Goal: Task Accomplishment & Management: Manage account settings

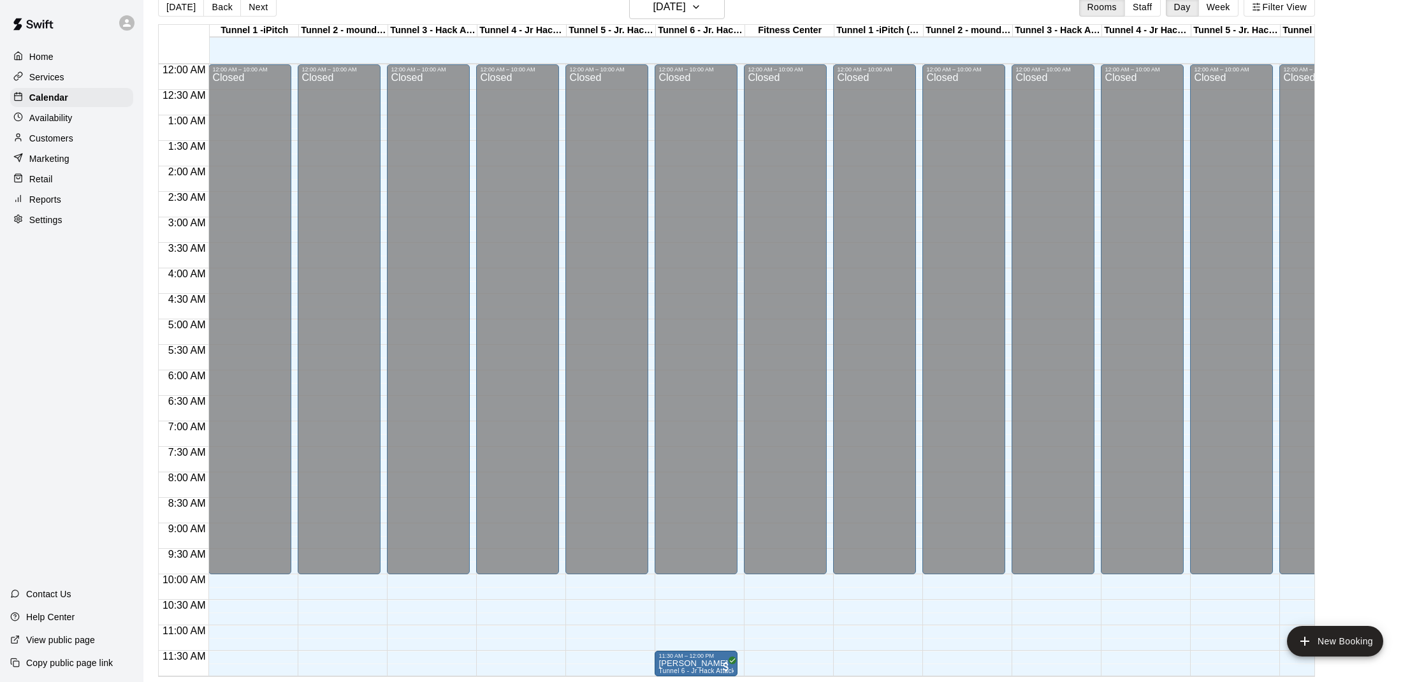
scroll to position [447, 27]
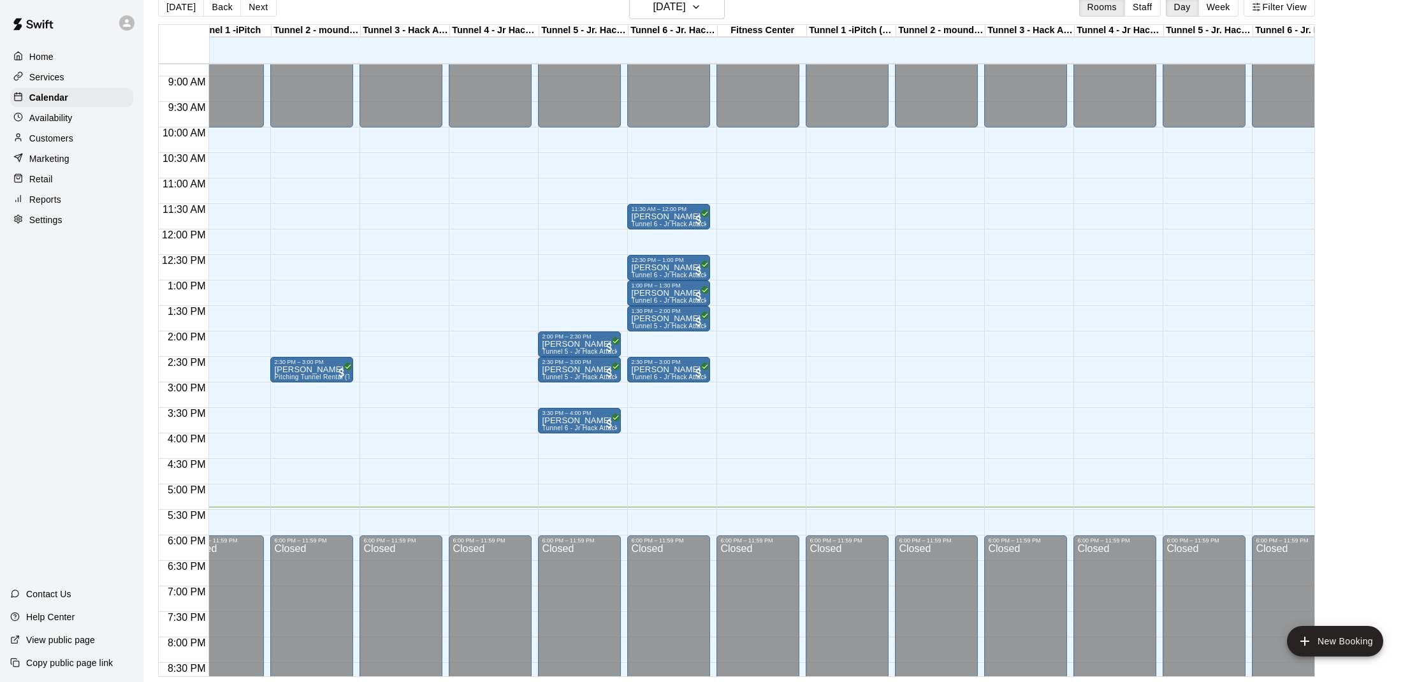
click at [686, 20] on div "[DATE] Back [DATE][DATE] Rooms Staff Day Week Filter View" at bounding box center [736, 9] width 1157 height 29
click at [684, 13] on h6 "[DATE]" at bounding box center [669, 7] width 33 height 18
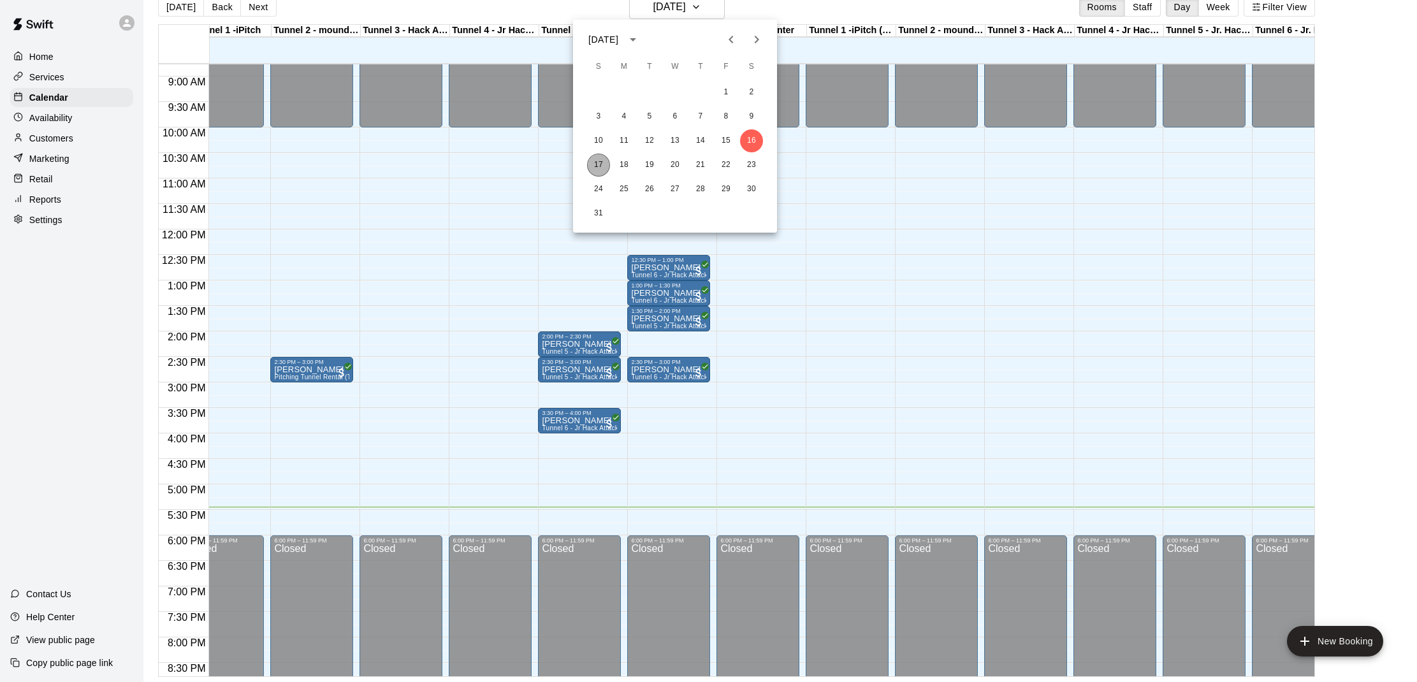
click at [599, 162] on button "17" at bounding box center [598, 165] width 23 height 23
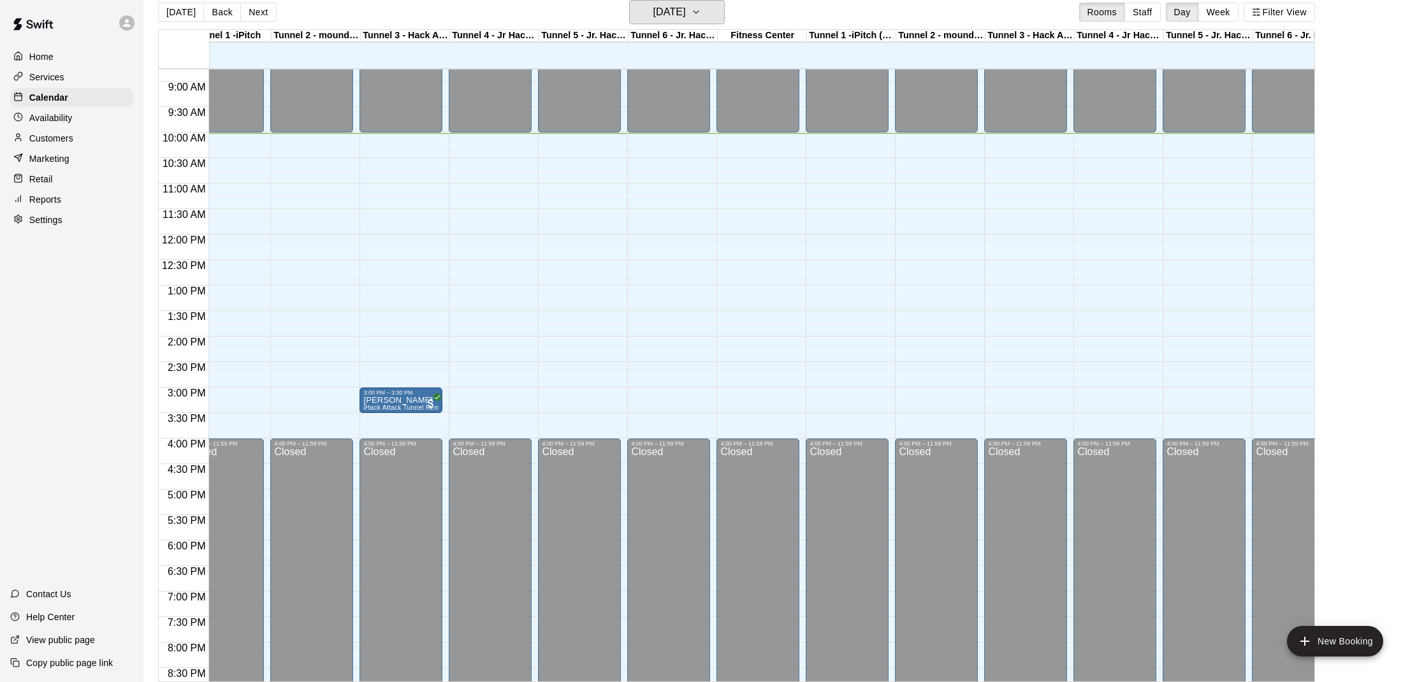
scroll to position [0, 0]
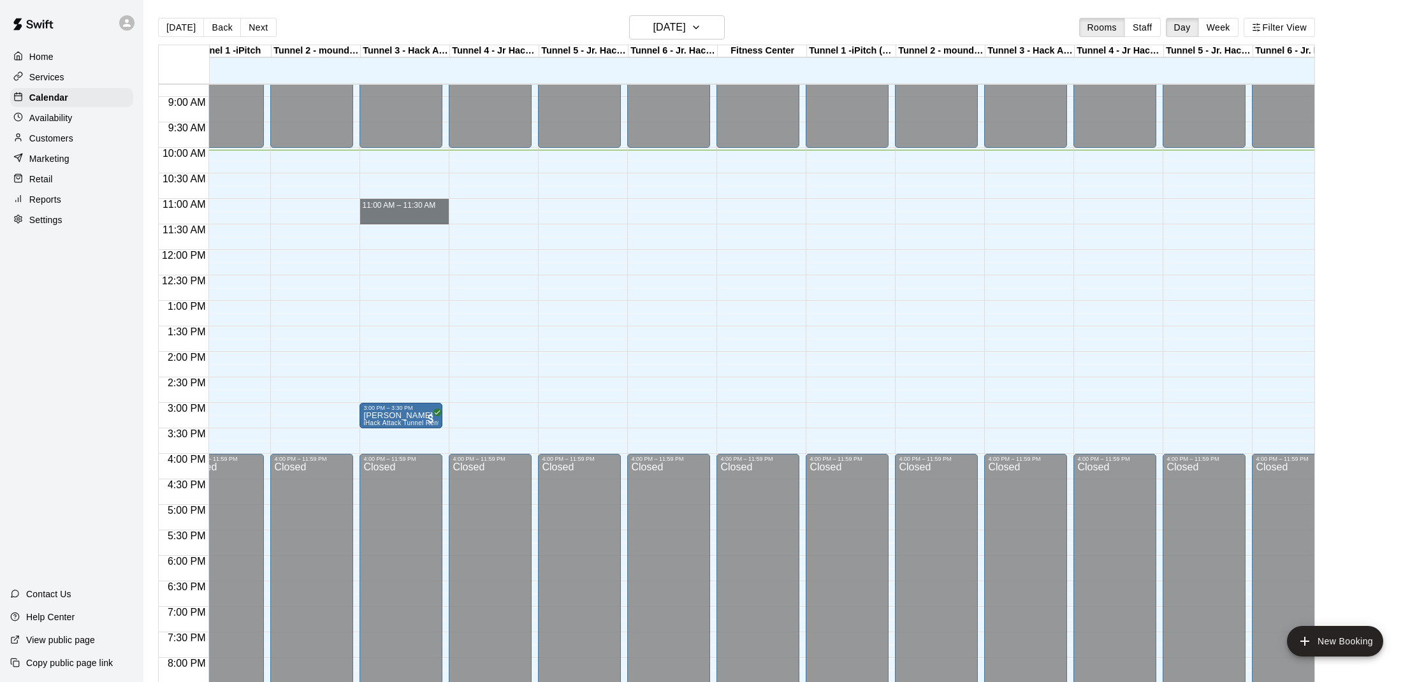
drag, startPoint x: 364, startPoint y: 203, endPoint x: 365, endPoint y: 217, distance: 14.1
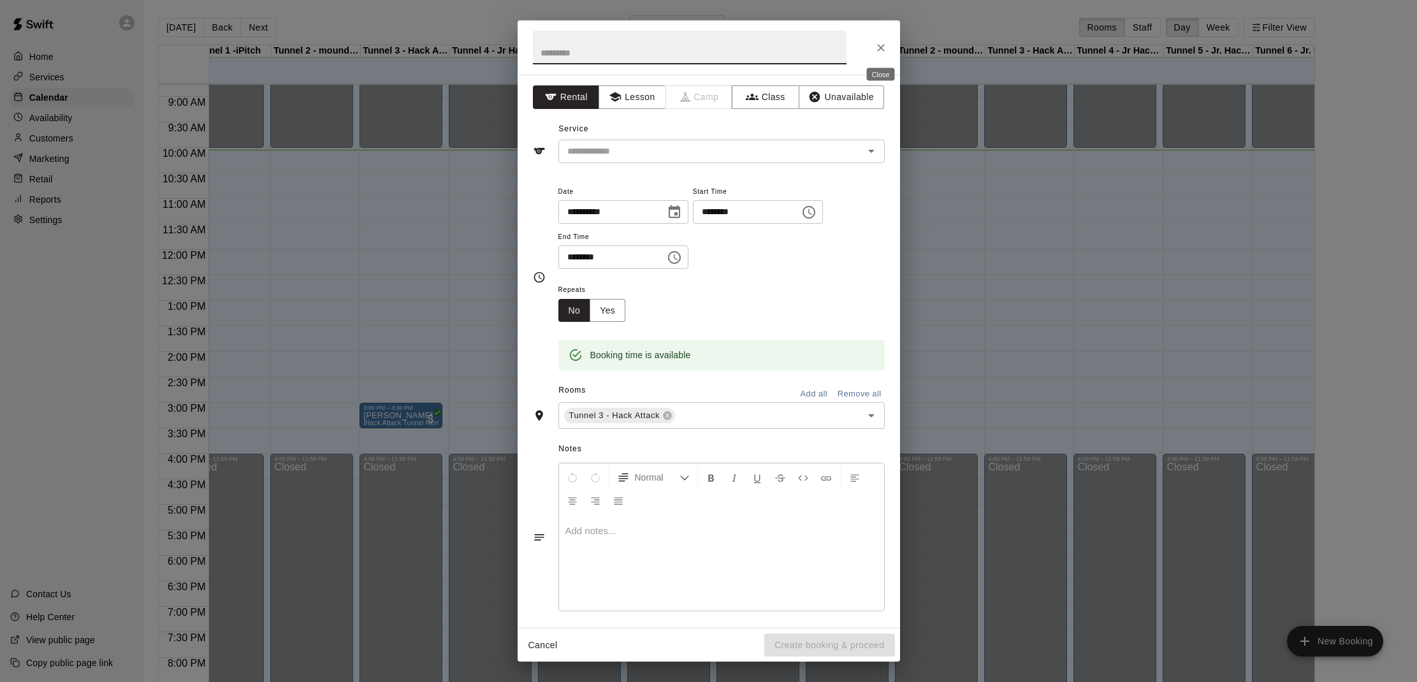
click at [878, 50] on icon "Close" at bounding box center [881, 48] width 8 height 8
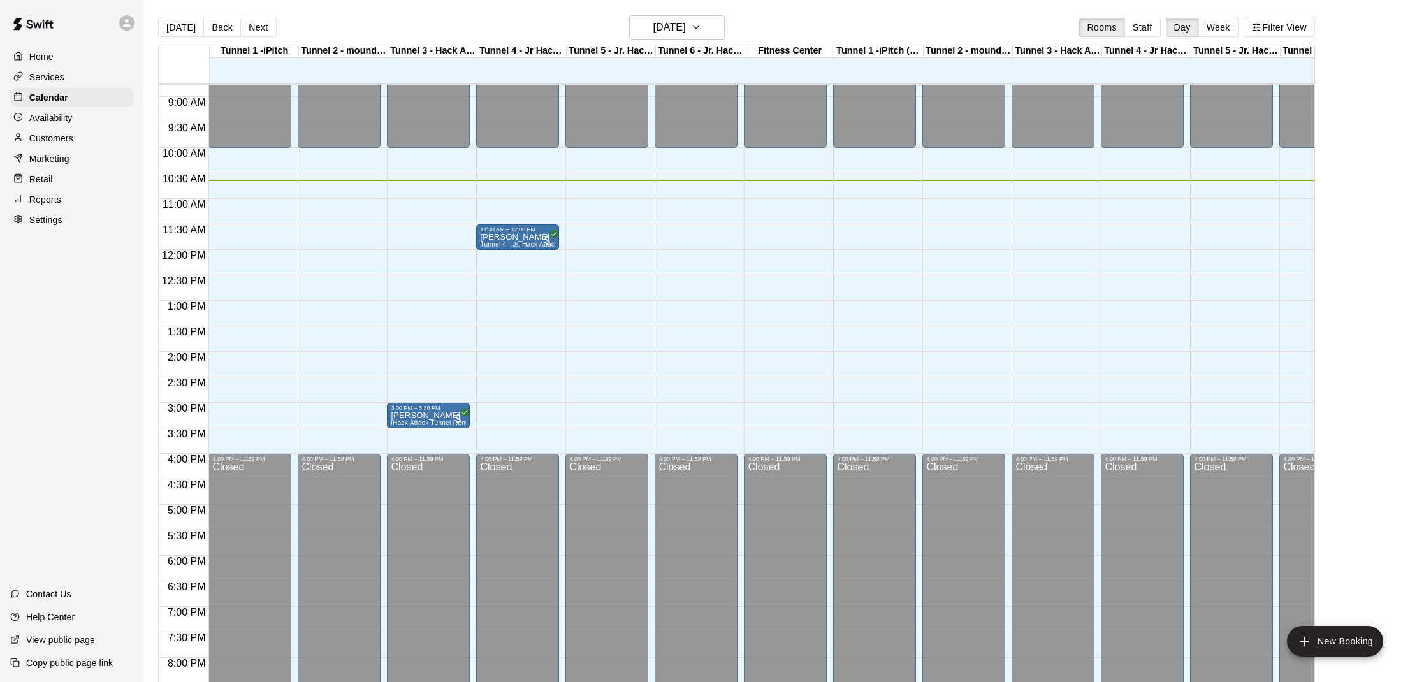
scroll to position [447, 0]
drag, startPoint x: 572, startPoint y: 198, endPoint x: 584, endPoint y: 195, distance: 12.5
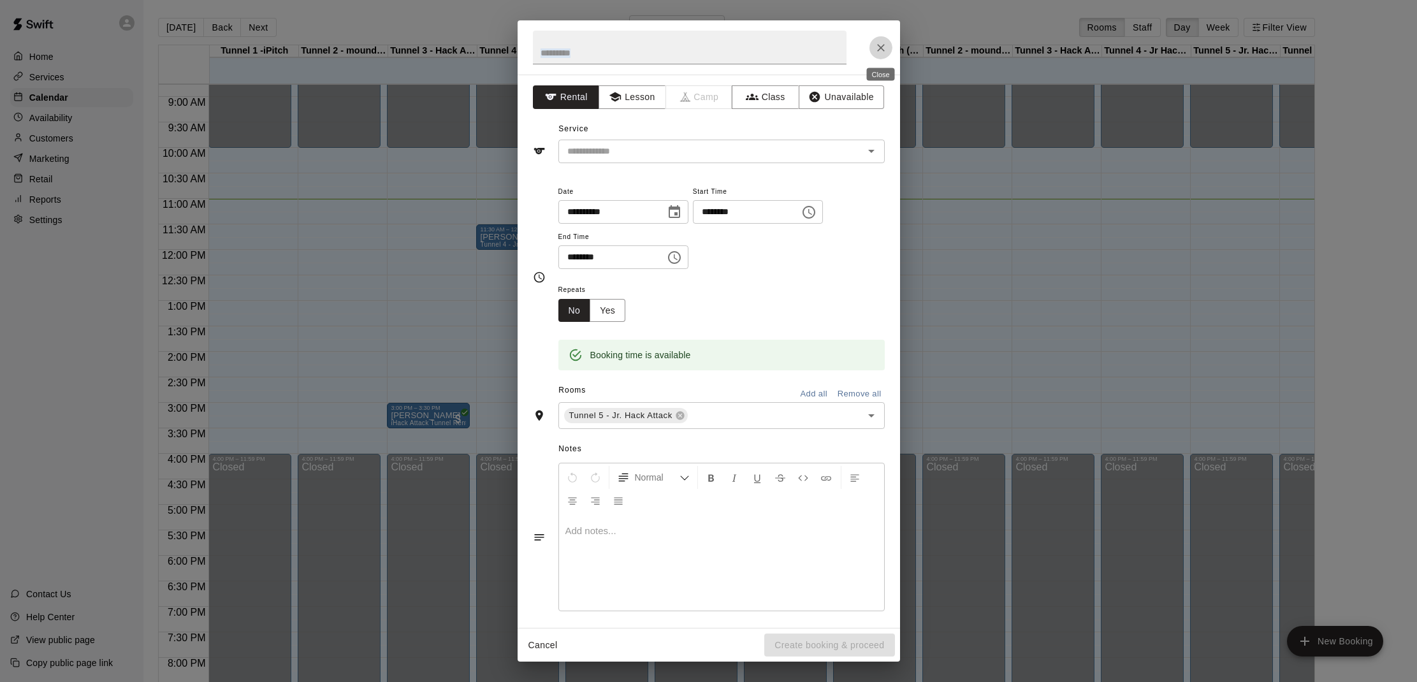
click at [877, 45] on icon "Close" at bounding box center [881, 47] width 13 height 13
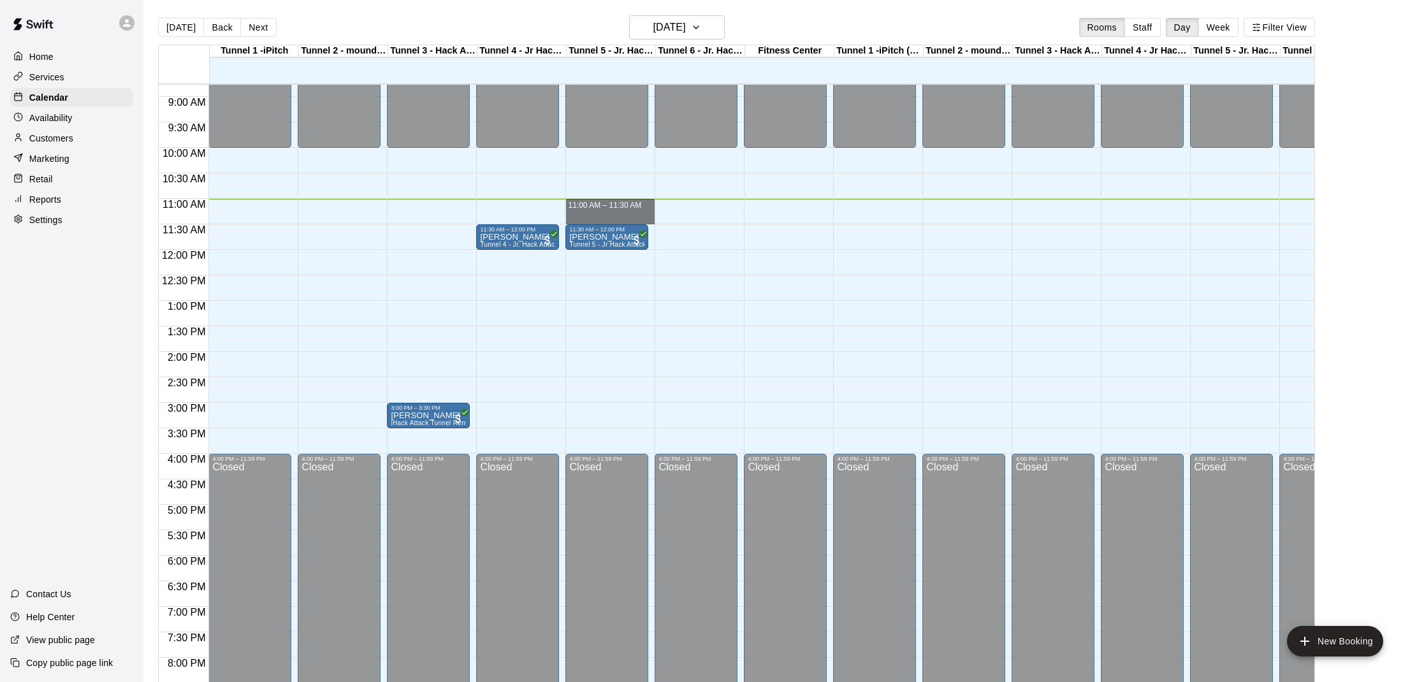
drag, startPoint x: 585, startPoint y: 202, endPoint x: 587, endPoint y: 216, distance: 13.6
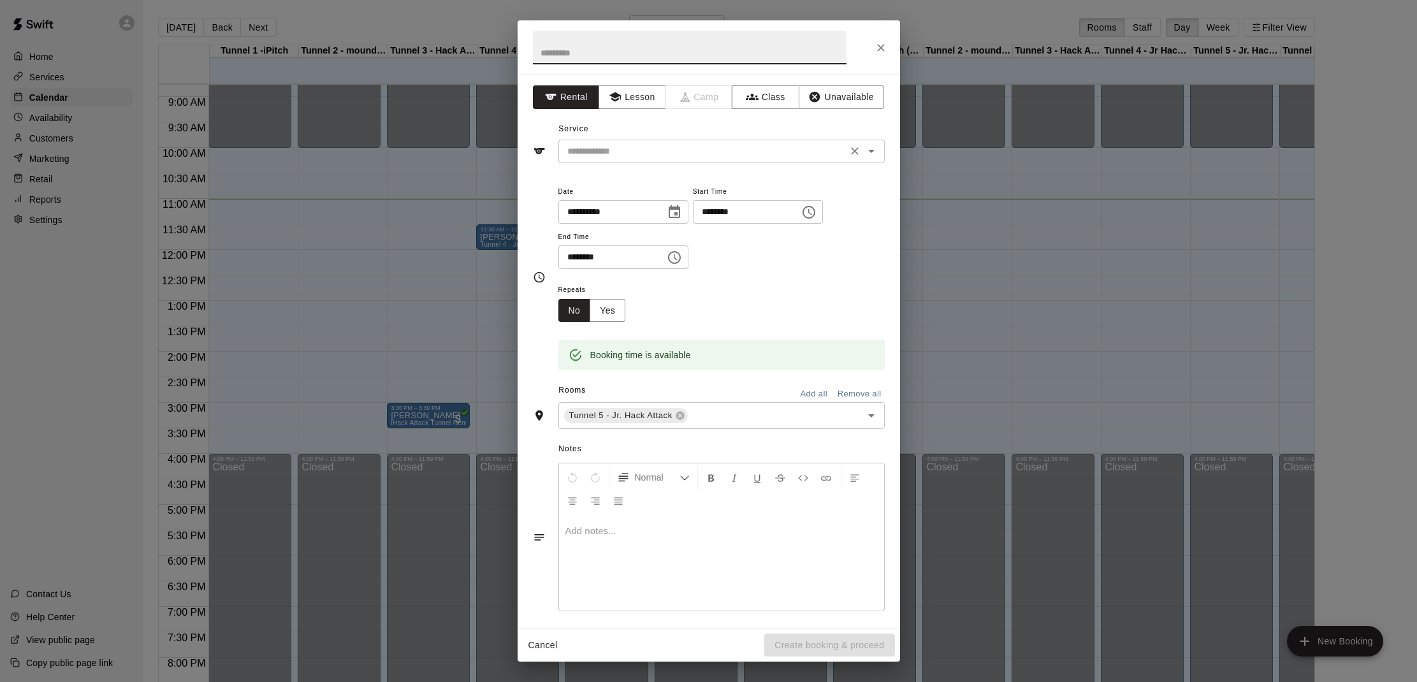
click at [648, 152] on input "text" at bounding box center [702, 151] width 281 height 16
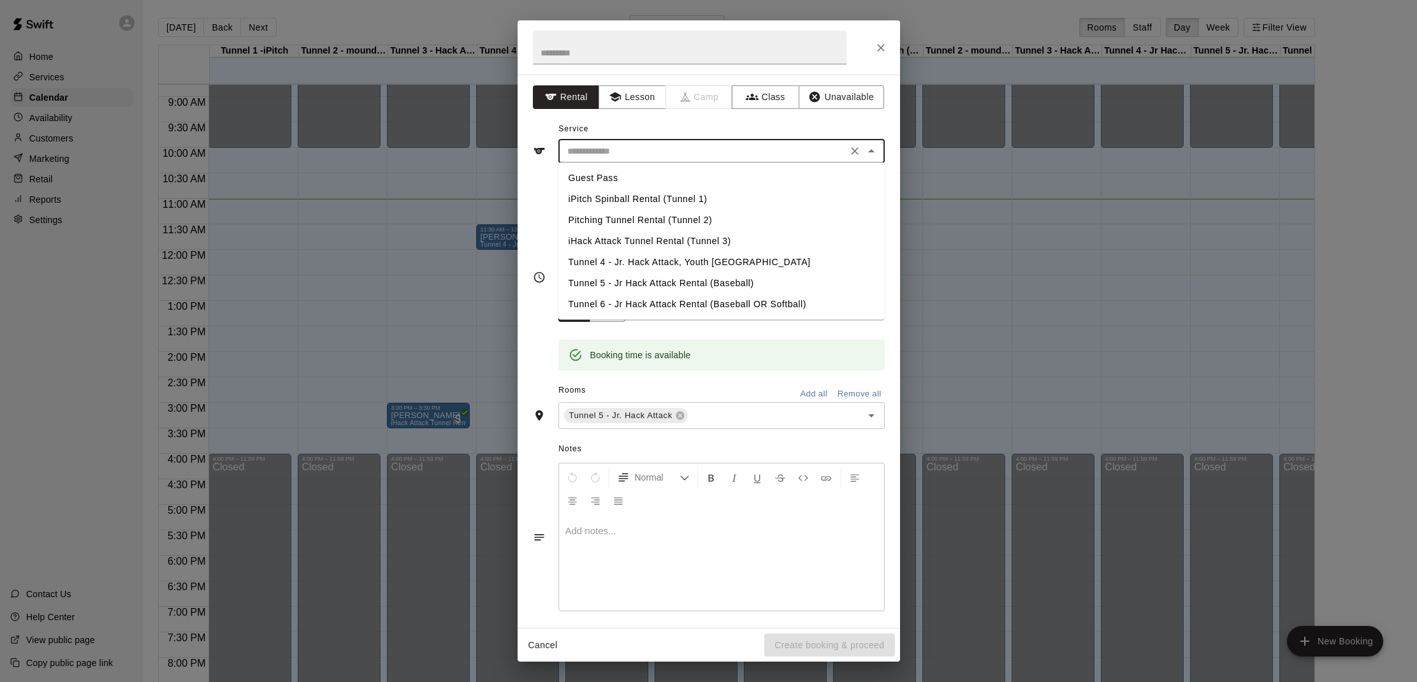
click at [652, 275] on li "Tunnel 5 - Jr Hack Attack Rental (Baseball)" at bounding box center [722, 283] width 326 height 21
type input "**********"
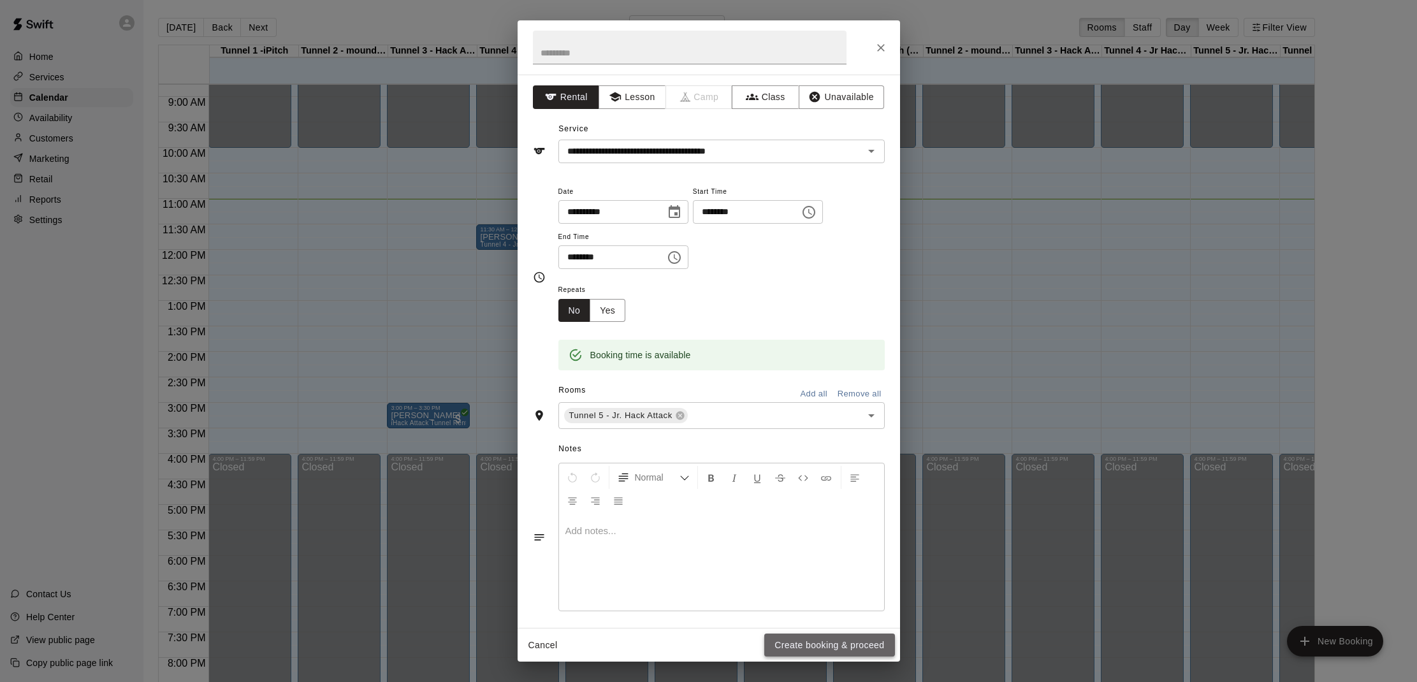
click at [831, 650] on button "Create booking & proceed" at bounding box center [829, 646] width 130 height 24
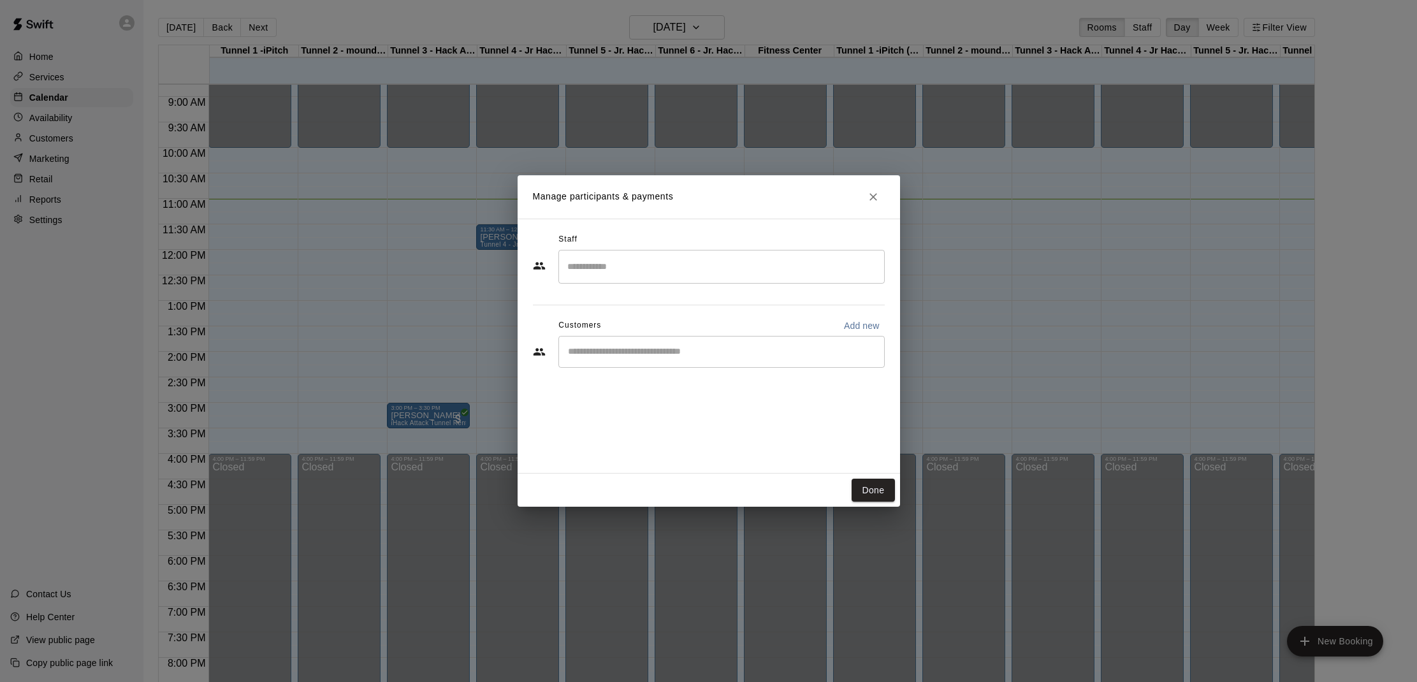
click at [685, 346] on input "Start typing to search customers..." at bounding box center [721, 352] width 315 height 13
type input "**********"
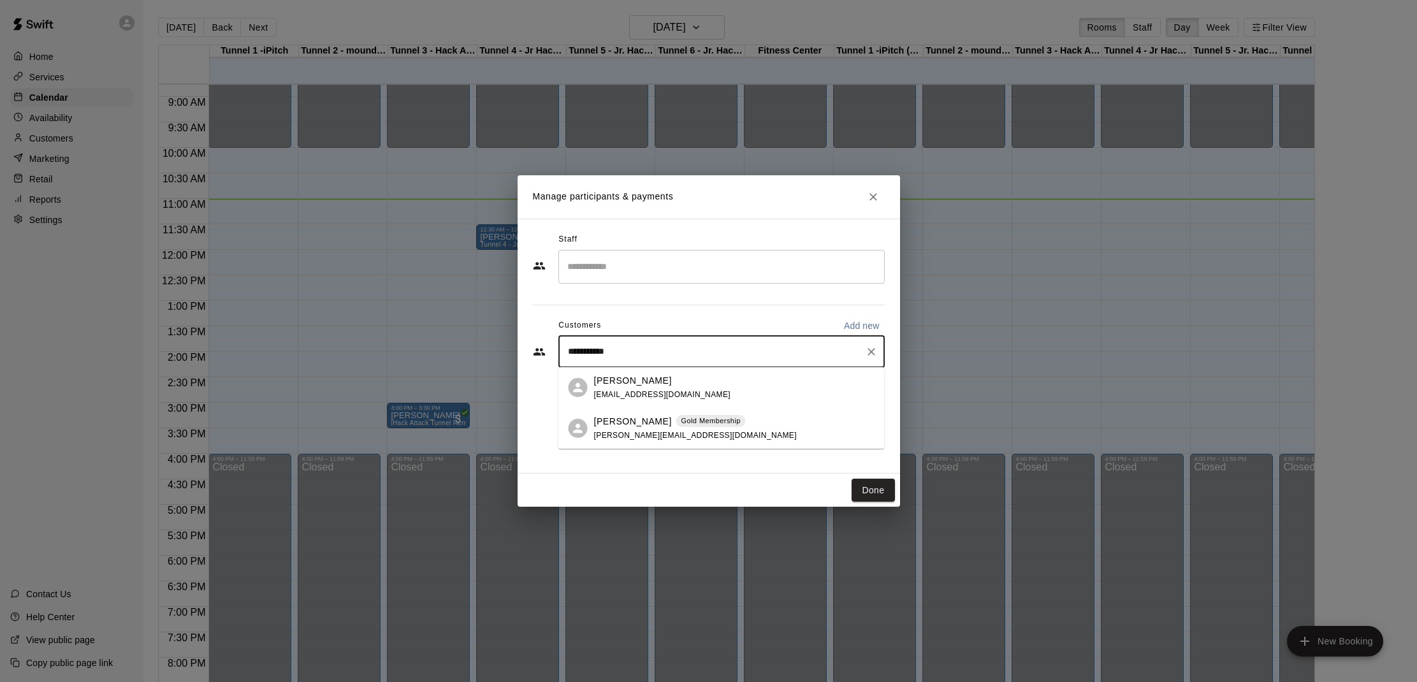
click at [656, 423] on div "[PERSON_NAME] Gold Membership" at bounding box center [695, 421] width 203 height 13
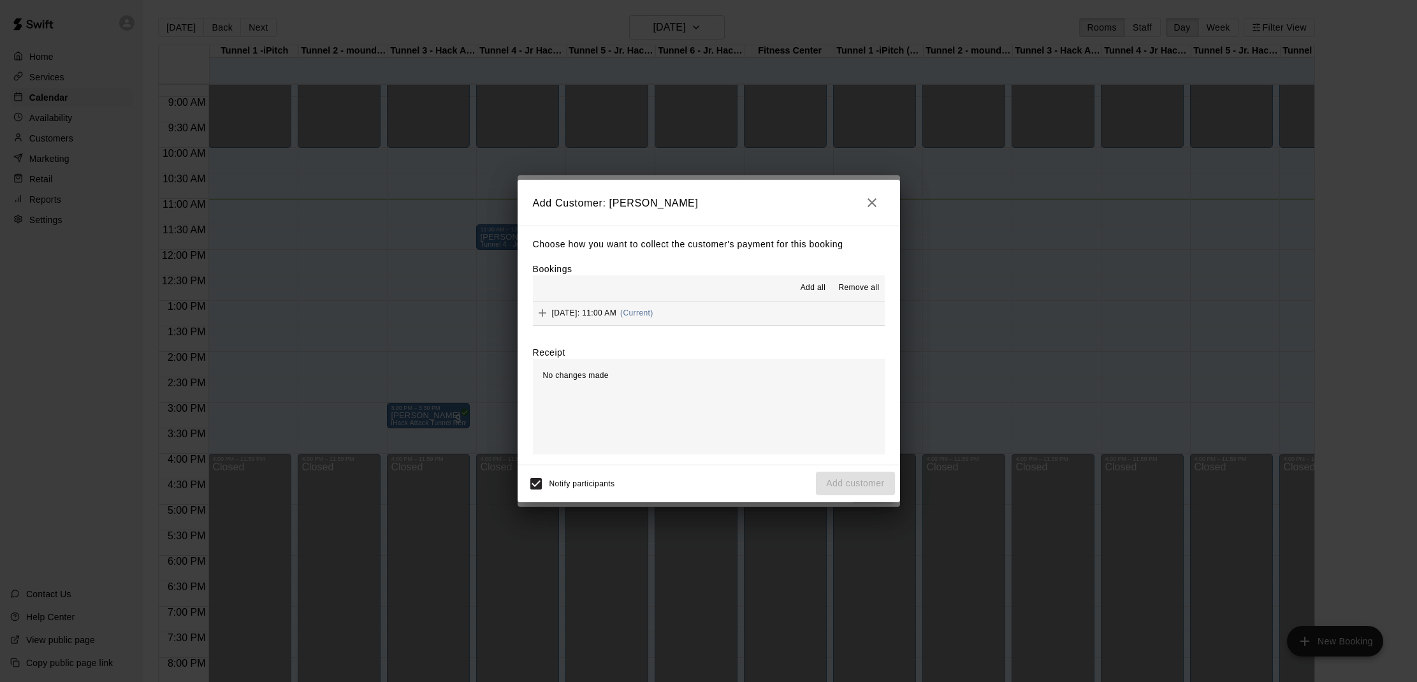
click at [808, 293] on span "Add all" at bounding box center [814, 288] width 26 height 13
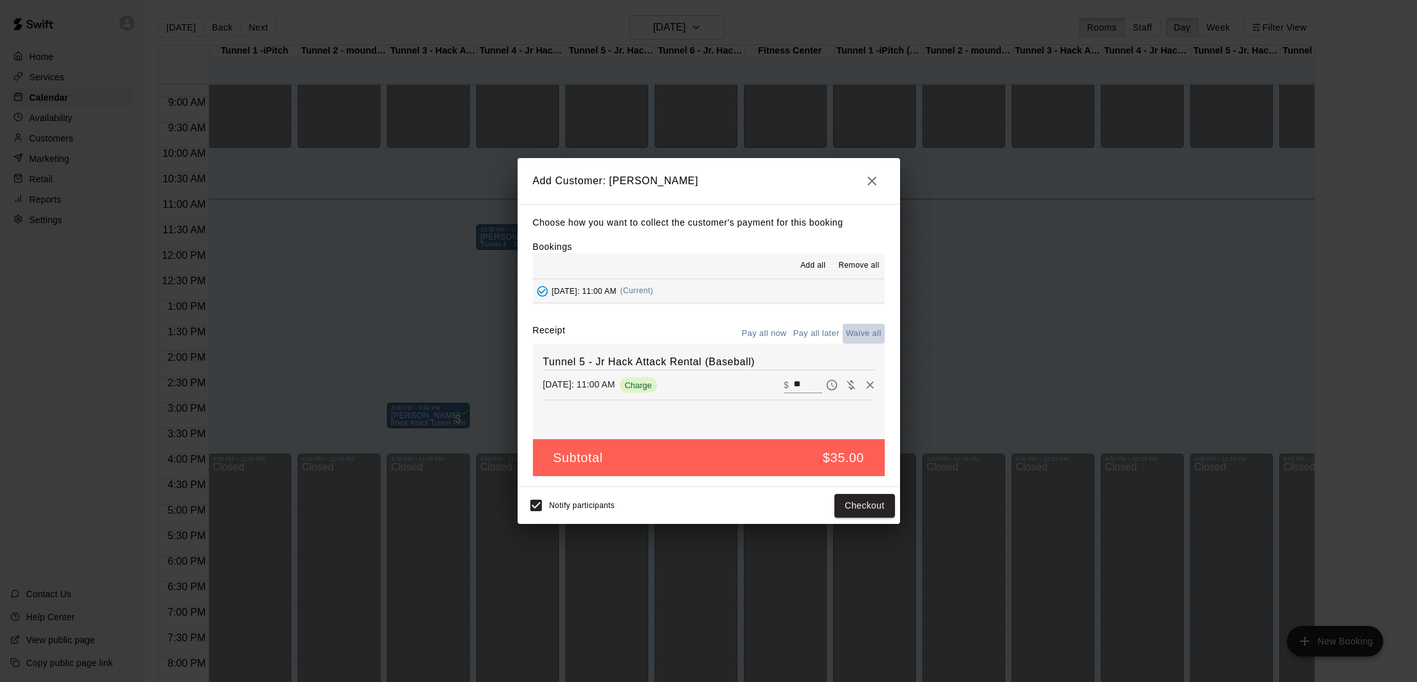
click at [854, 333] on button "Waive all" at bounding box center [864, 334] width 42 height 20
type input "*"
click at [864, 508] on button "Add customer" at bounding box center [855, 506] width 78 height 24
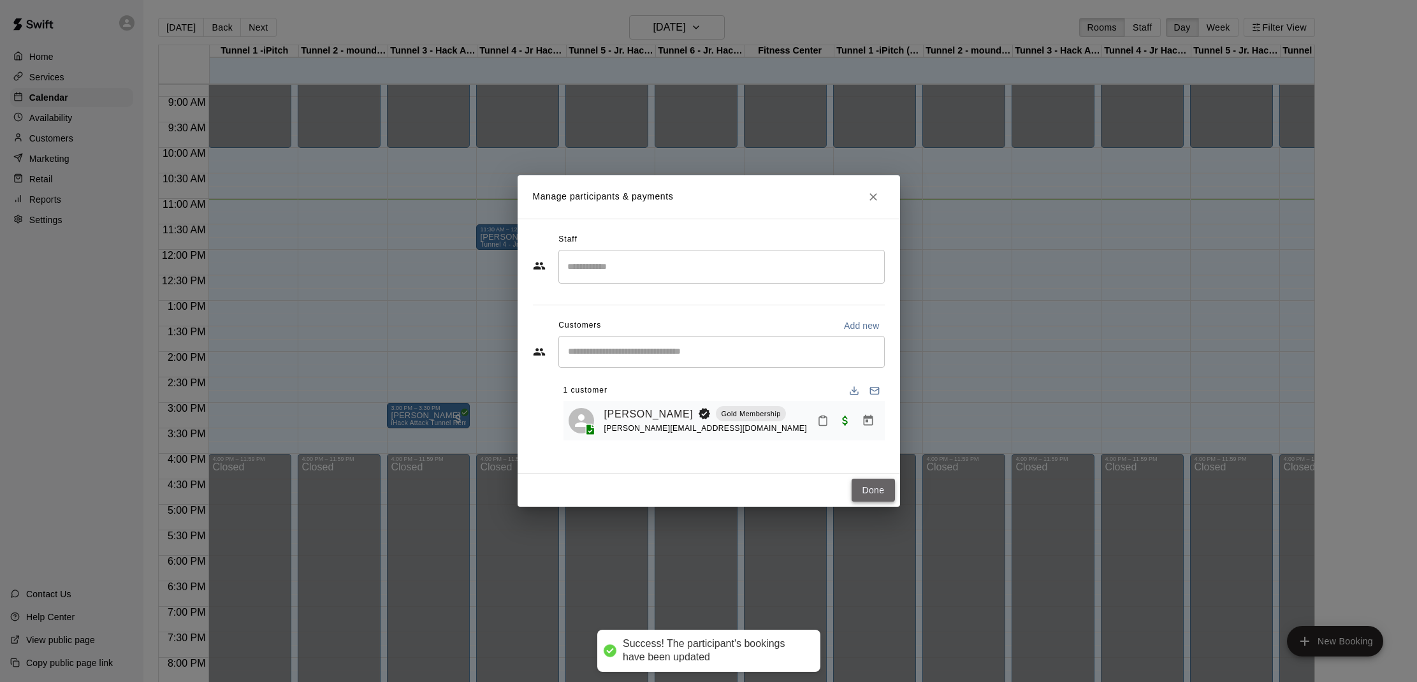
click at [881, 493] on button "Done" at bounding box center [873, 491] width 43 height 24
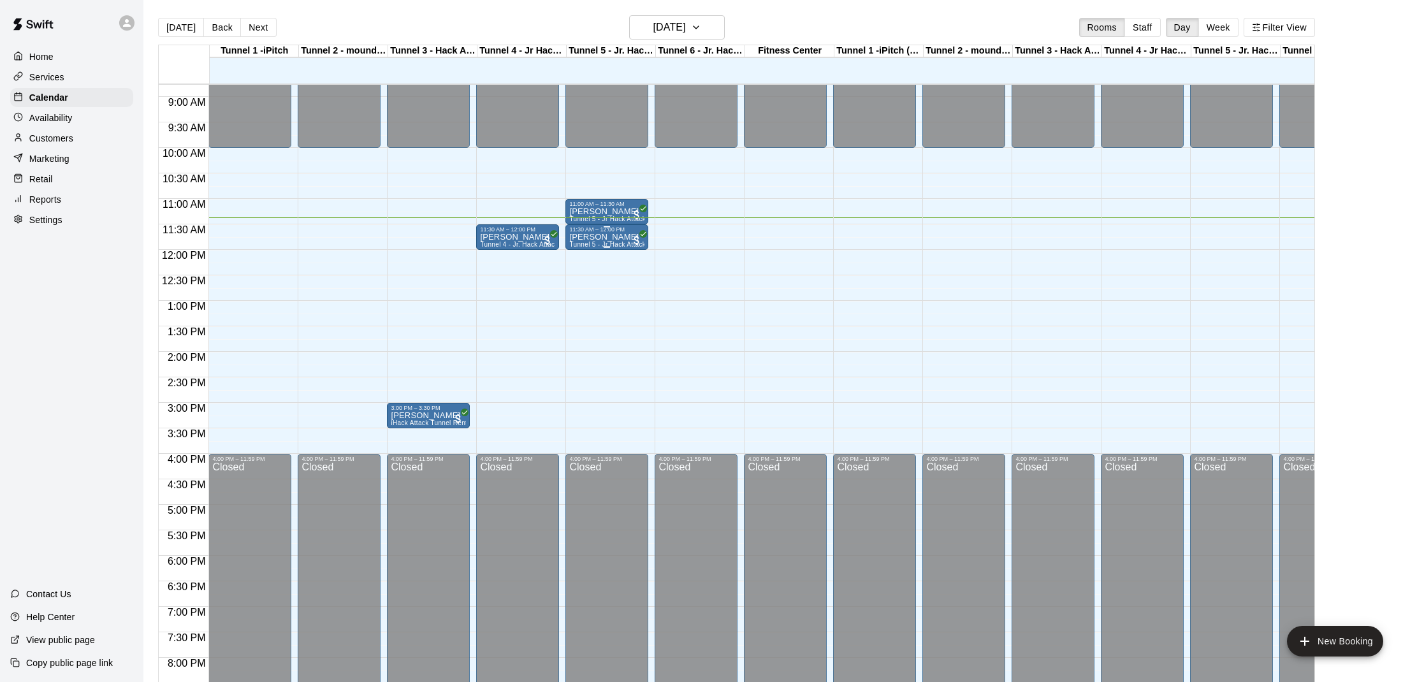
click at [595, 244] on span "Tunnel 5 - Jr Hack Attack Rental (Baseball)" at bounding box center [634, 244] width 131 height 7
click at [586, 281] on img "edit" at bounding box center [583, 285] width 15 height 15
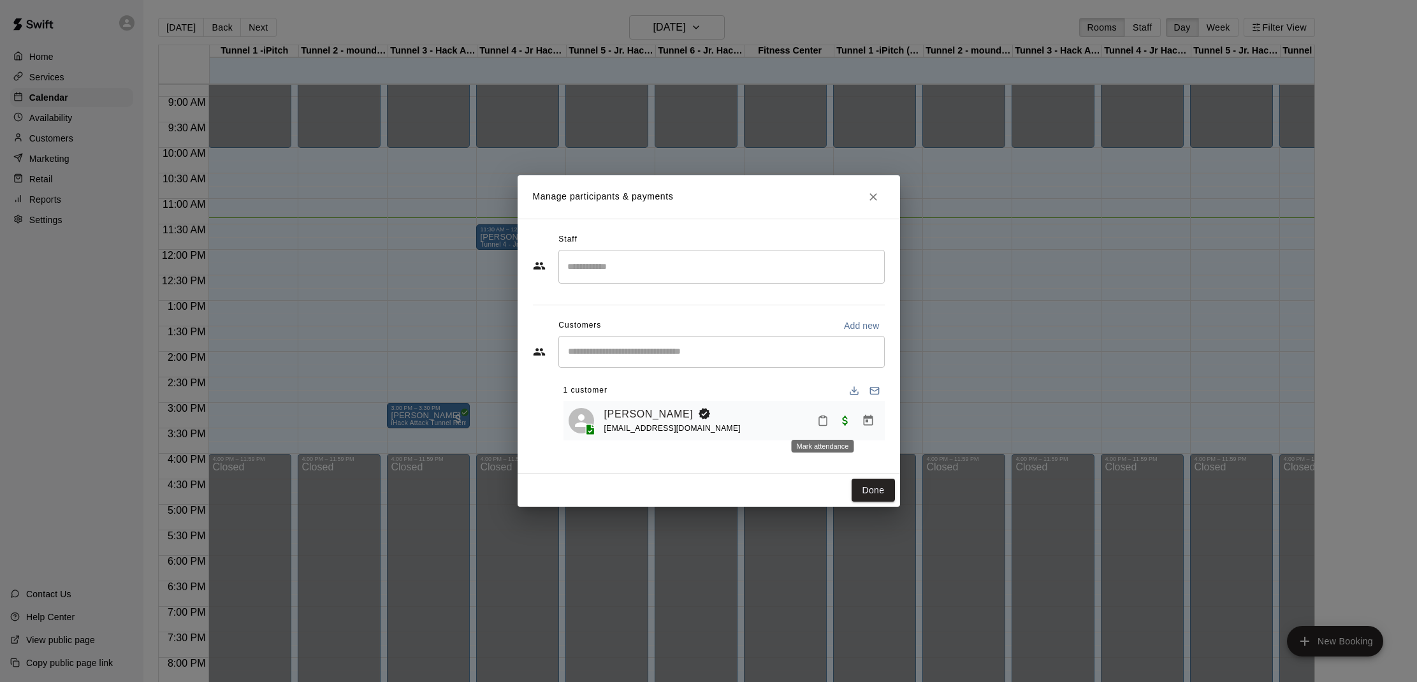
click at [826, 420] on icon "Mark attendance" at bounding box center [822, 420] width 11 height 11
click at [870, 192] on div at bounding box center [708, 341] width 1417 height 682
click at [874, 196] on icon "Close" at bounding box center [874, 197] width 8 height 8
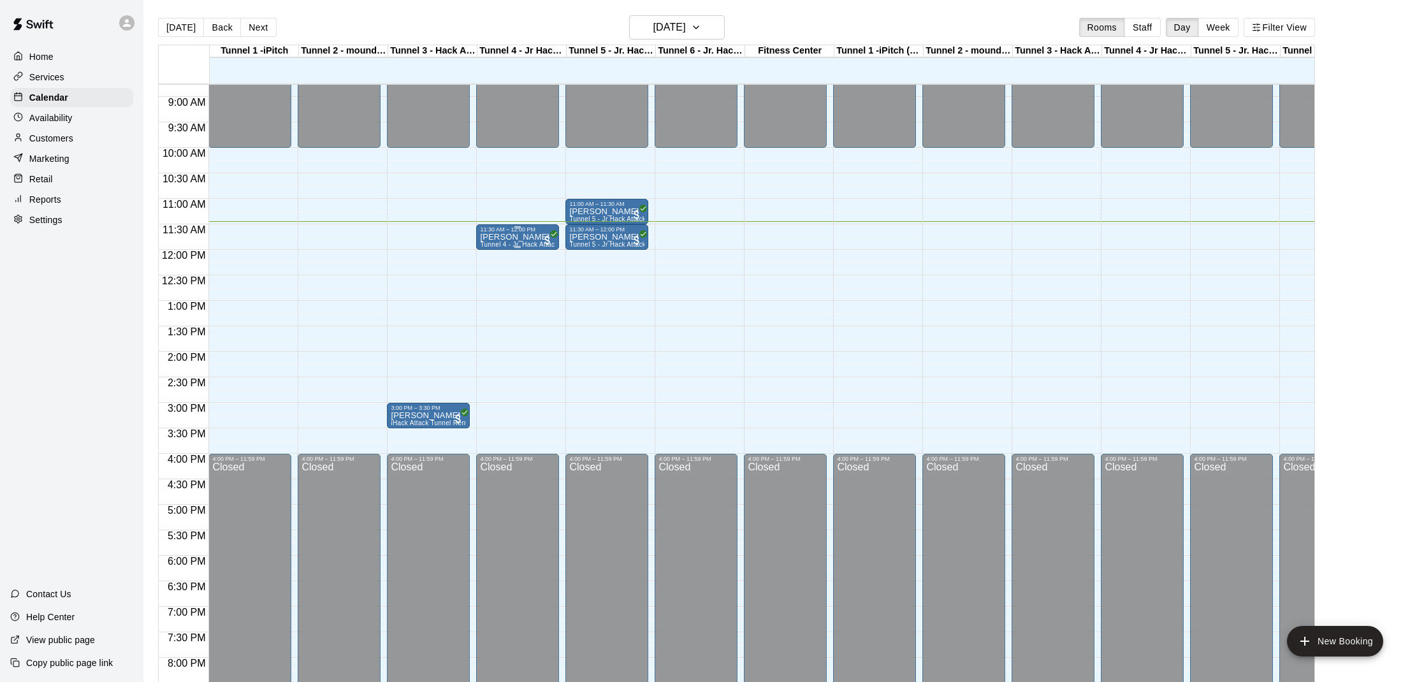
click at [530, 233] on div "11:30 AM – 12:00 PM" at bounding box center [517, 229] width 75 height 6
click at [489, 275] on img "edit" at bounding box center [493, 270] width 15 height 15
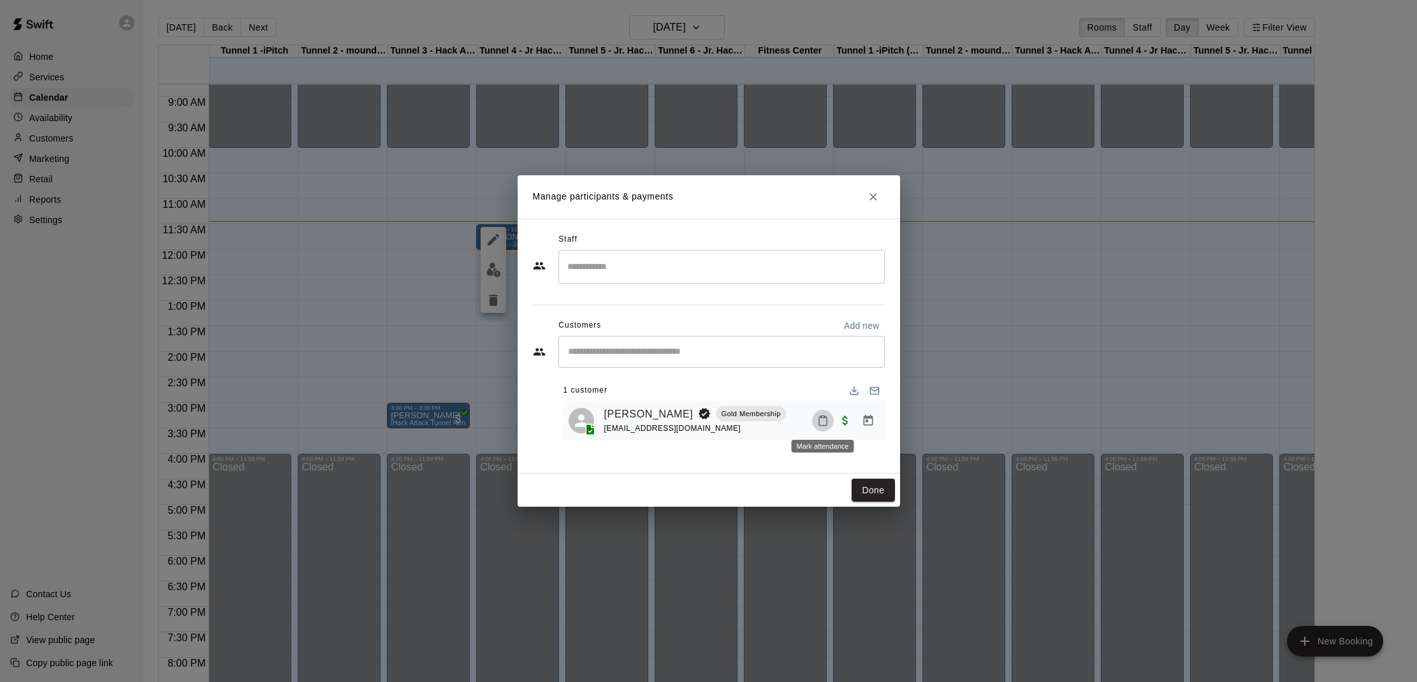
click at [825, 417] on rect "Mark attendance" at bounding box center [823, 417] width 4 height 2
click at [864, 435] on li "[PERSON_NAME] attended" at bounding box center [905, 426] width 149 height 20
click at [872, 487] on button "Done" at bounding box center [873, 491] width 43 height 24
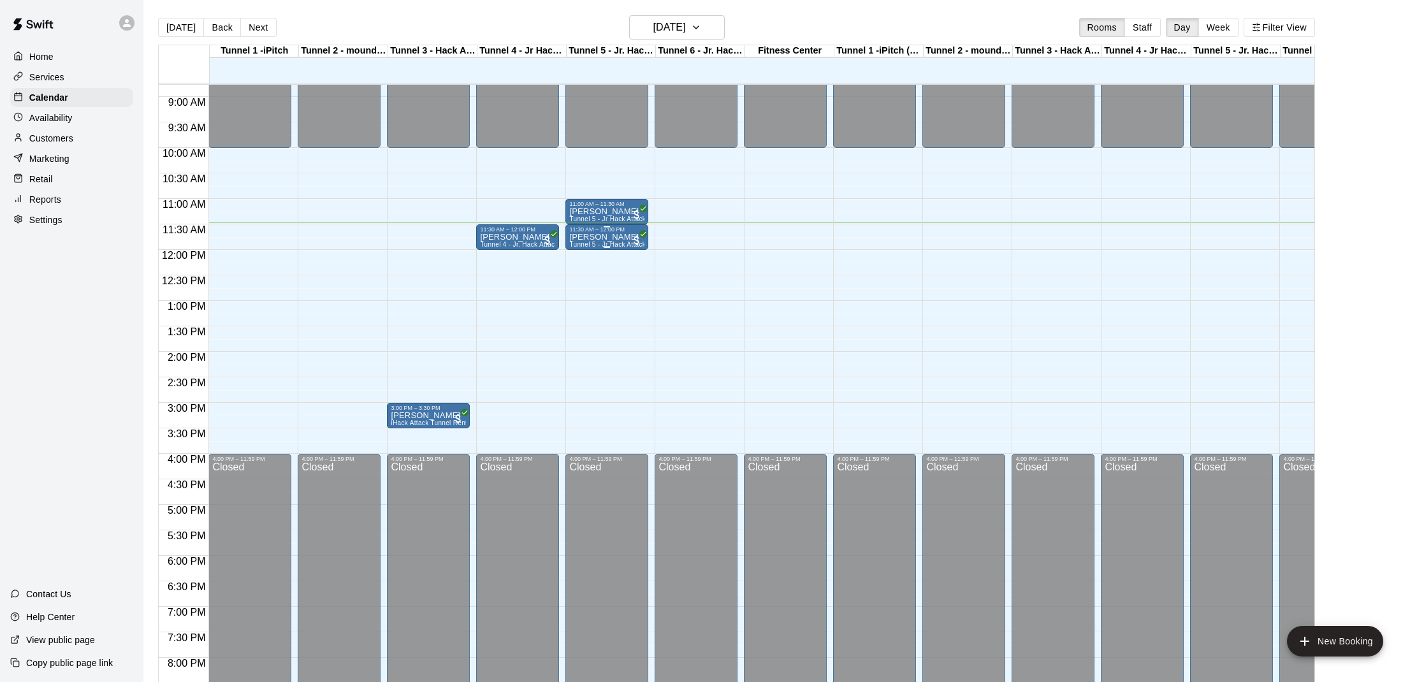
click at [625, 237] on p "[PERSON_NAME]" at bounding box center [606, 237] width 75 height 0
click at [581, 281] on img "edit" at bounding box center [583, 281] width 15 height 15
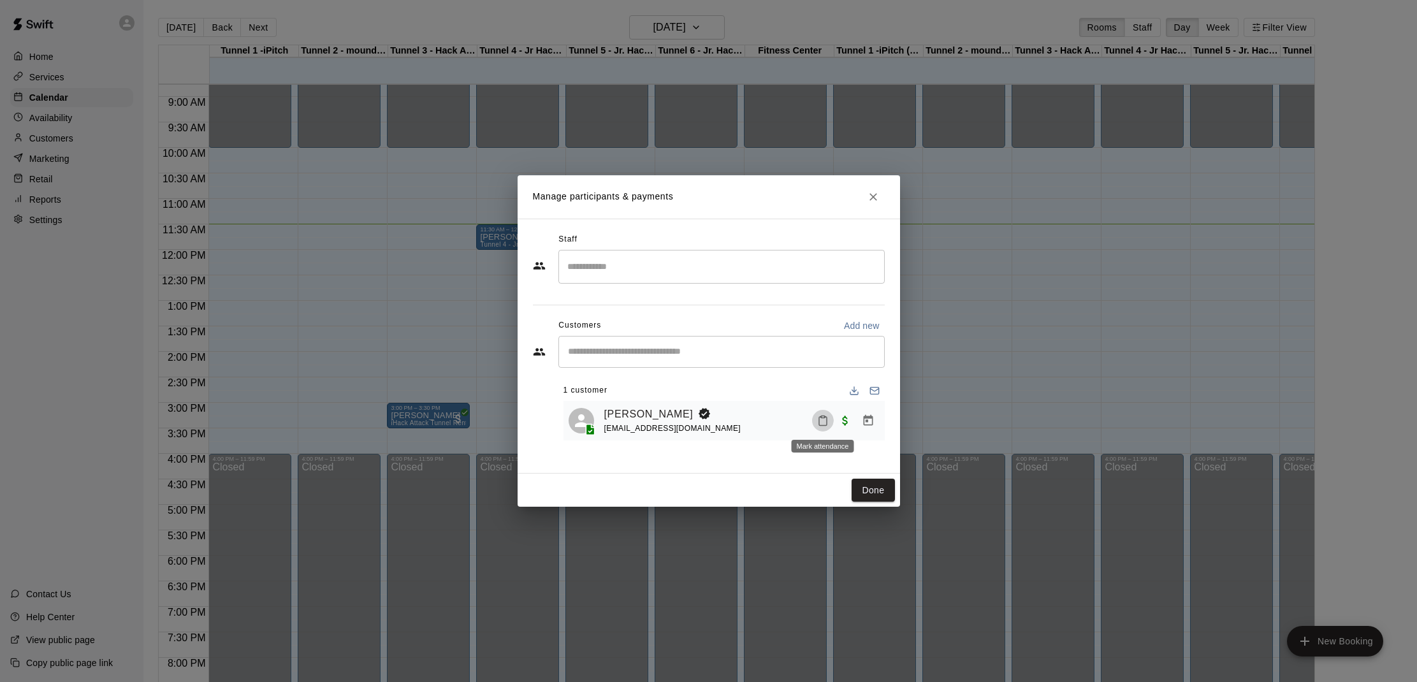
click at [822, 424] on icon "Mark attendance" at bounding box center [822, 420] width 11 height 11
click at [853, 431] on li "[PERSON_NAME] attended" at bounding box center [902, 424] width 149 height 20
click at [865, 485] on button "Done" at bounding box center [873, 491] width 43 height 24
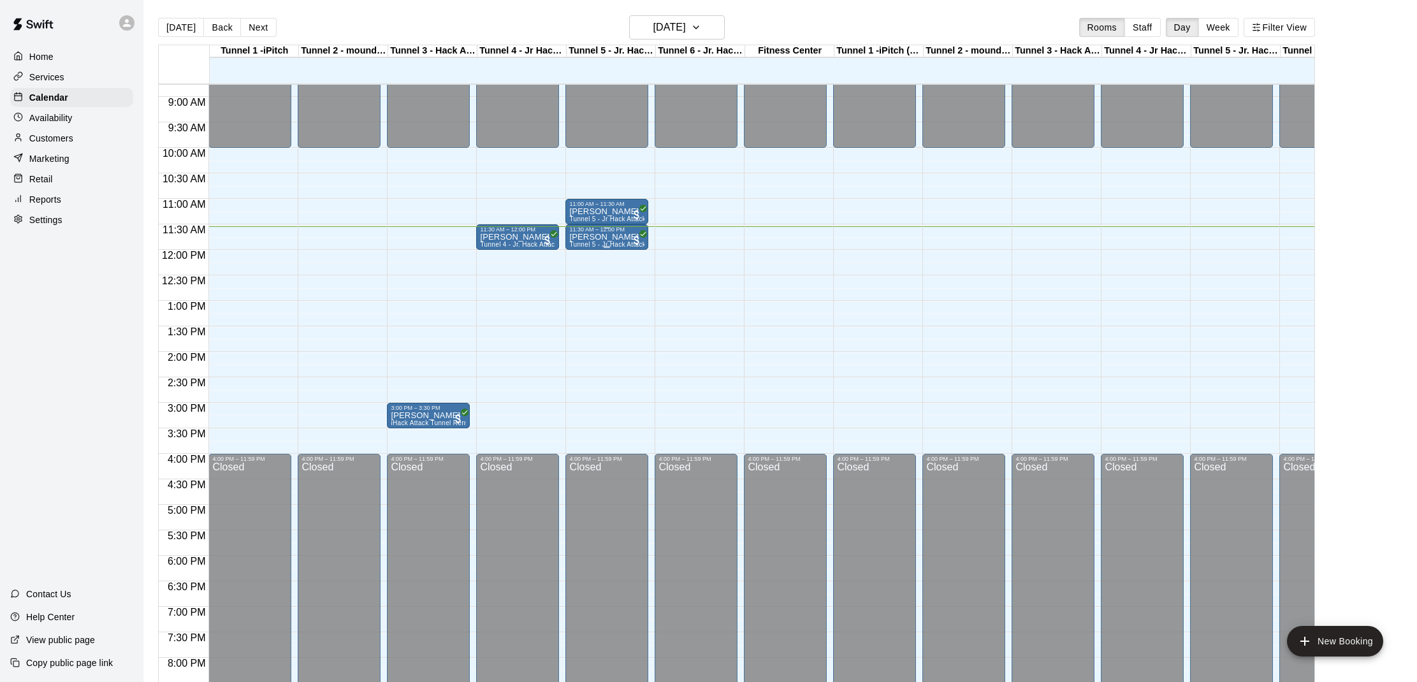
click at [627, 237] on p "[PERSON_NAME]" at bounding box center [606, 237] width 75 height 0
click at [583, 276] on img "edit" at bounding box center [583, 281] width 15 height 15
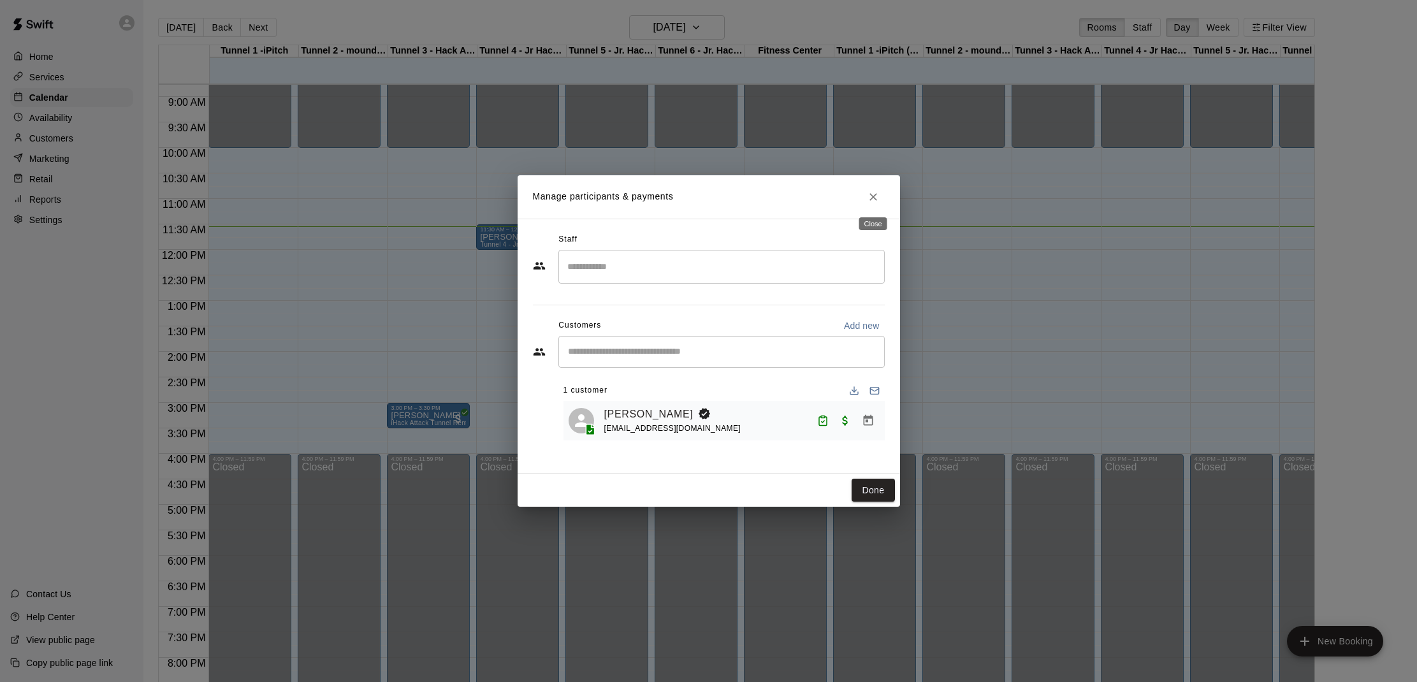
drag, startPoint x: 877, startPoint y: 200, endPoint x: 871, endPoint y: 213, distance: 14.8
click at [877, 201] on icon "Close" at bounding box center [873, 197] width 13 height 13
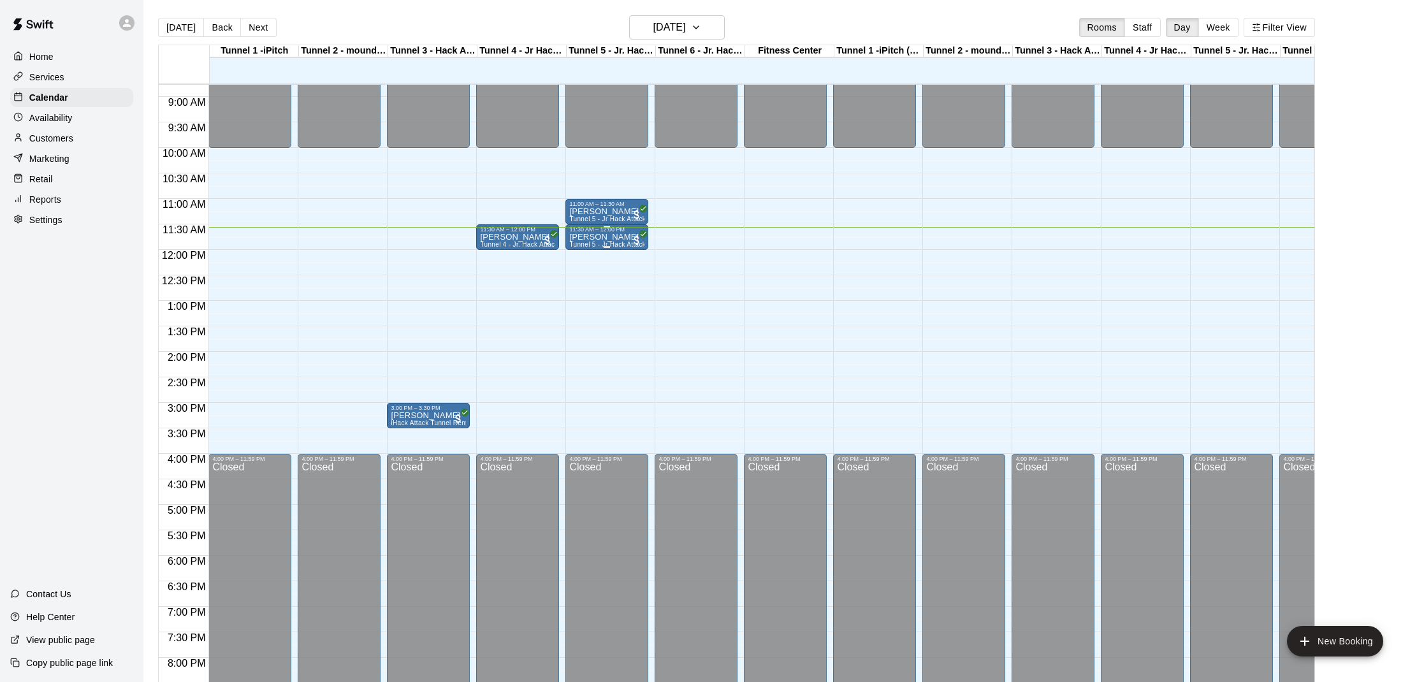
click at [611, 237] on p "[PERSON_NAME]" at bounding box center [606, 237] width 75 height 0
click at [578, 279] on img "edit" at bounding box center [583, 281] width 15 height 15
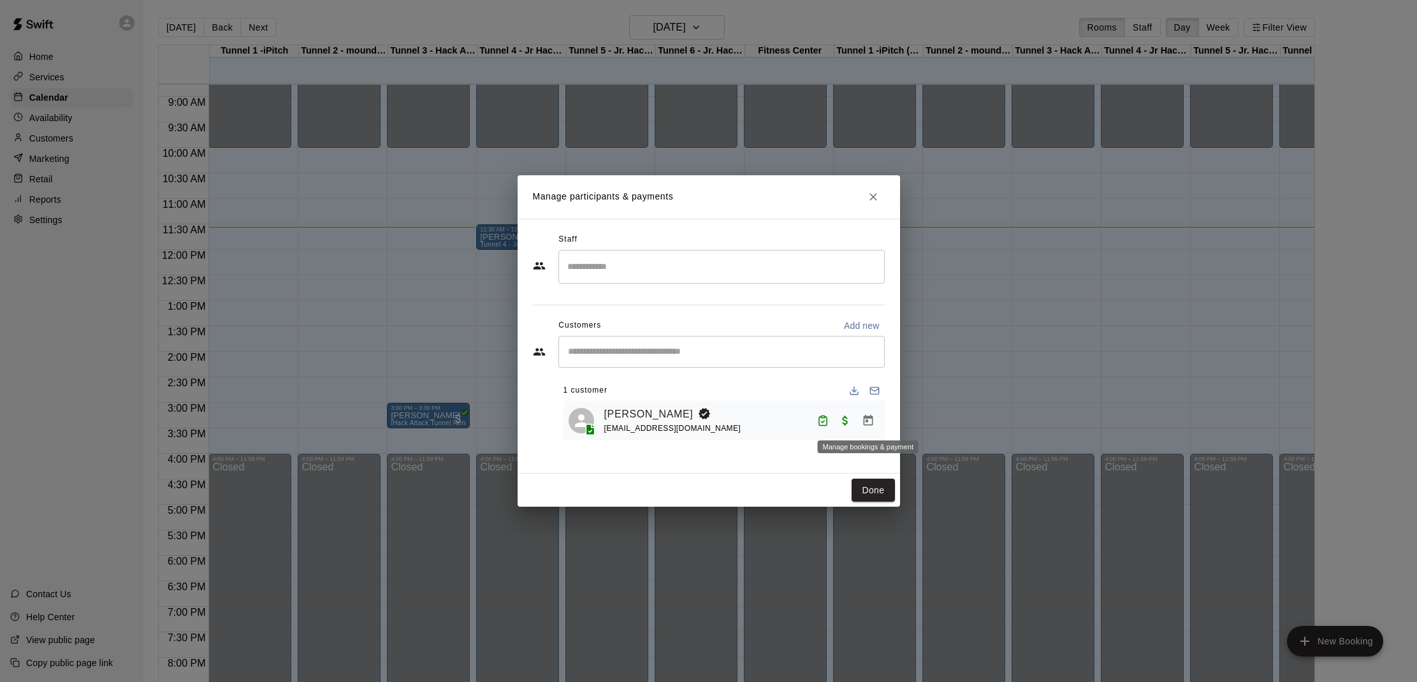
click at [863, 419] on icon "Manage bookings & payment" at bounding box center [868, 420] width 13 height 13
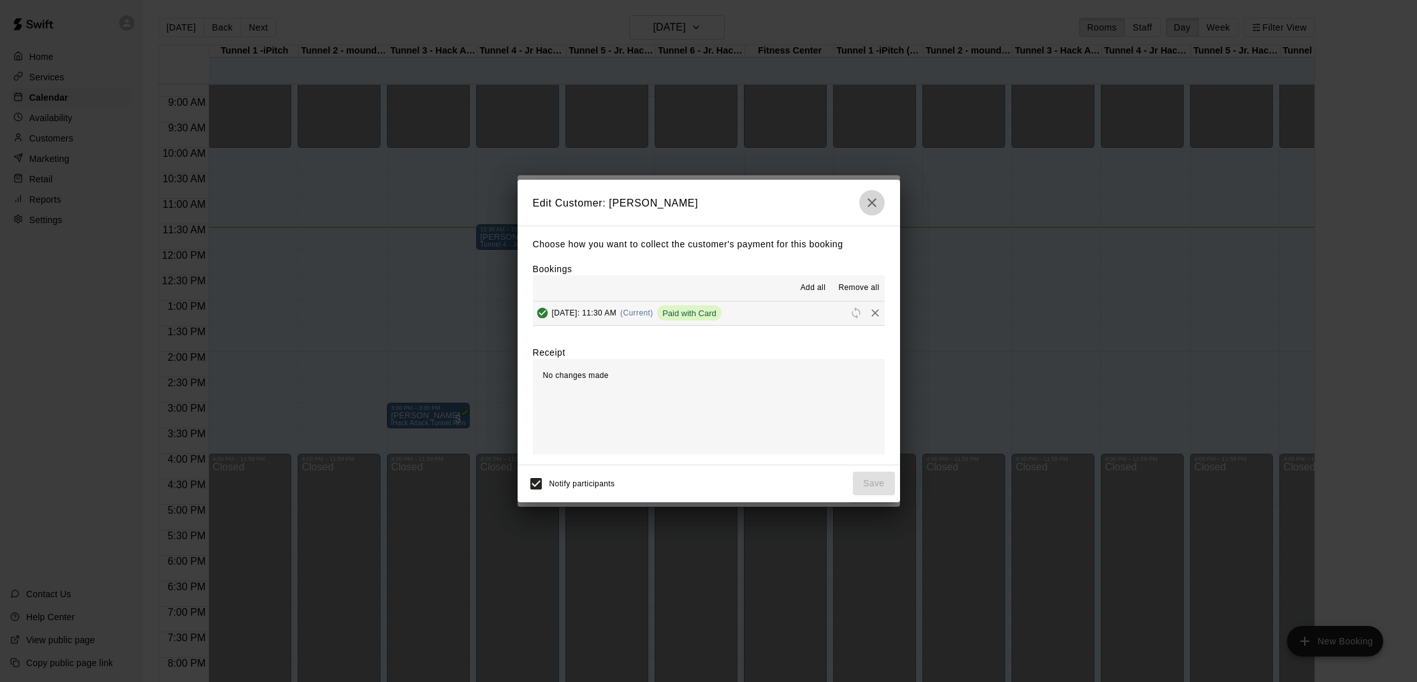
click at [869, 203] on icon "button" at bounding box center [872, 202] width 15 height 15
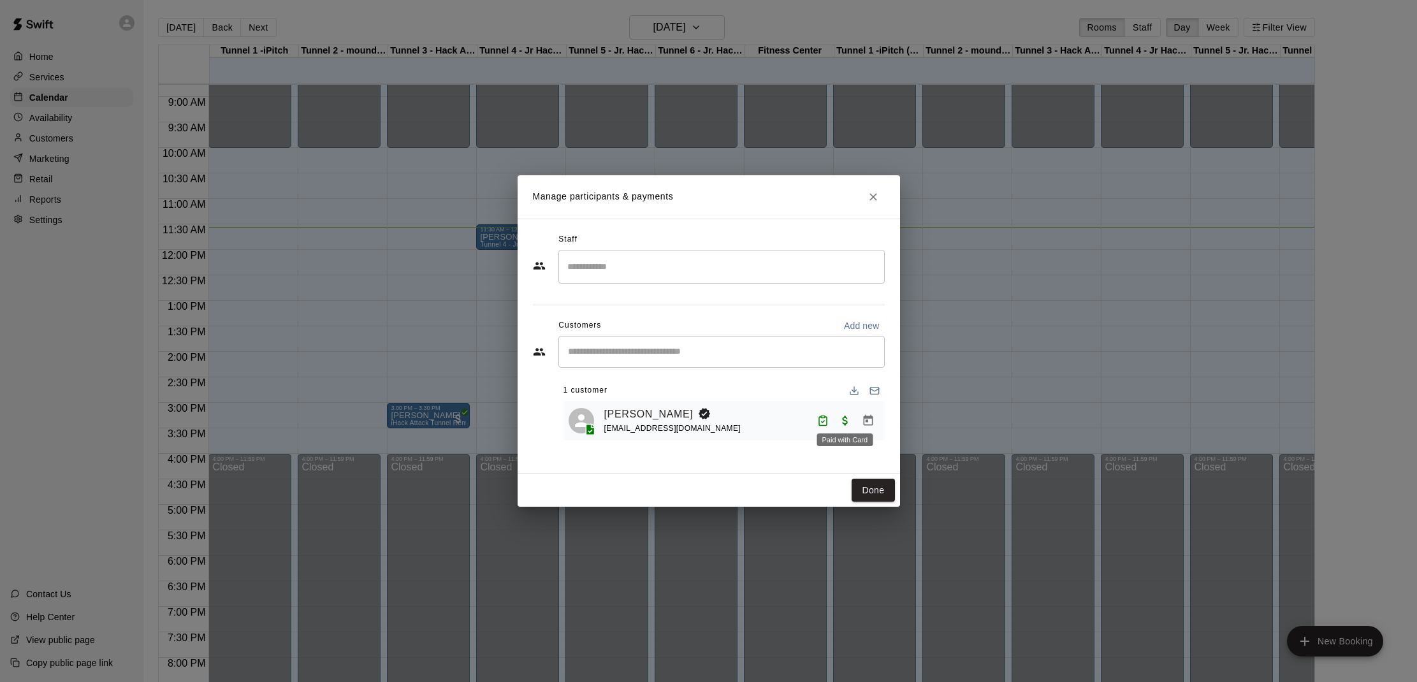
click at [843, 420] on span "Paid with Card" at bounding box center [845, 419] width 23 height 11
click at [863, 418] on icon "Manage bookings & payment" at bounding box center [868, 420] width 13 height 13
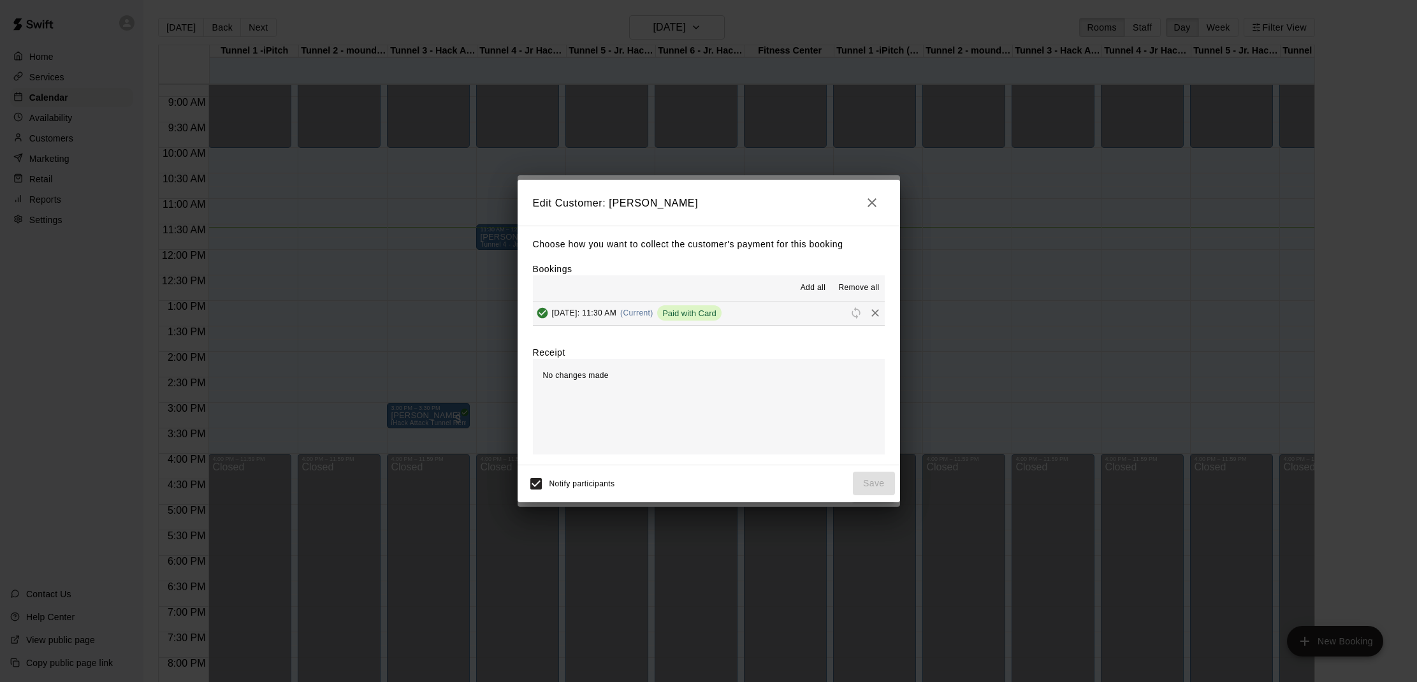
click at [870, 210] on icon "button" at bounding box center [872, 202] width 15 height 15
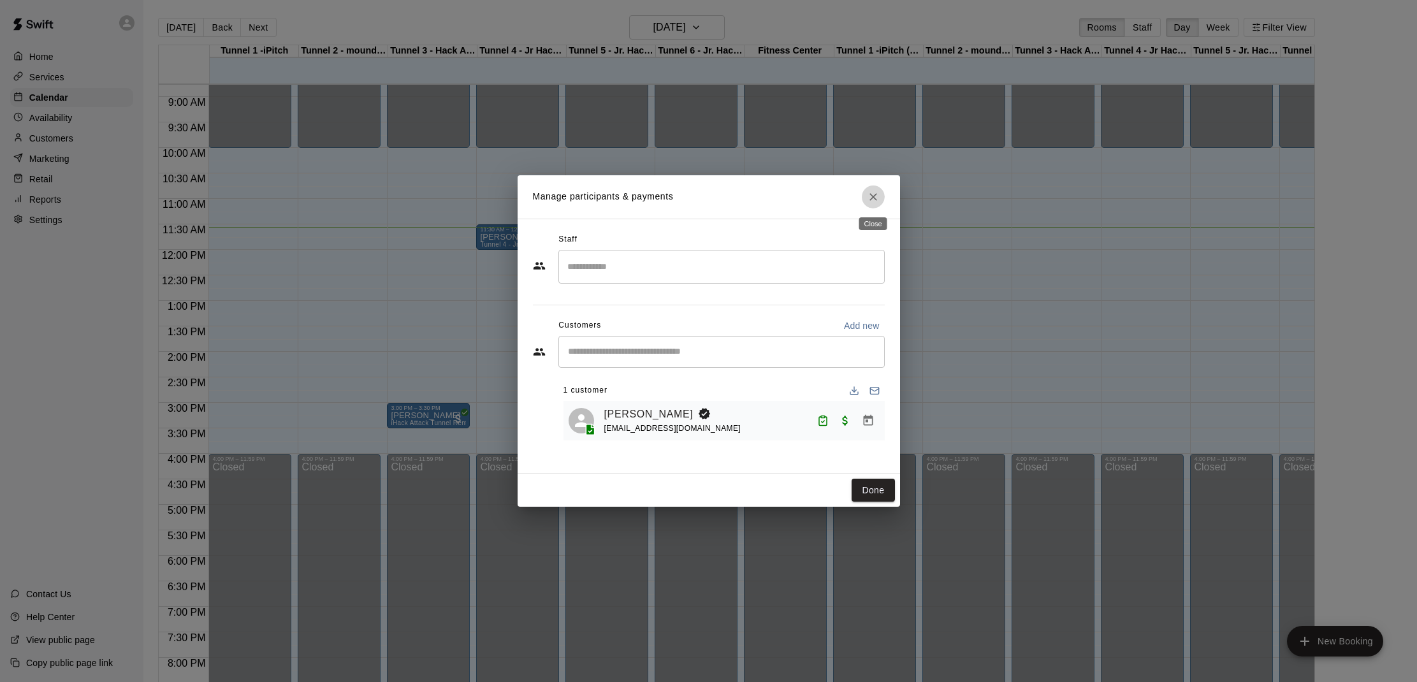
click at [876, 203] on button "Close" at bounding box center [873, 197] width 23 height 23
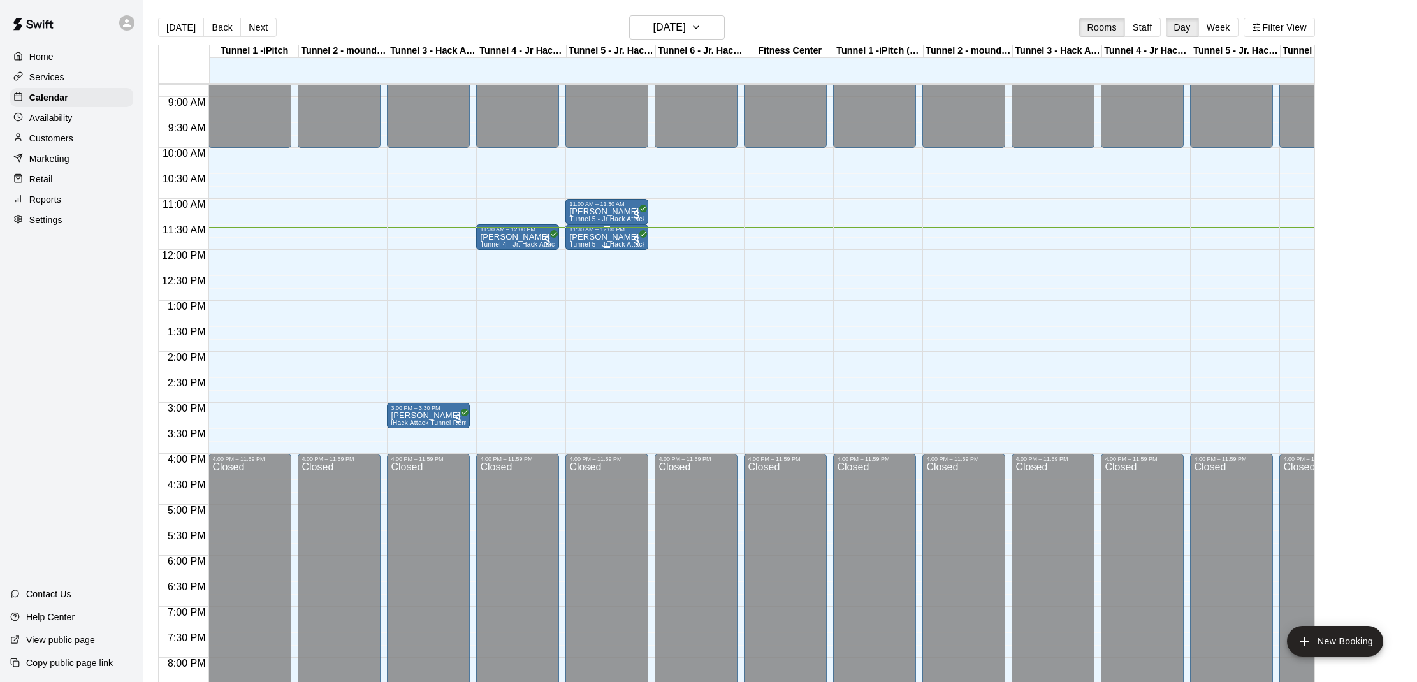
click at [600, 244] on span "Tunnel 5 - Jr Hack Attack Rental (Baseball)" at bounding box center [634, 244] width 131 height 7
click at [586, 260] on icon "edit" at bounding box center [582, 254] width 15 height 15
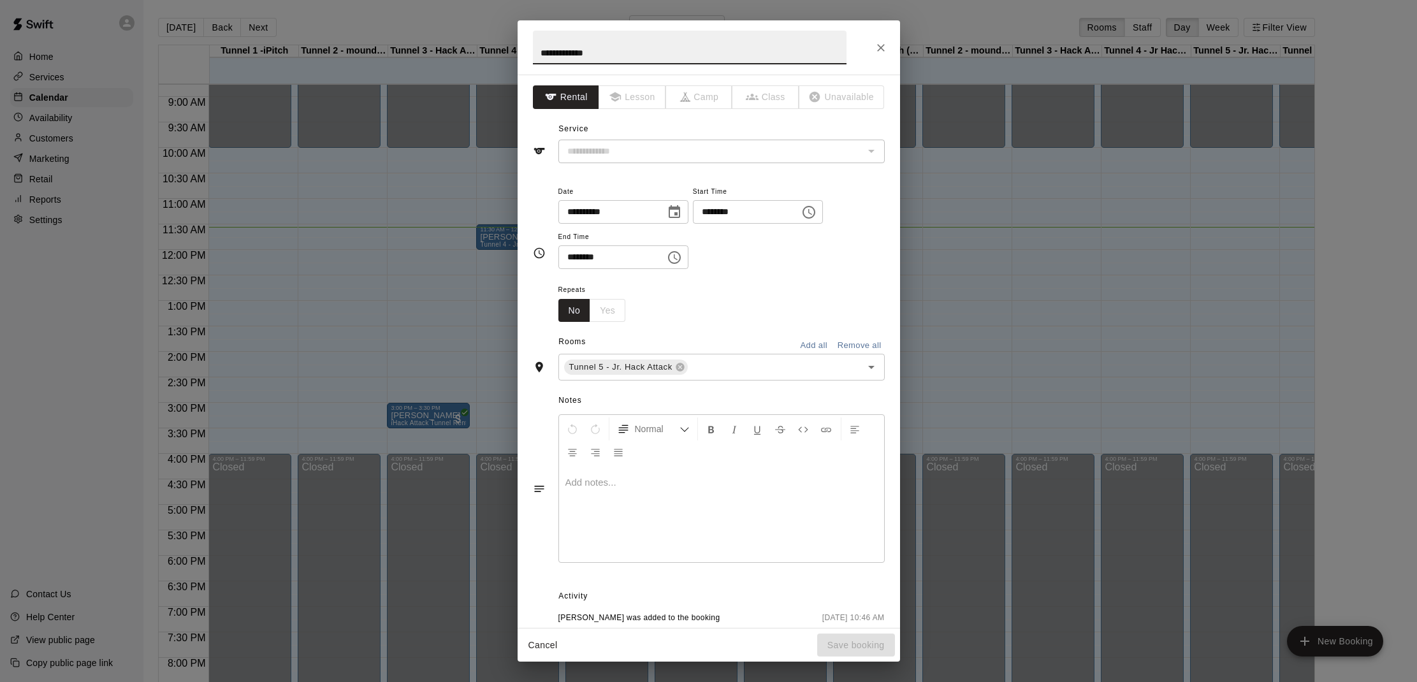
type input "**********"
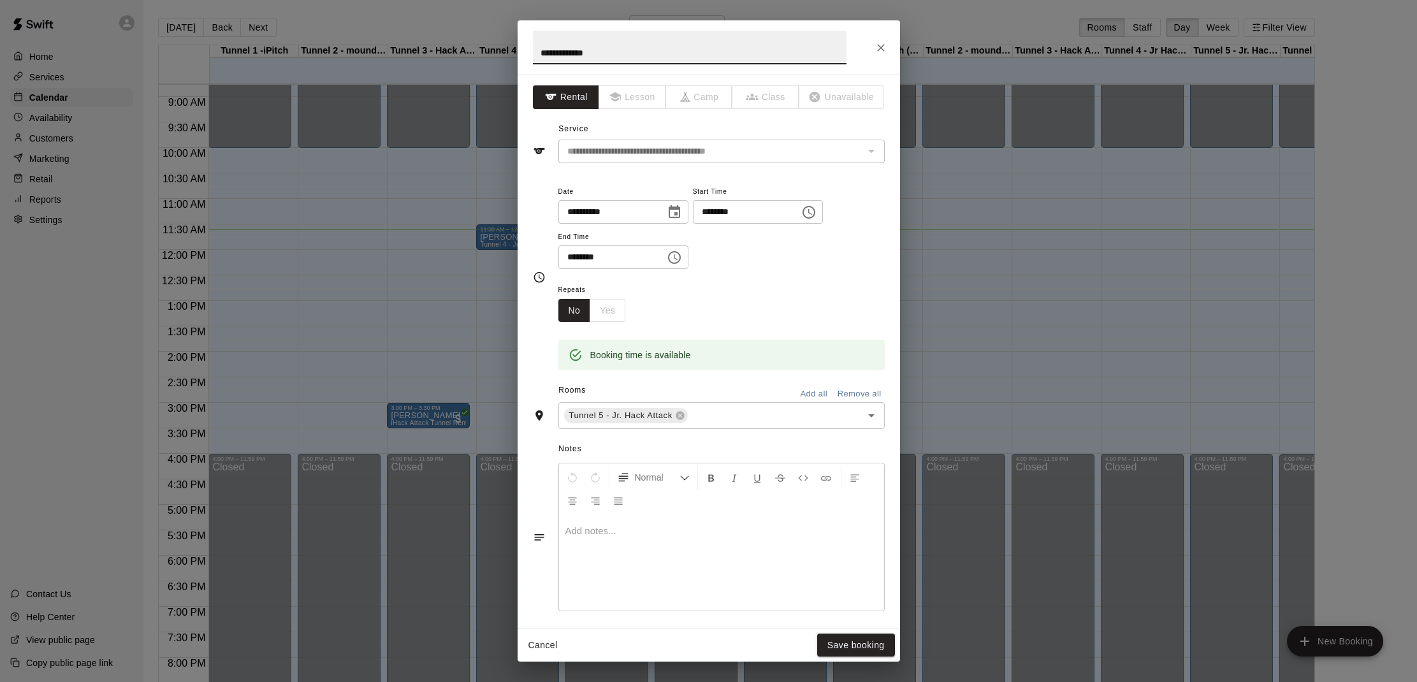
scroll to position [0, 0]
click at [875, 50] on icon "Close" at bounding box center [881, 47] width 13 height 13
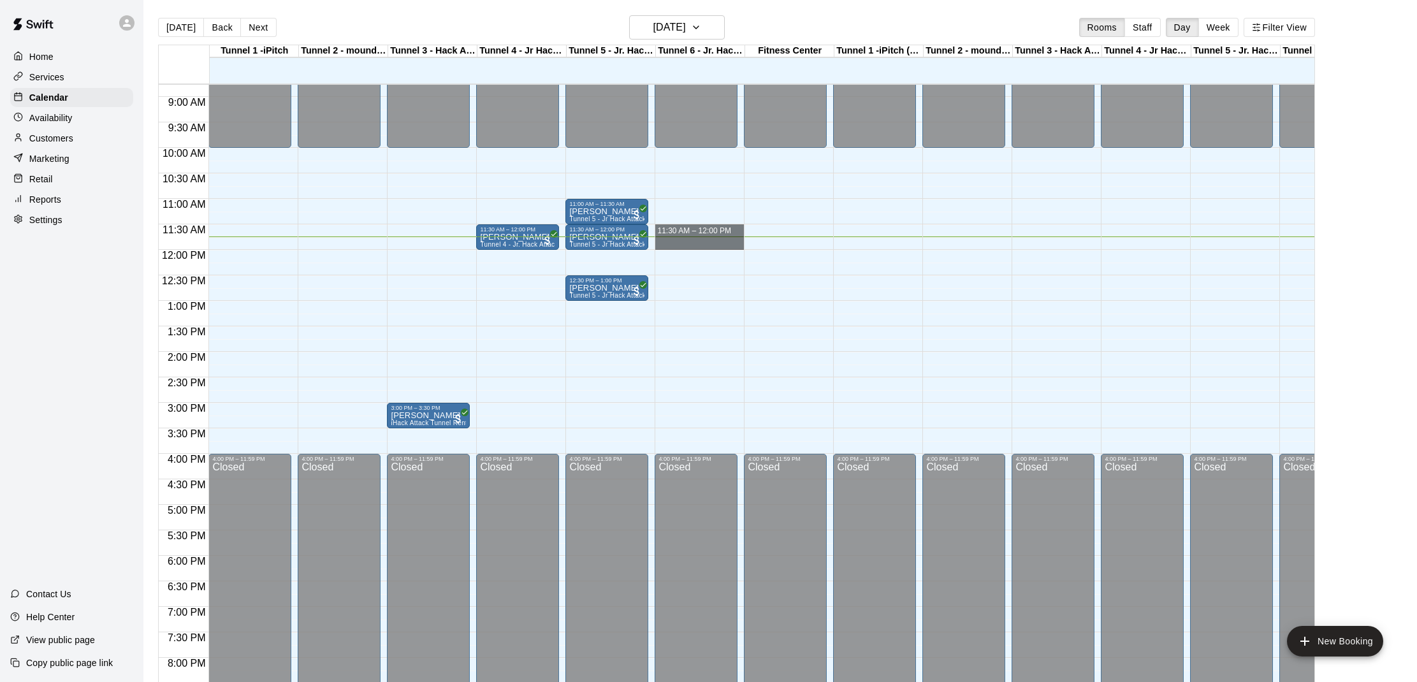
drag, startPoint x: 657, startPoint y: 226, endPoint x: 666, endPoint y: 244, distance: 19.7
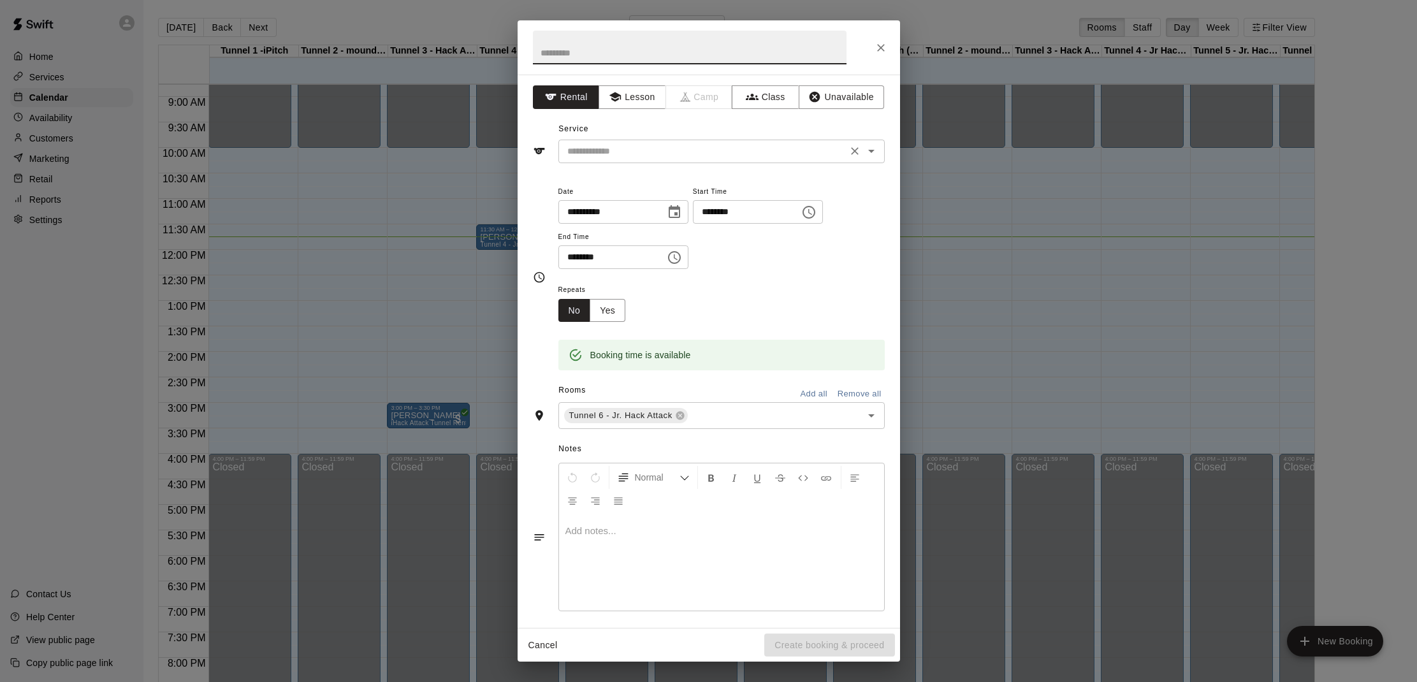
click at [751, 154] on input "text" at bounding box center [702, 151] width 281 height 16
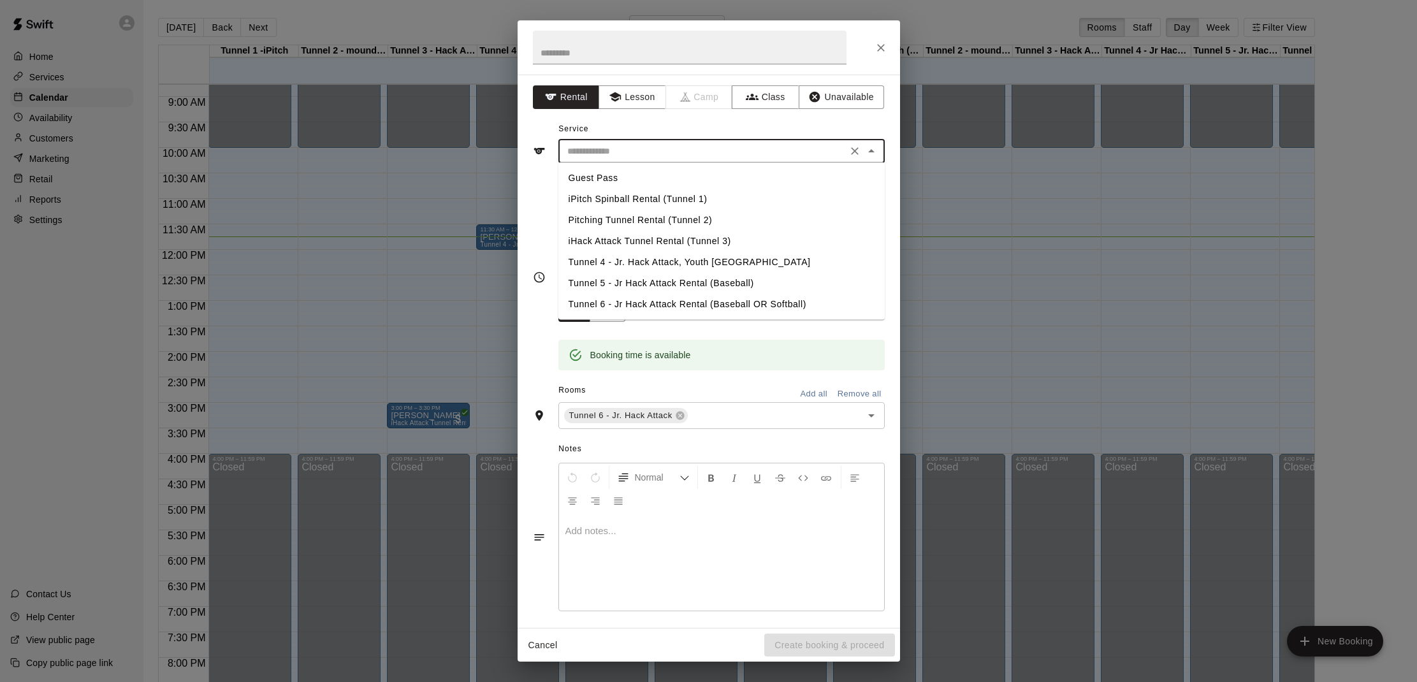
click at [659, 301] on li "Tunnel 6 - Jr Hack Attack Rental (Baseball OR Softball)" at bounding box center [722, 304] width 326 height 21
type input "**********"
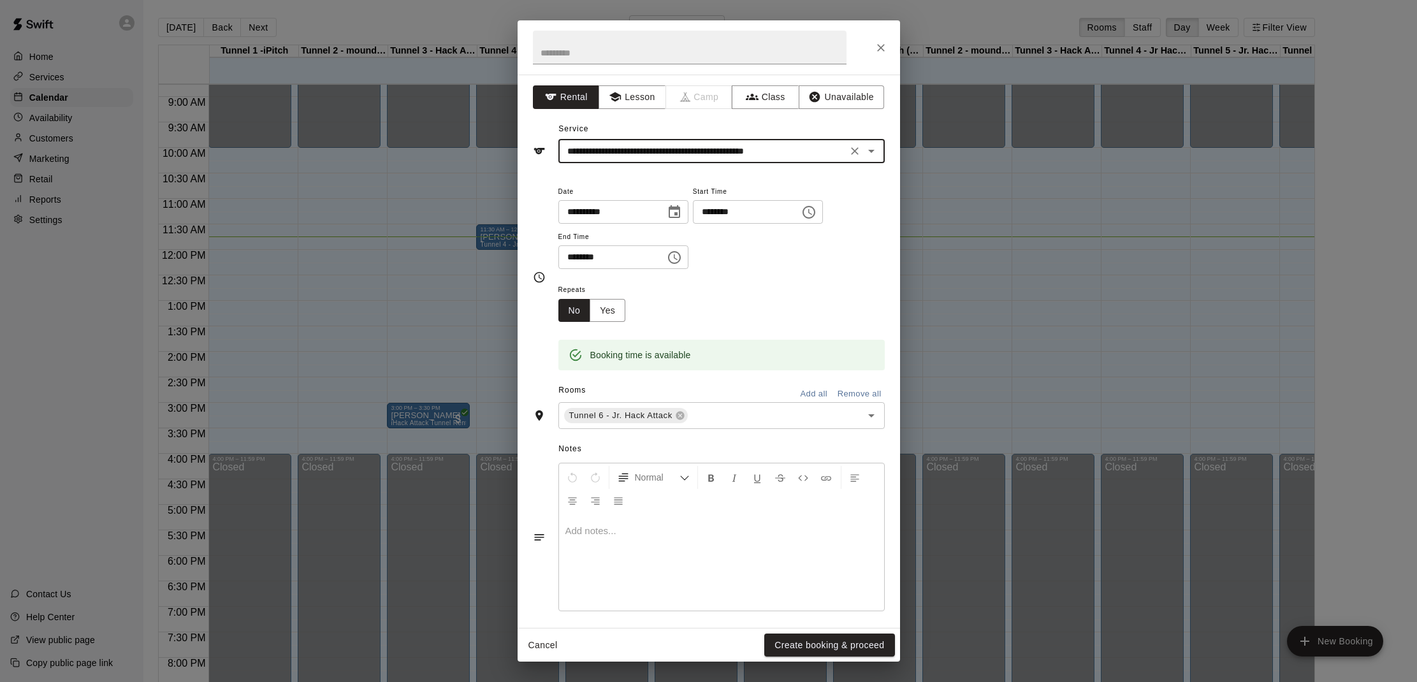
click at [814, 649] on button "Create booking & proceed" at bounding box center [829, 646] width 130 height 24
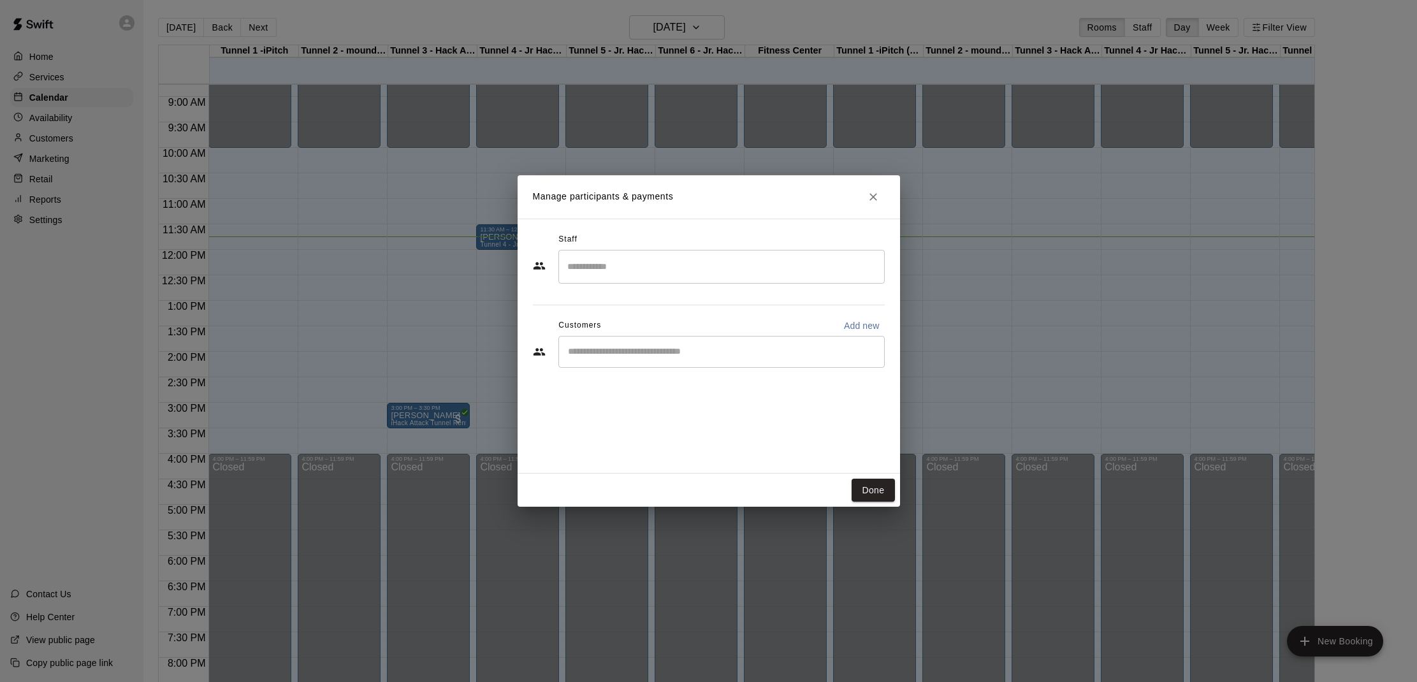
click at [733, 346] on input "Start typing to search customers..." at bounding box center [721, 352] width 315 height 13
type input "***"
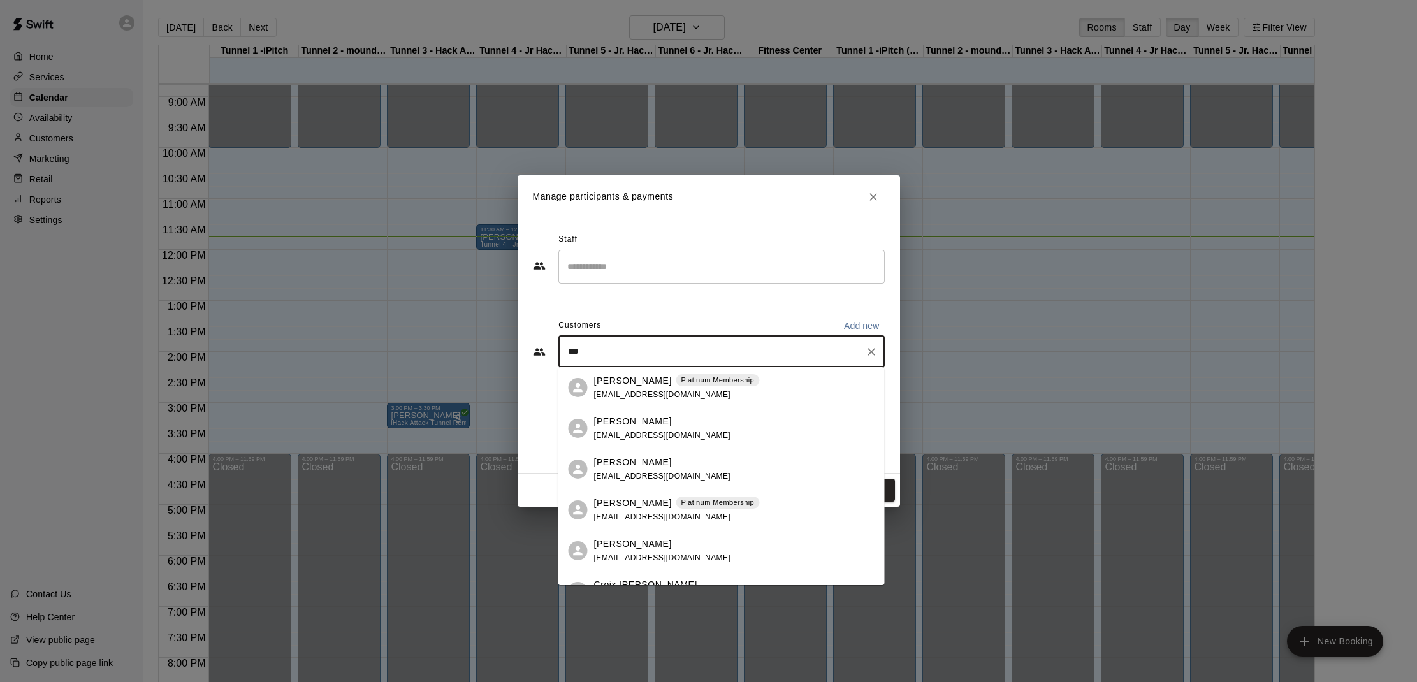
click at [642, 542] on p "[PERSON_NAME]" at bounding box center [633, 543] width 78 height 13
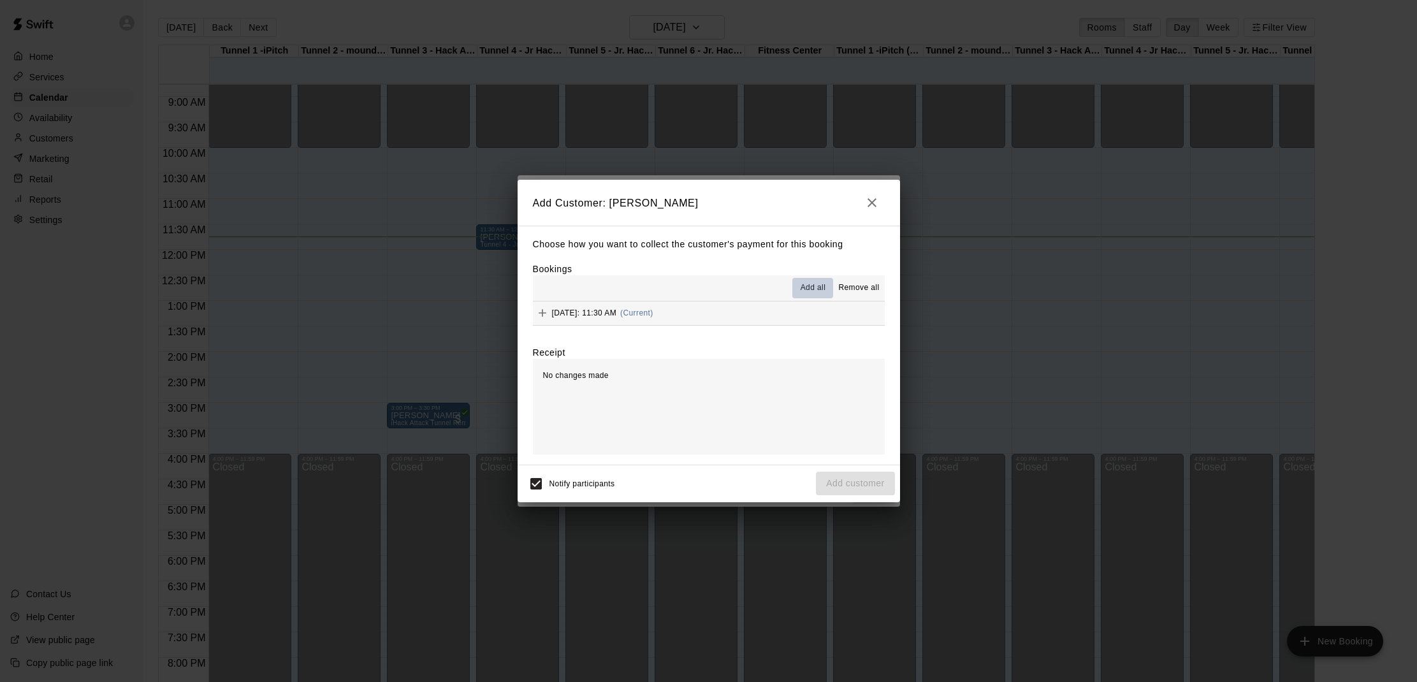
click at [817, 286] on span "Add all" at bounding box center [814, 288] width 26 height 13
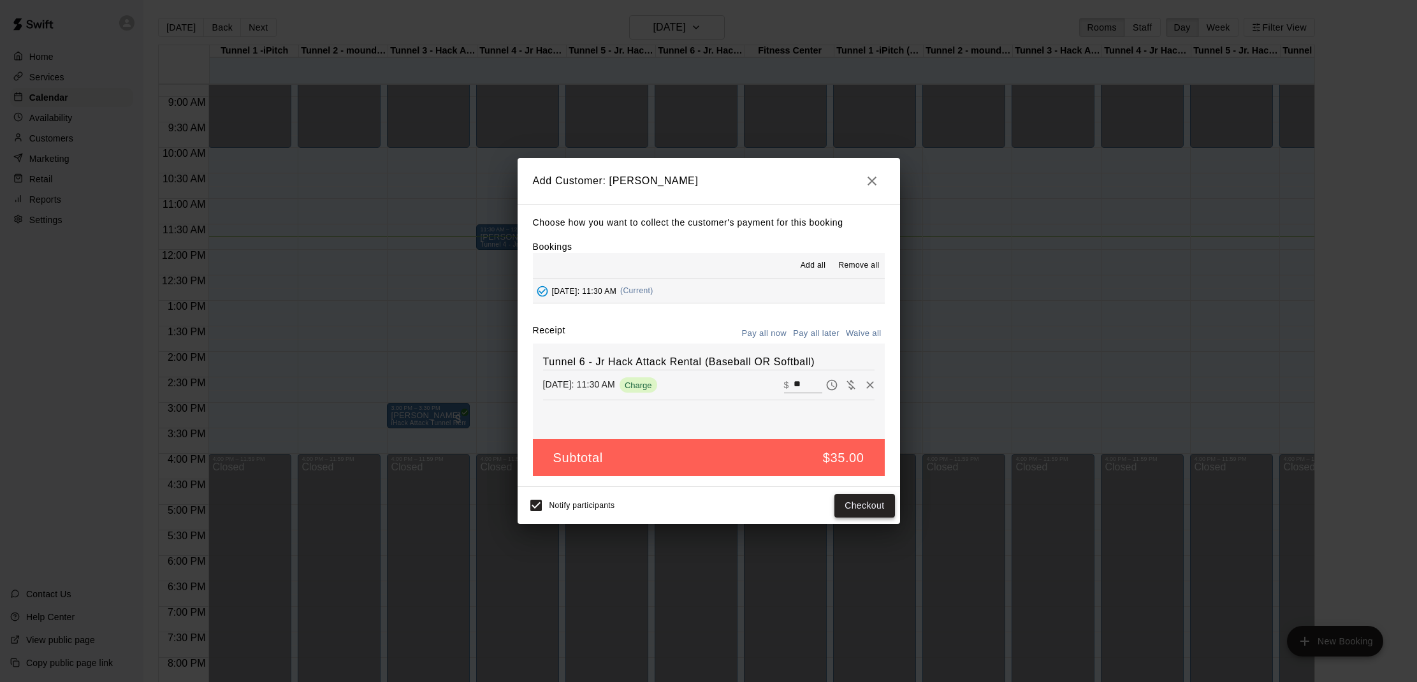
click at [867, 499] on button "Checkout" at bounding box center [865, 506] width 60 height 24
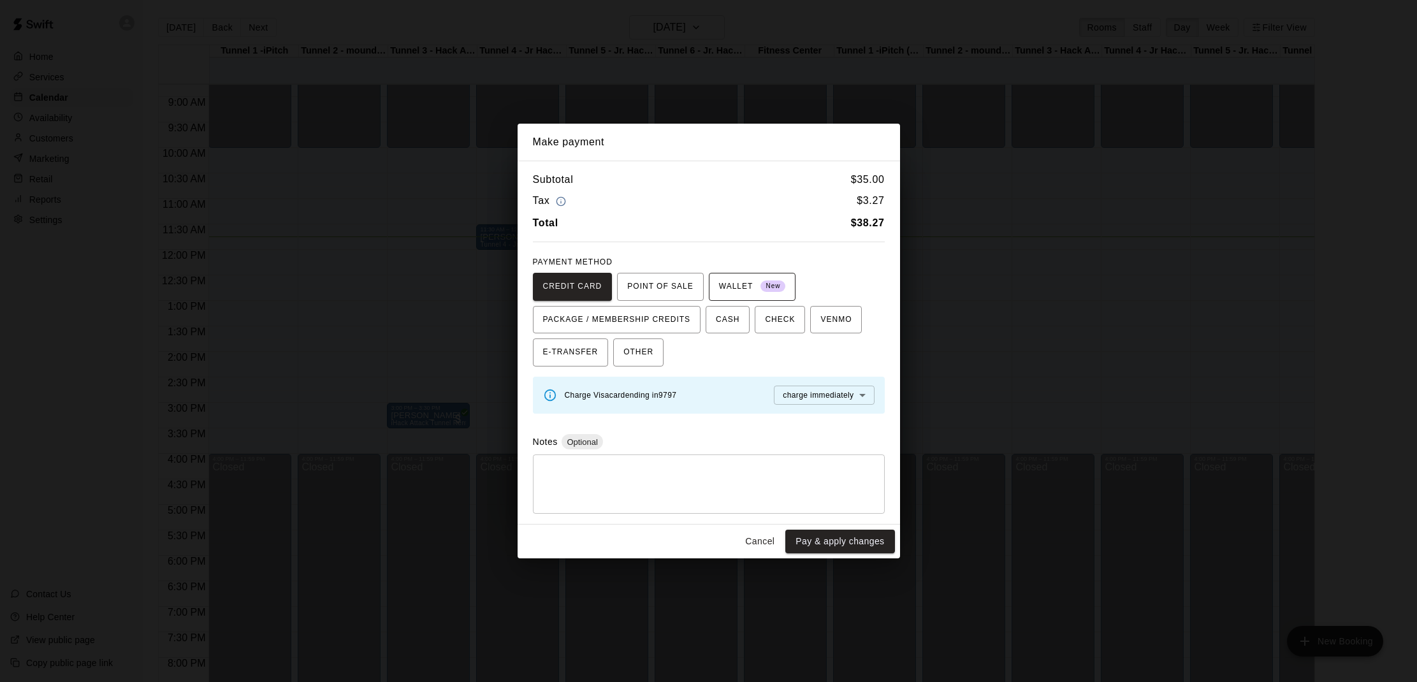
click at [768, 279] on span "New" at bounding box center [773, 286] width 25 height 17
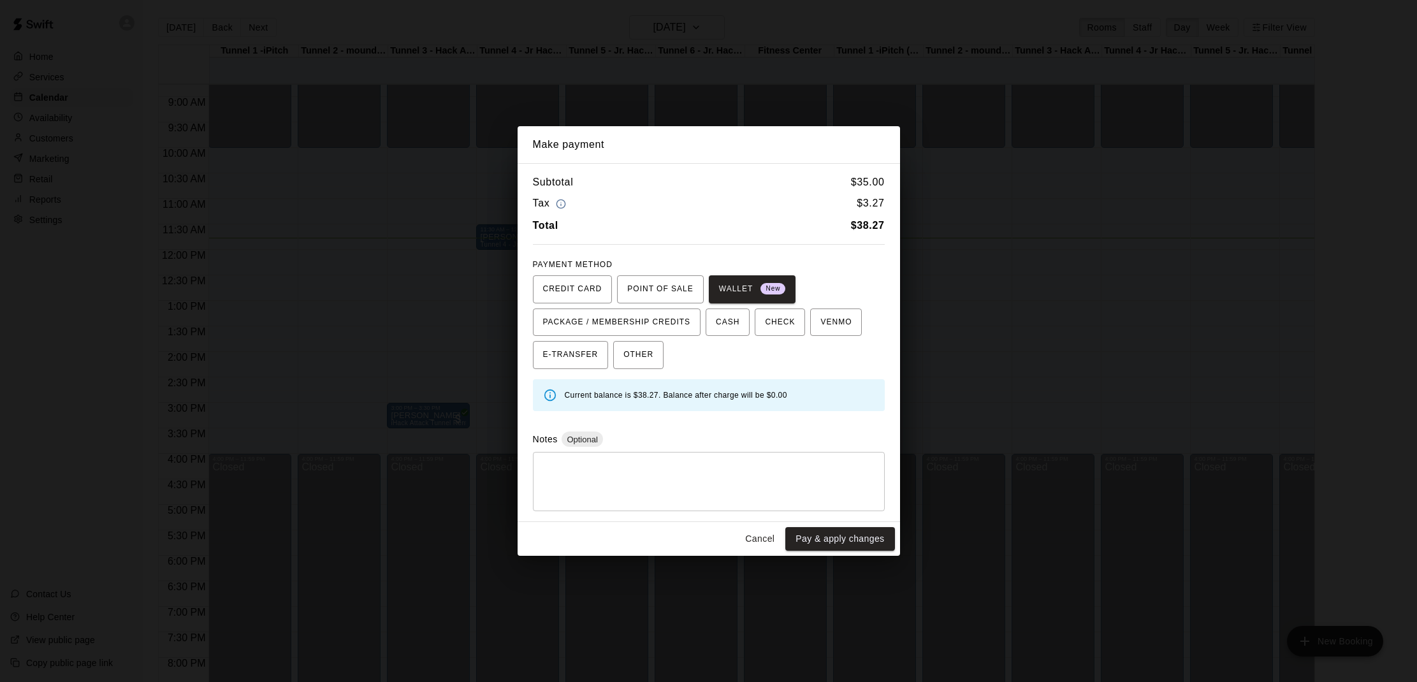
click at [752, 540] on button "Cancel" at bounding box center [760, 539] width 41 height 24
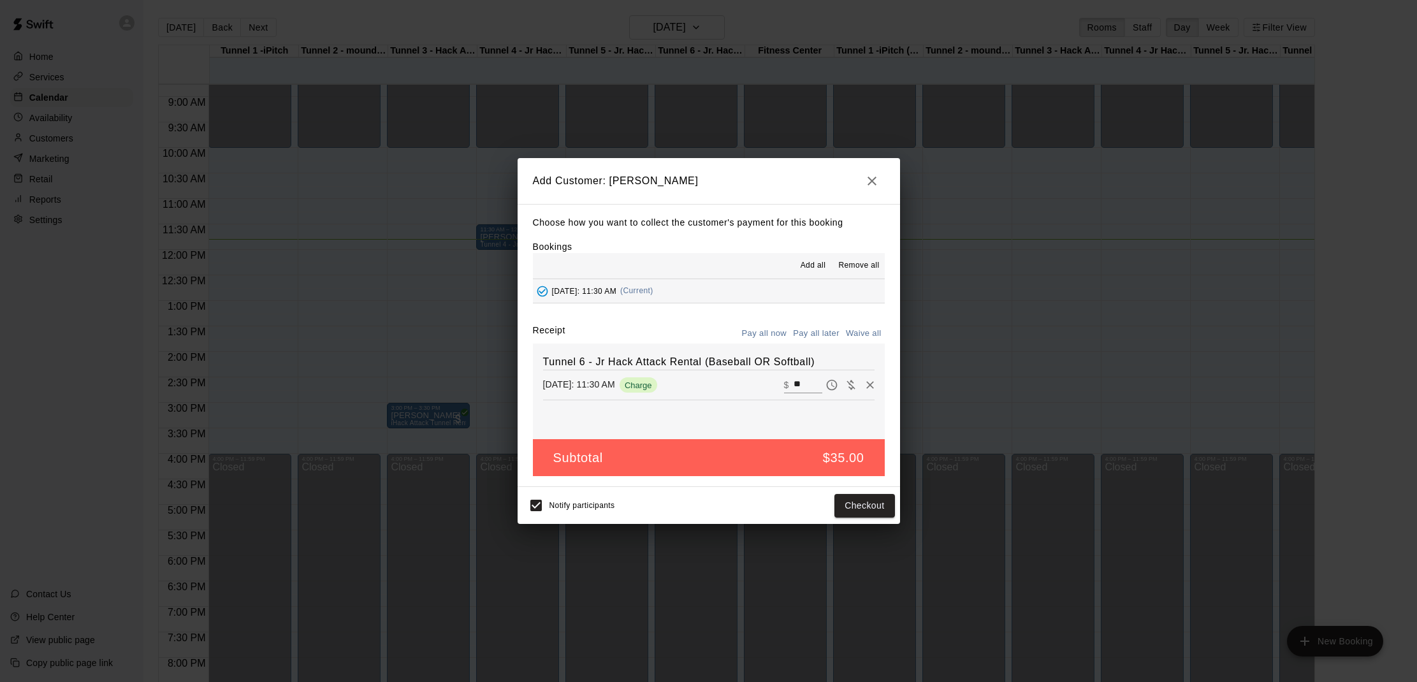
click at [877, 176] on icon "button" at bounding box center [872, 180] width 15 height 15
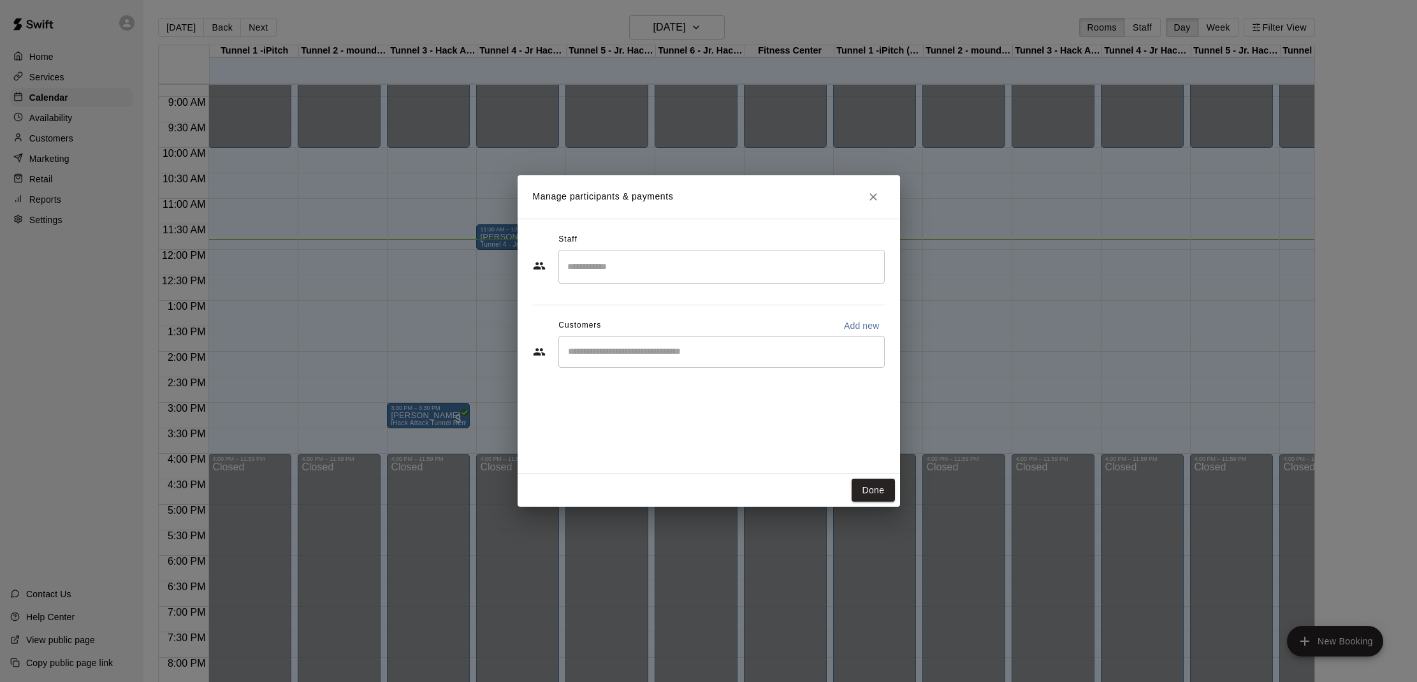
drag, startPoint x: 881, startPoint y: 200, endPoint x: 882, endPoint y: 207, distance: 6.4
click at [880, 204] on button "Close" at bounding box center [873, 197] width 23 height 23
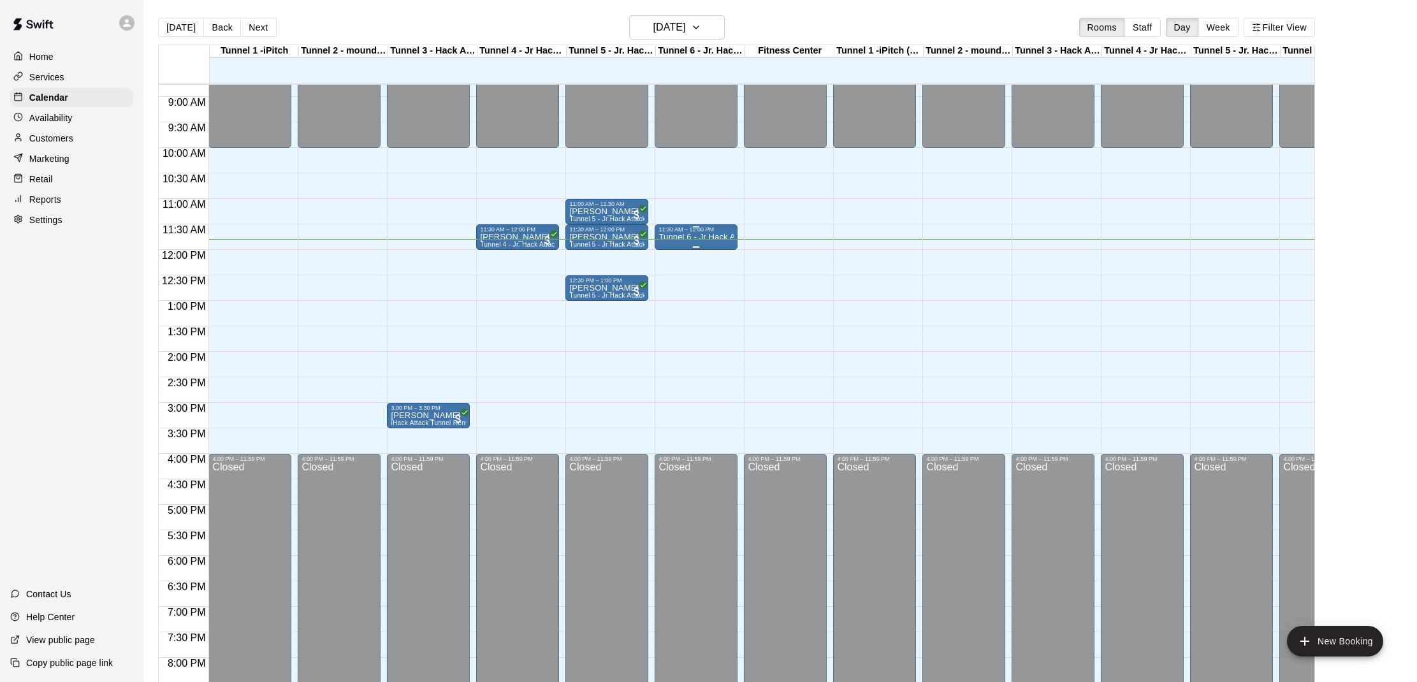
click at [691, 237] on p "Tunnel 6 - Jr Hack Attack Rental (Baseball OR Softball)" at bounding box center [696, 237] width 75 height 0
click at [673, 314] on icon "delete" at bounding box center [672, 311] width 9 height 11
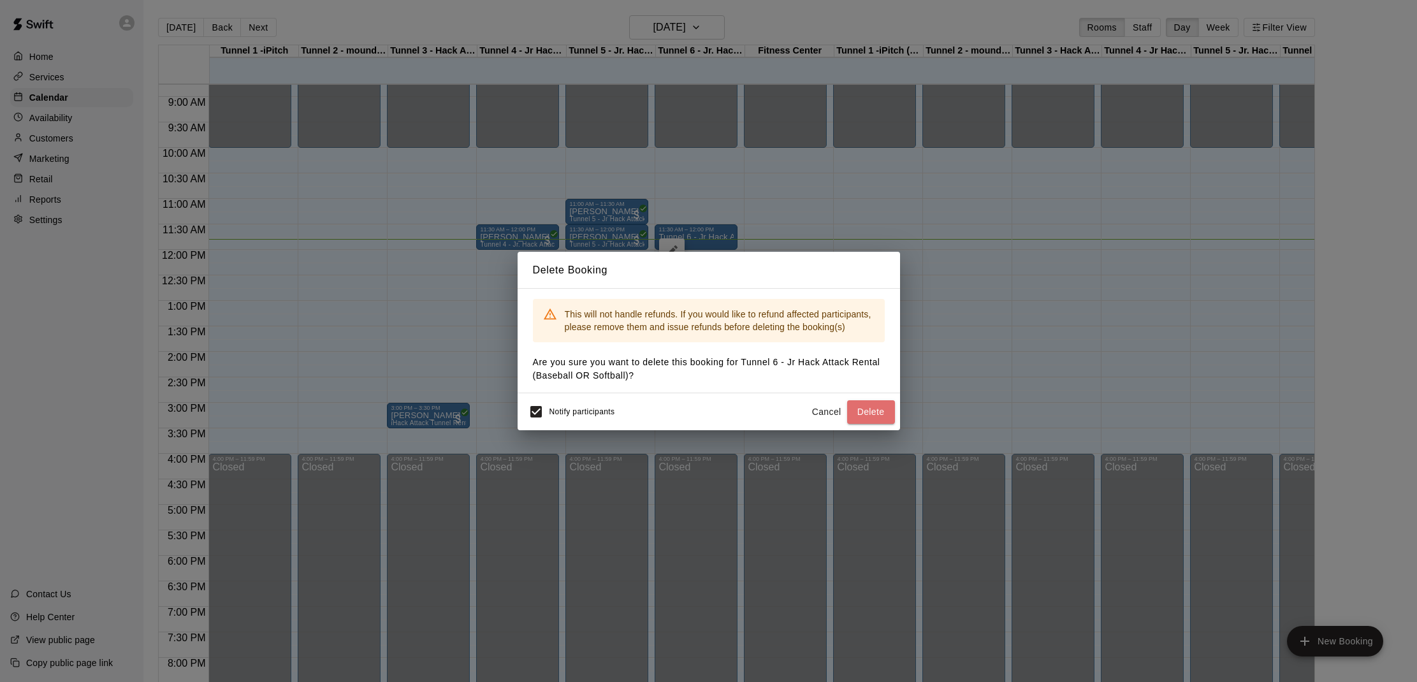
drag, startPoint x: 857, startPoint y: 409, endPoint x: 806, endPoint y: 404, distance: 51.3
click at [856, 409] on button "Delete" at bounding box center [871, 412] width 48 height 24
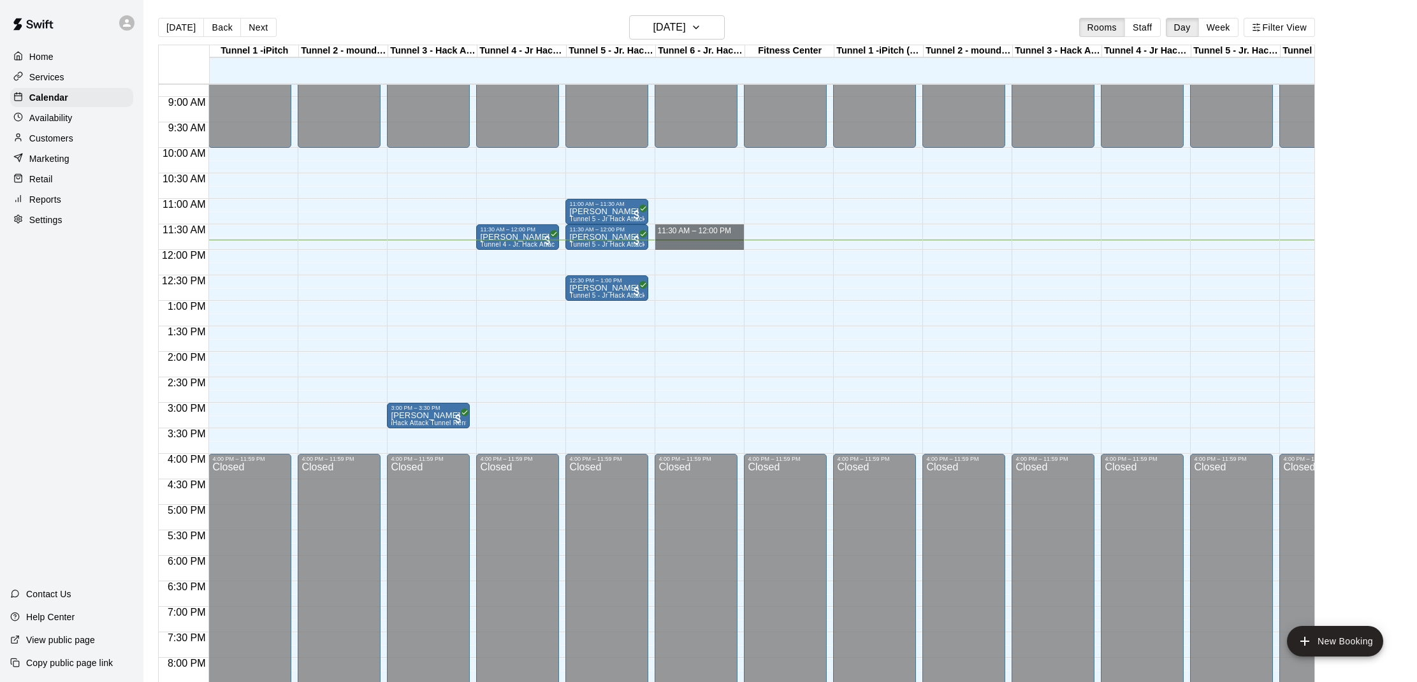
drag, startPoint x: 659, startPoint y: 228, endPoint x: 662, endPoint y: 244, distance: 16.3
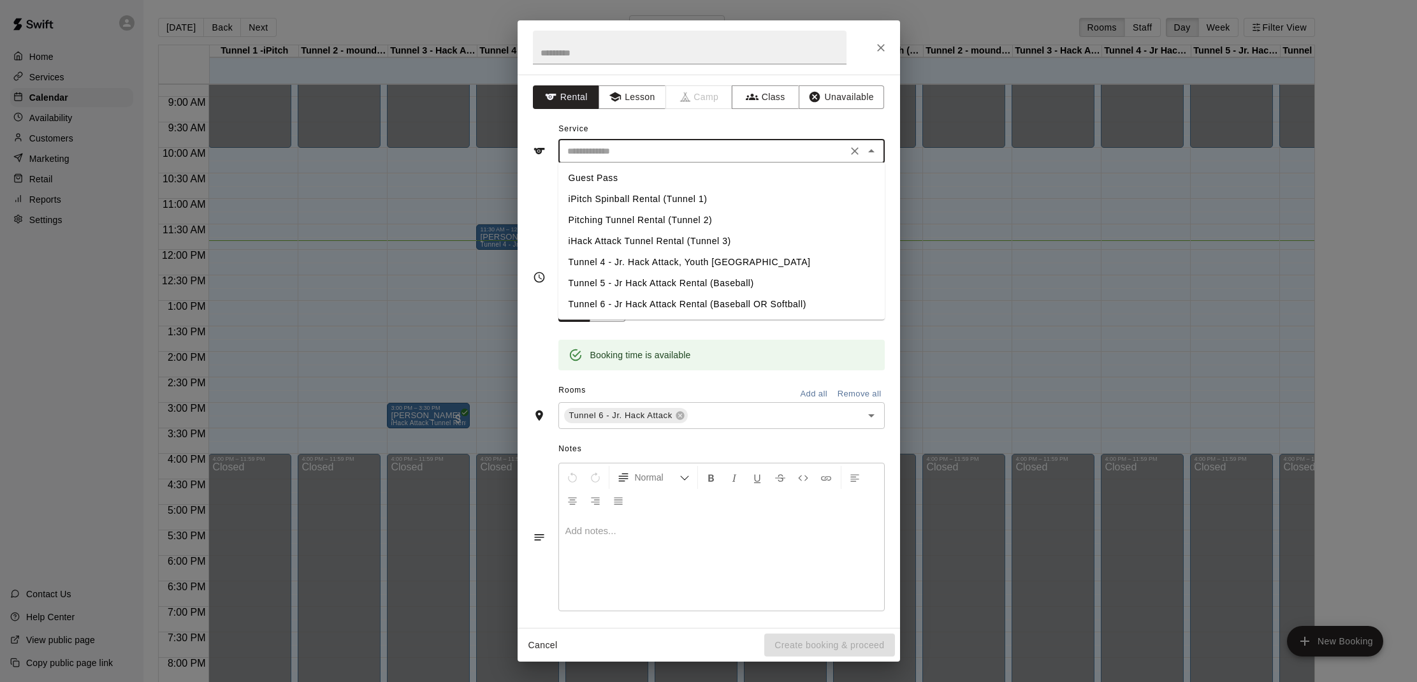
drag, startPoint x: 768, startPoint y: 147, endPoint x: 727, endPoint y: 206, distance: 71.5
click at [768, 150] on input "text" at bounding box center [702, 151] width 281 height 16
drag, startPoint x: 627, startPoint y: 310, endPoint x: 673, endPoint y: 335, distance: 52.0
click at [627, 311] on li "Tunnel 6 - Jr Hack Attack Rental (Baseball OR Softball)" at bounding box center [722, 304] width 326 height 21
type input "**********"
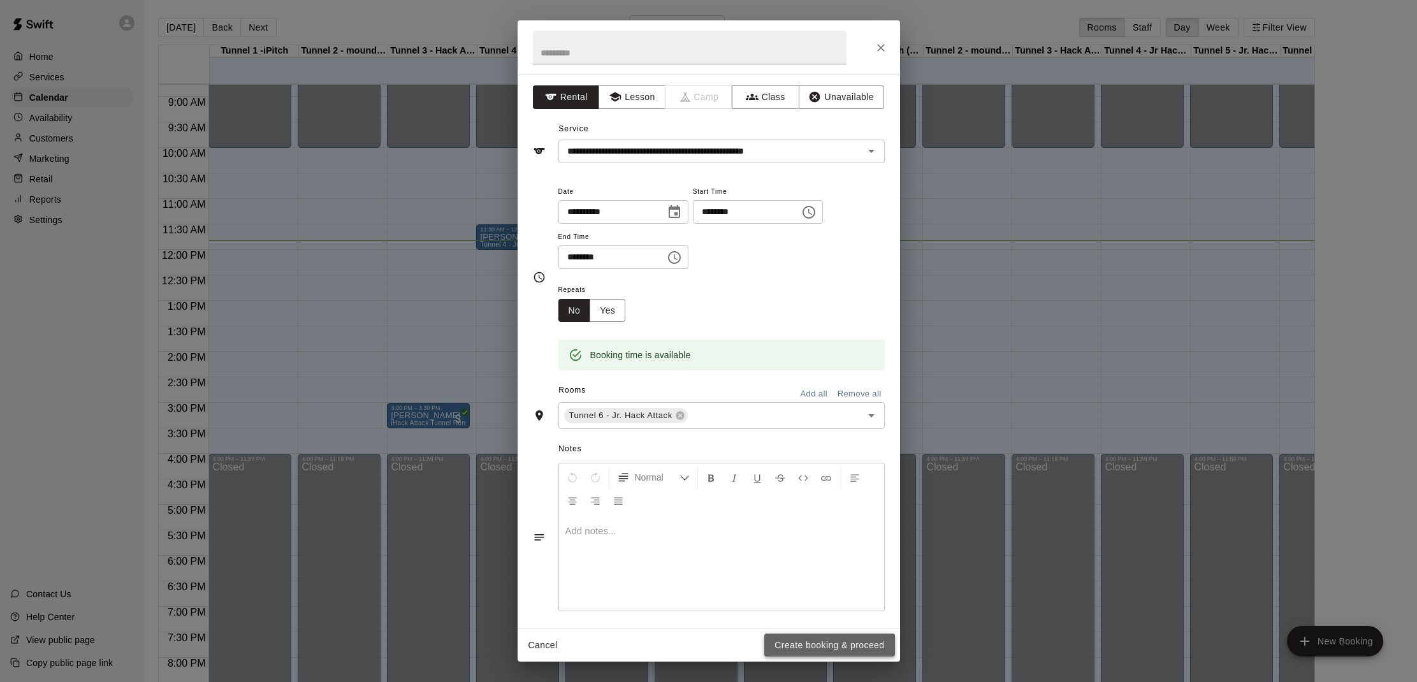
click at [830, 643] on button "Create booking & proceed" at bounding box center [829, 646] width 130 height 24
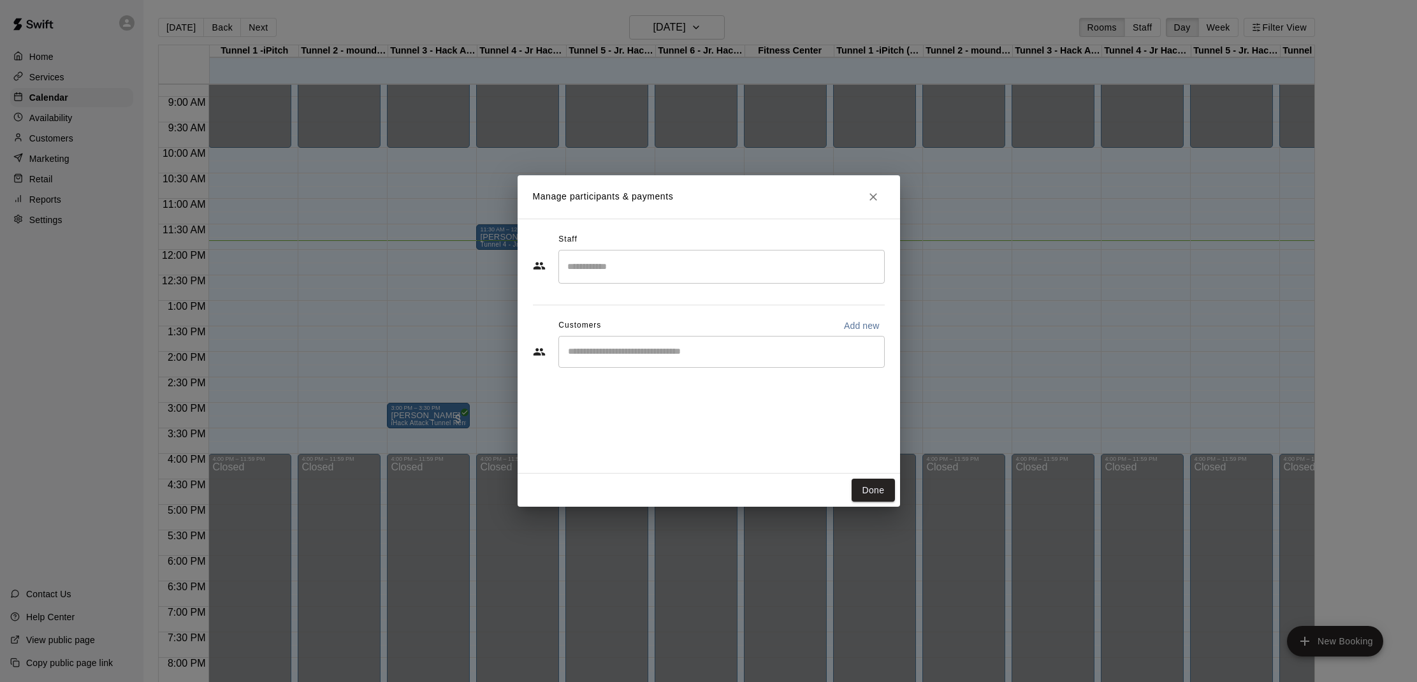
click at [649, 355] on input "Start typing to search customers..." at bounding box center [721, 352] width 315 height 13
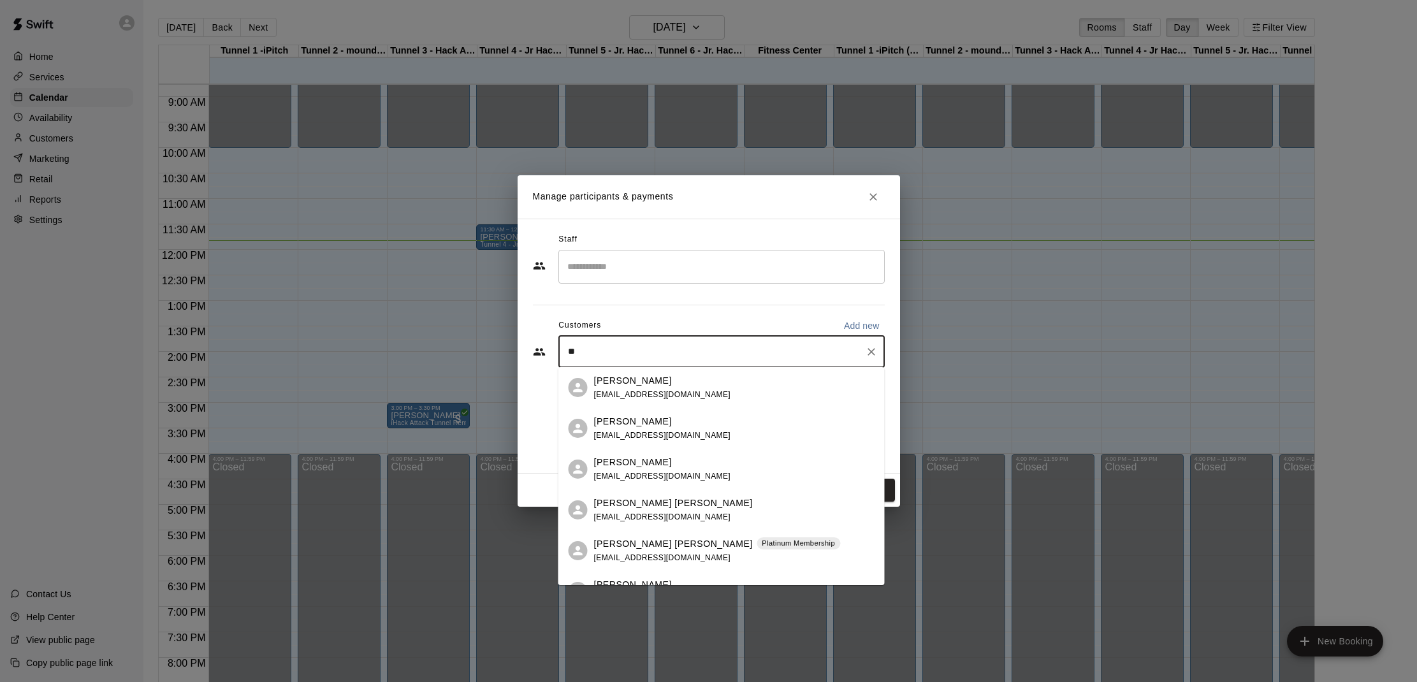
type input "*"
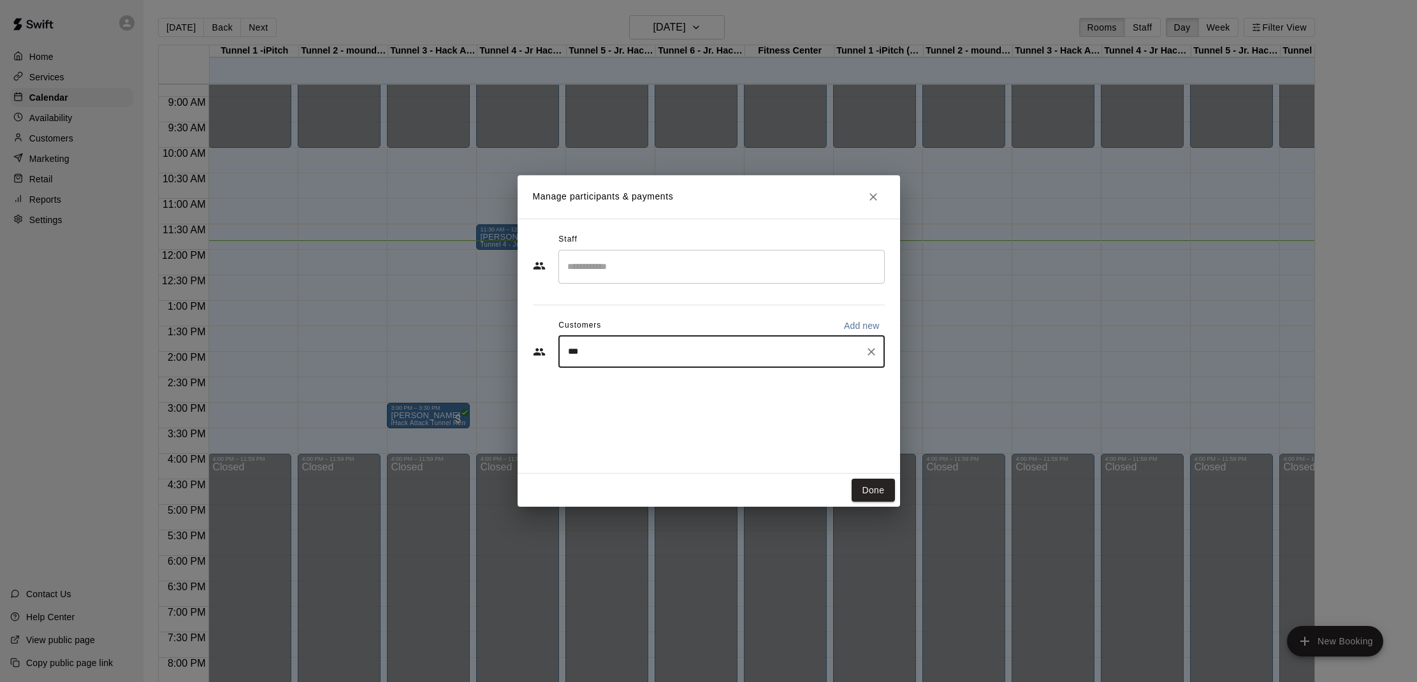
type input "****"
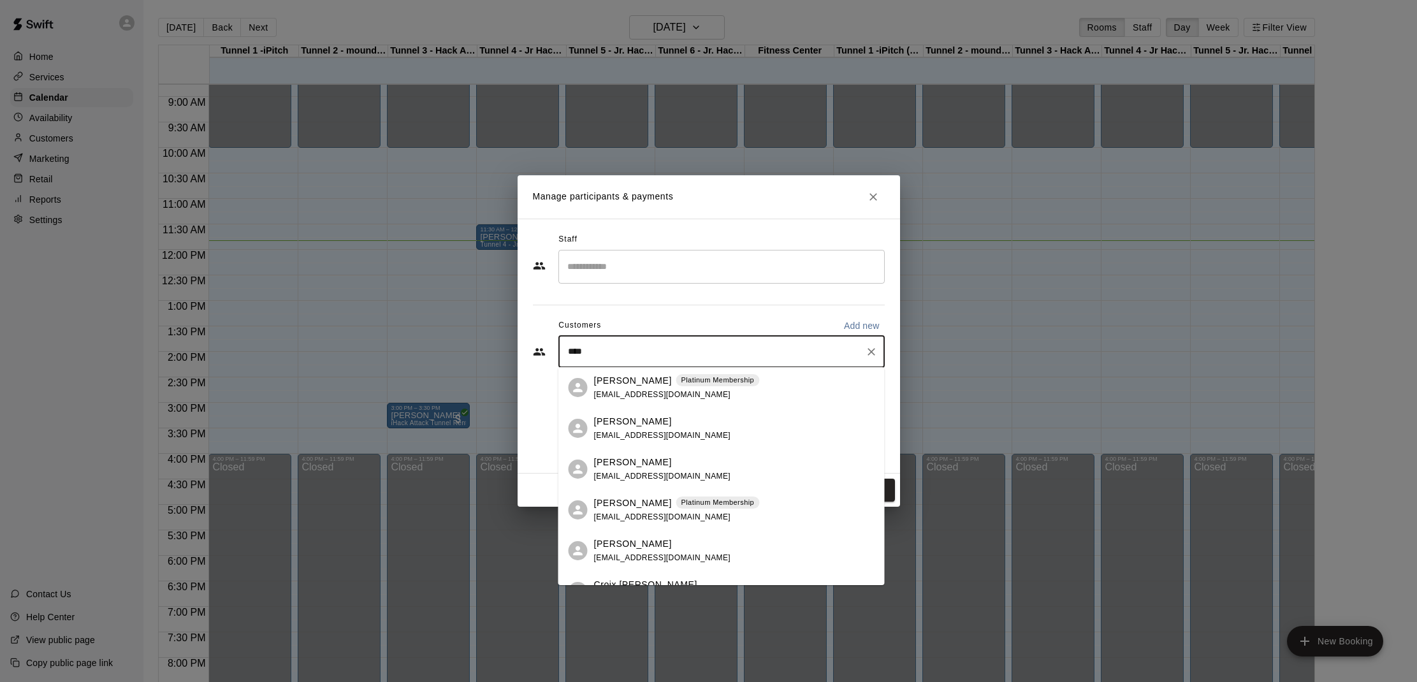
click at [657, 540] on p "[PERSON_NAME]" at bounding box center [633, 543] width 78 height 13
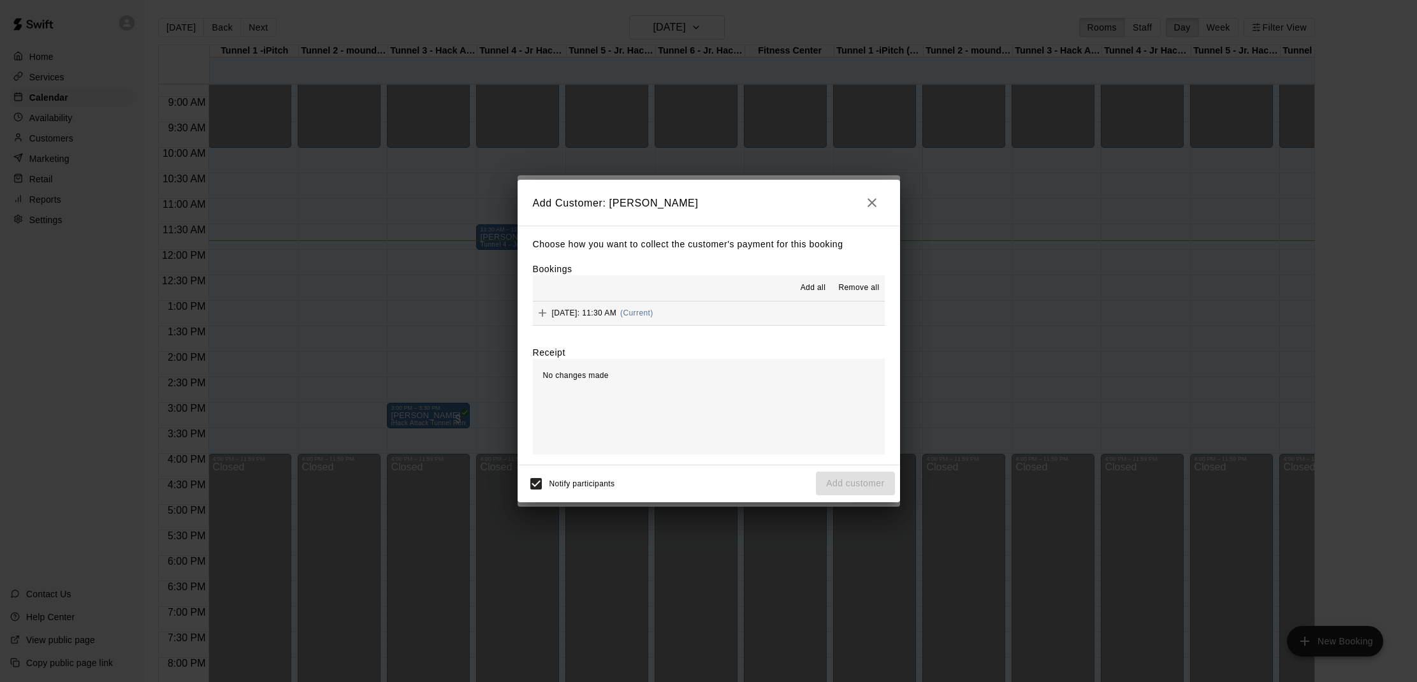
click at [810, 283] on span "Add all" at bounding box center [814, 288] width 26 height 13
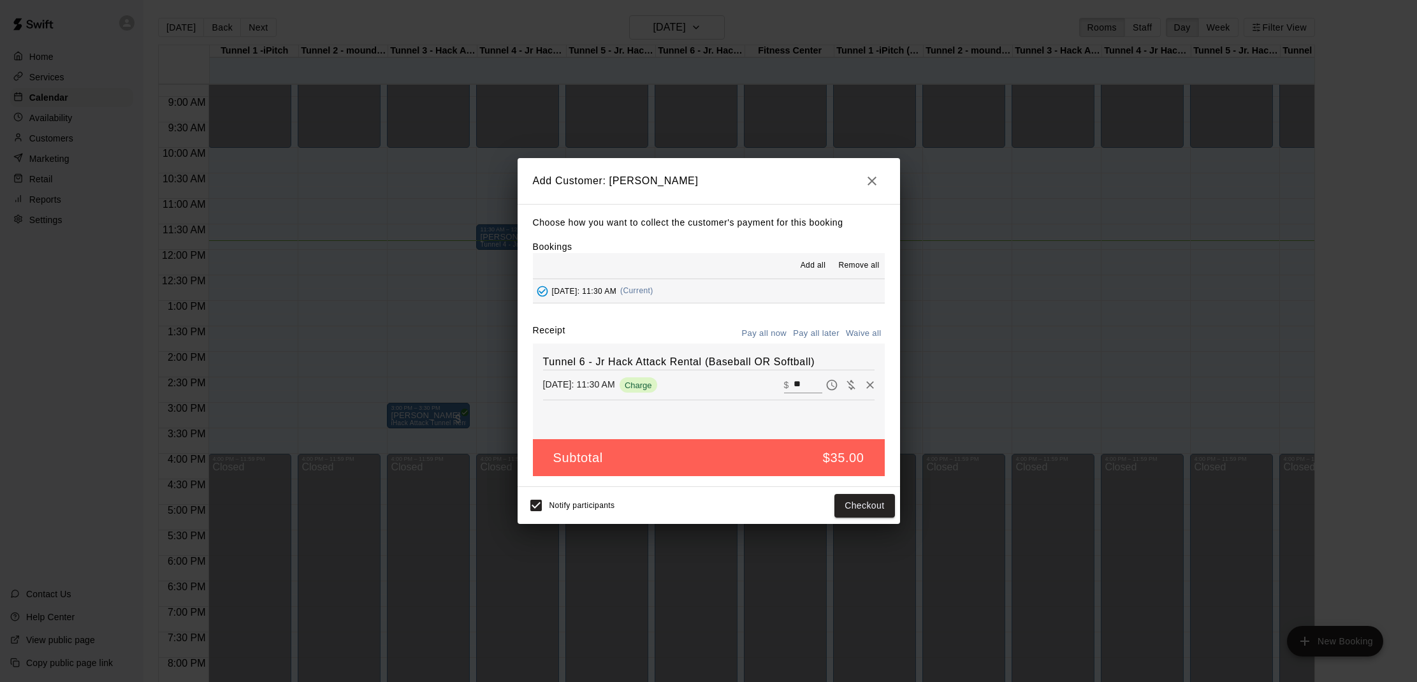
click at [870, 188] on icon "button" at bounding box center [872, 180] width 15 height 15
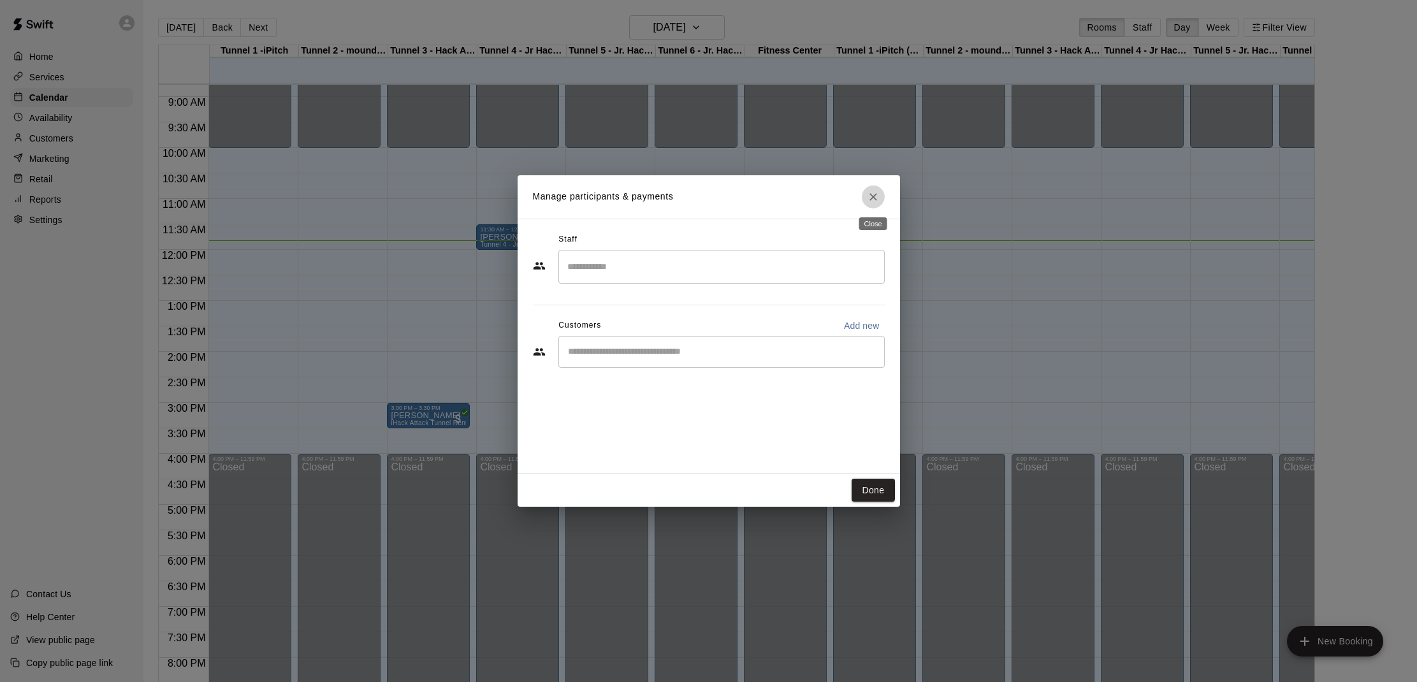
click at [871, 194] on icon "Close" at bounding box center [873, 197] width 13 height 13
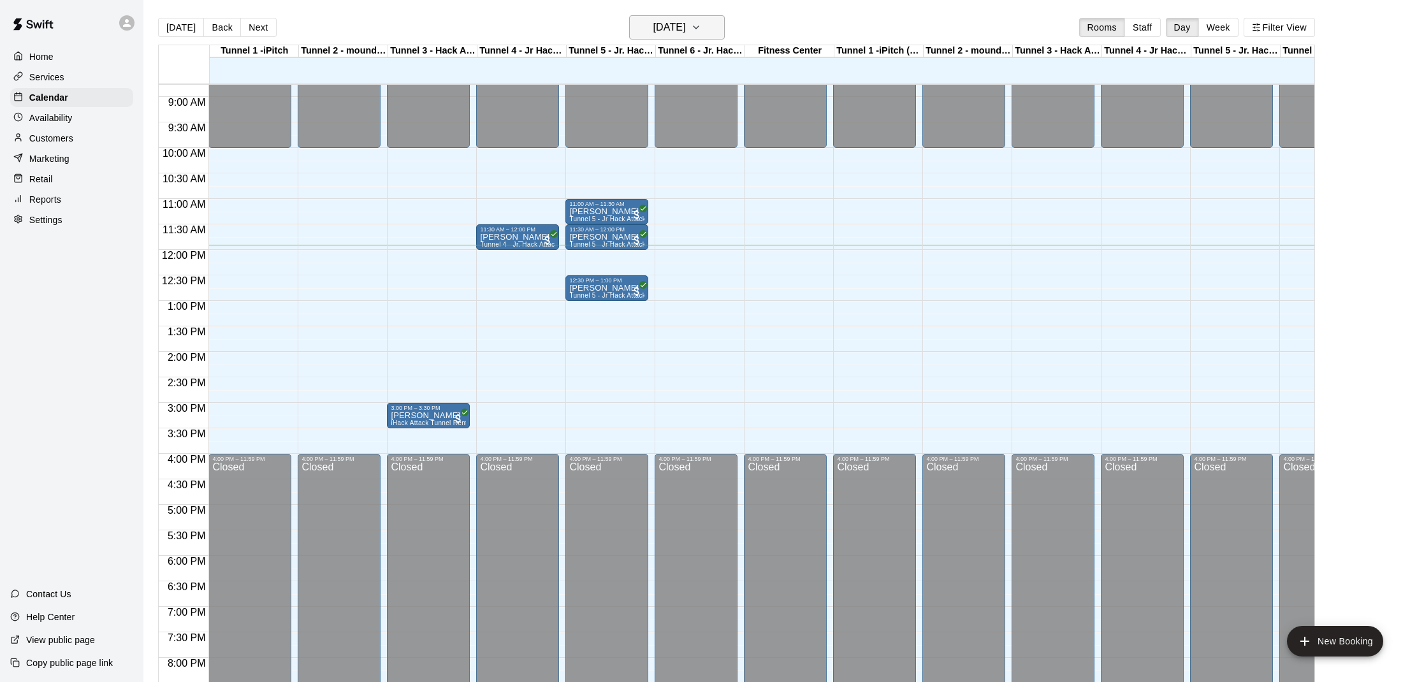
click at [685, 26] on h6 "[DATE]" at bounding box center [669, 27] width 33 height 18
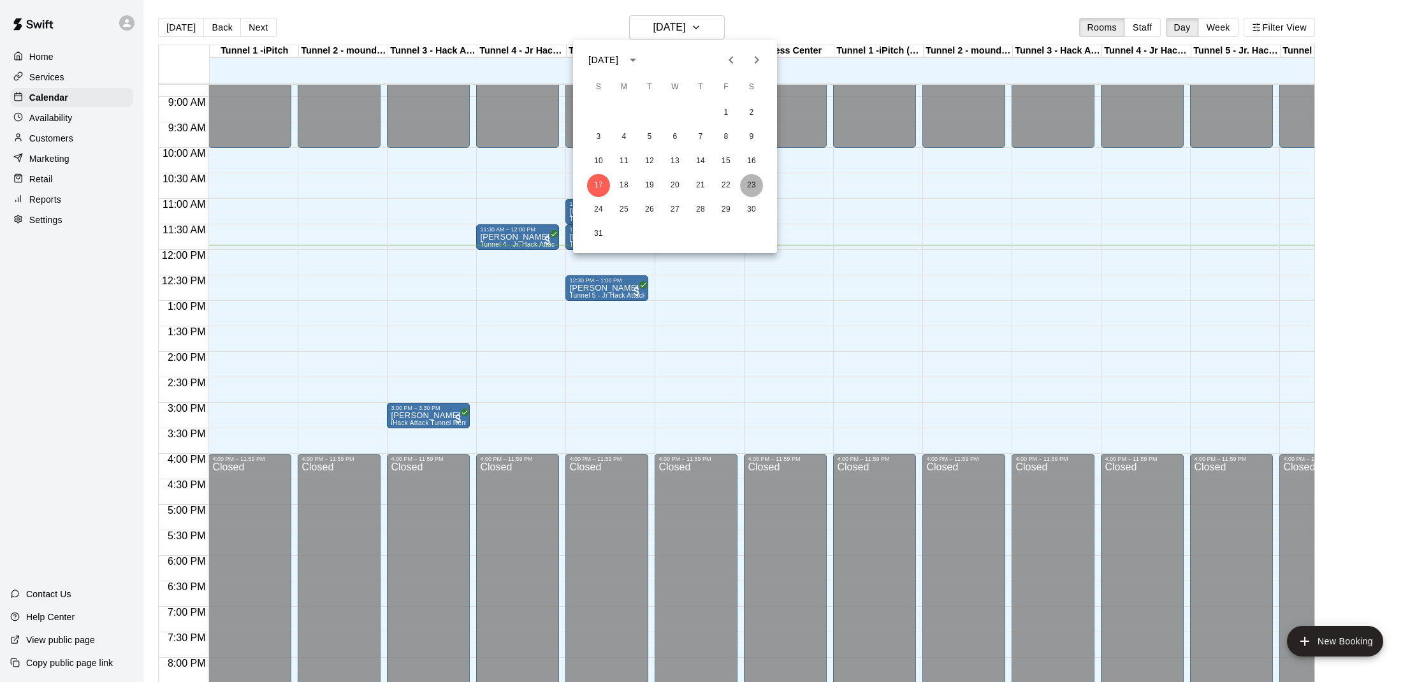
click at [749, 184] on button "23" at bounding box center [751, 185] width 23 height 23
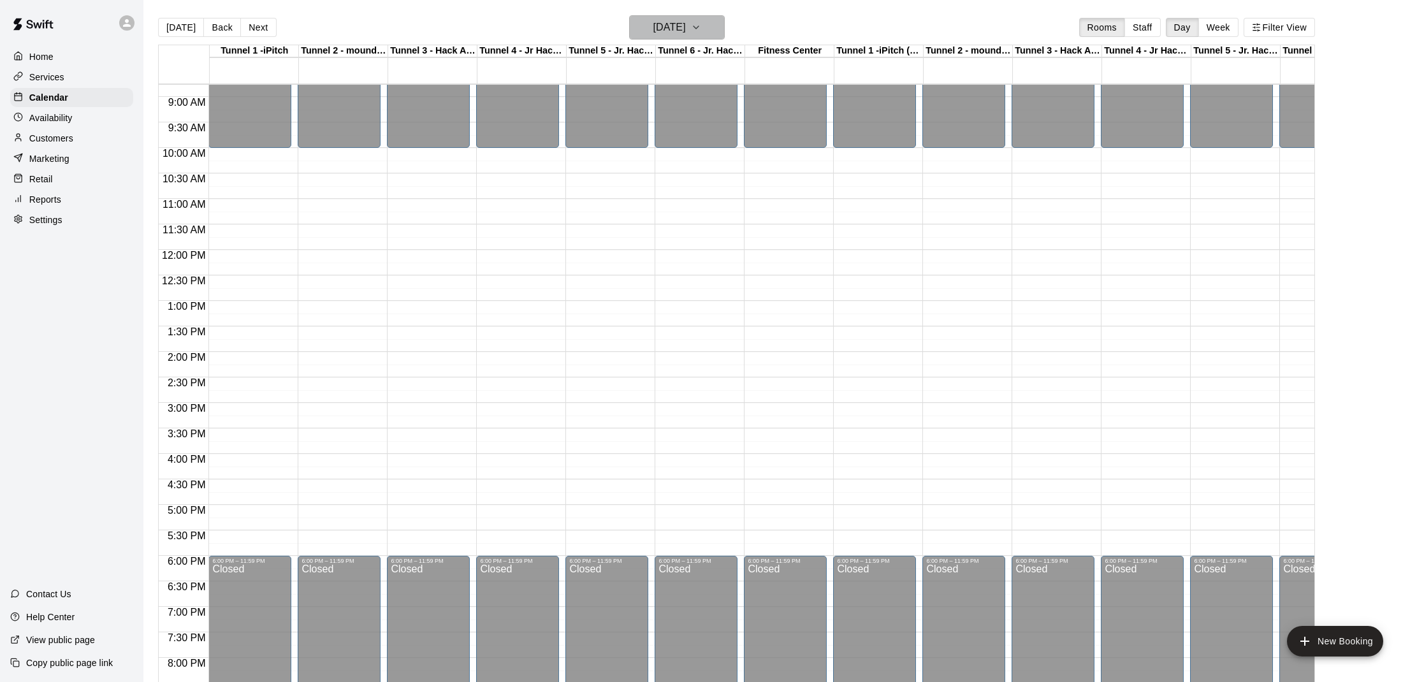
click at [657, 33] on h6 "[DATE]" at bounding box center [669, 27] width 33 height 18
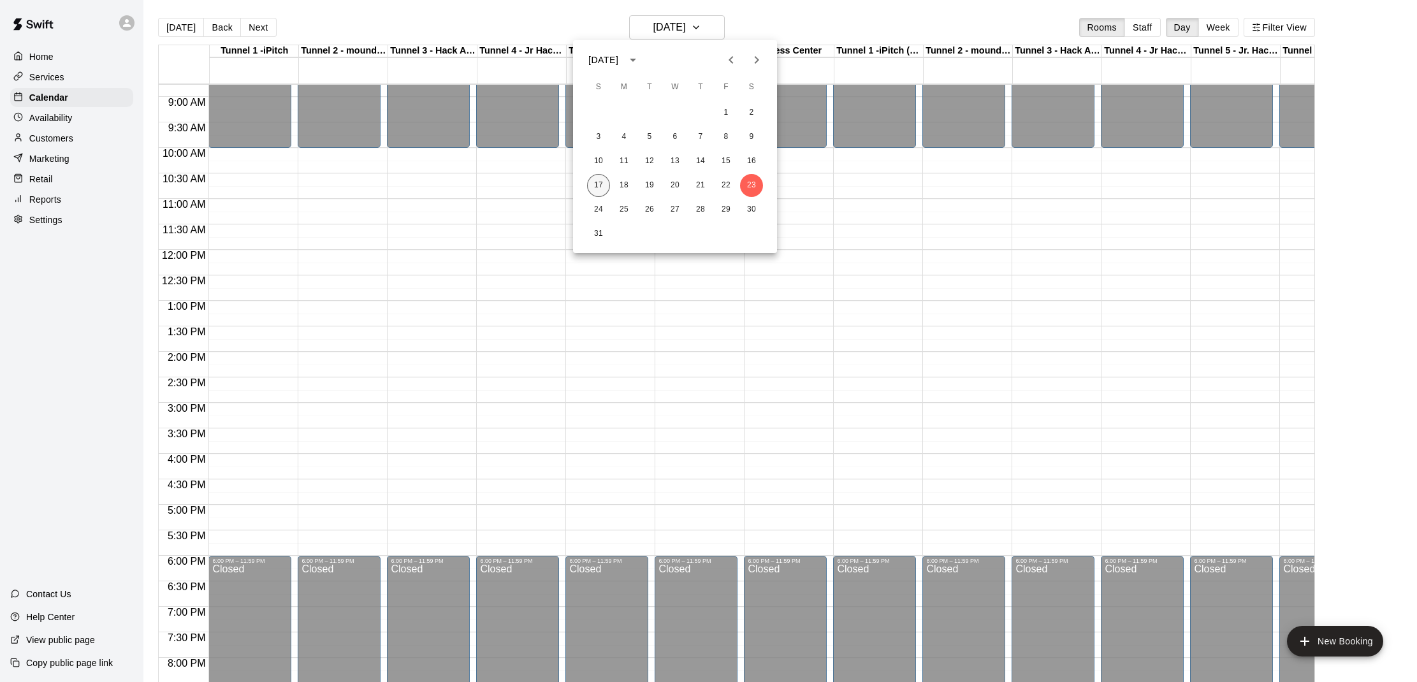
click at [602, 184] on button "17" at bounding box center [598, 185] width 23 height 23
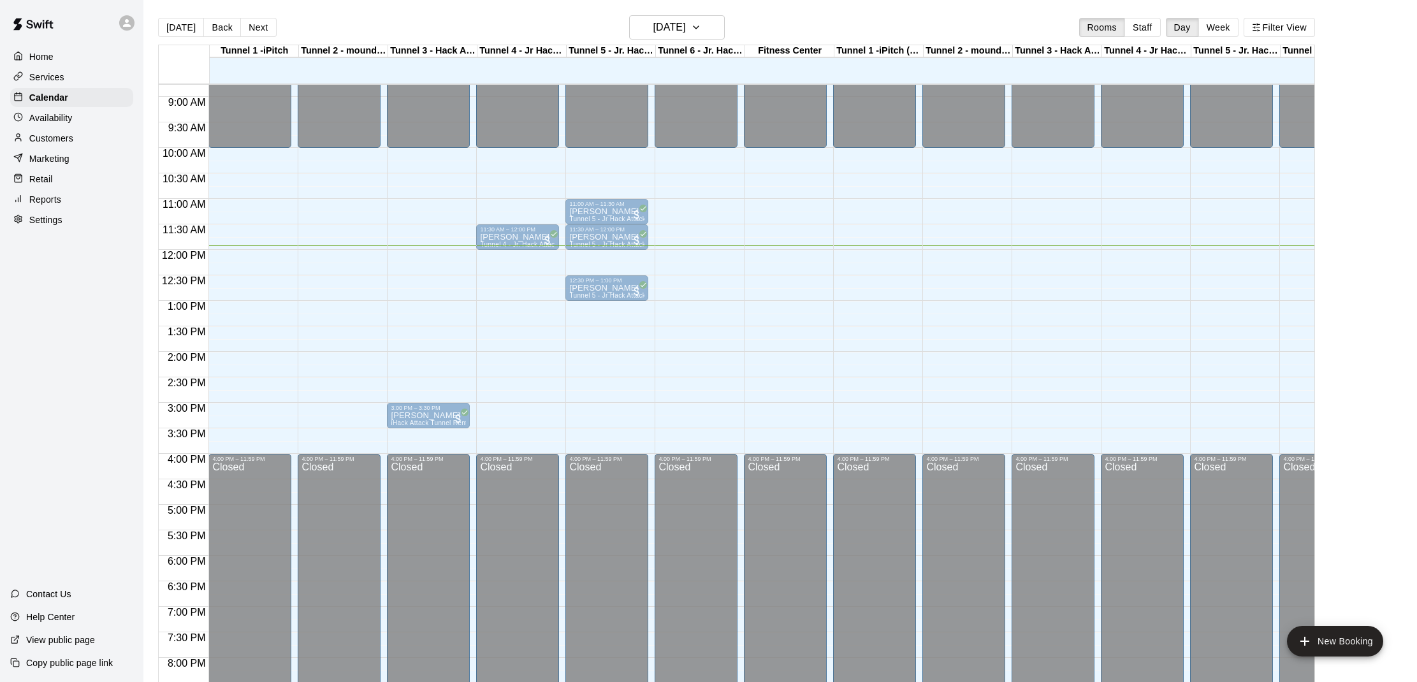
click at [712, 245] on div "Tunnel 6 - Jr Hack Attack Rental (Baseball OR Softball)" at bounding box center [696, 574] width 75 height 682
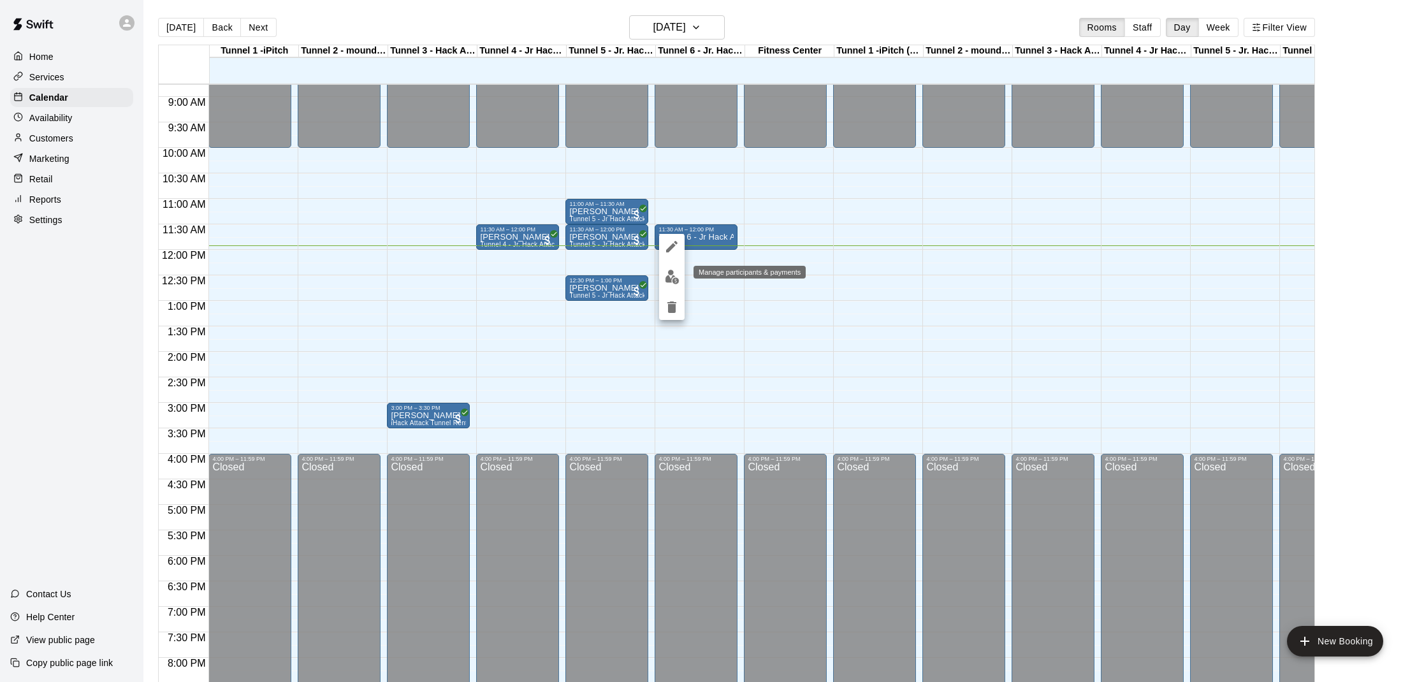
click at [679, 272] on img "edit" at bounding box center [672, 277] width 15 height 15
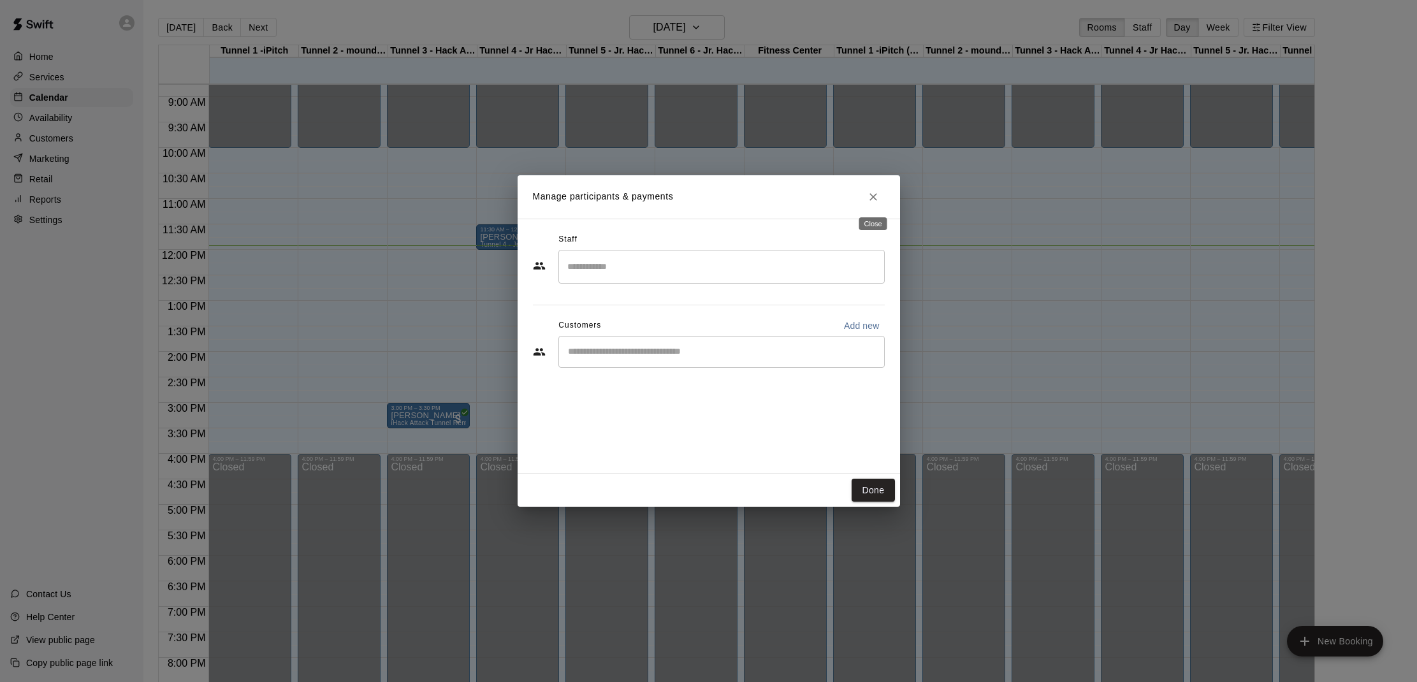
click at [875, 192] on icon "Close" at bounding box center [873, 197] width 13 height 13
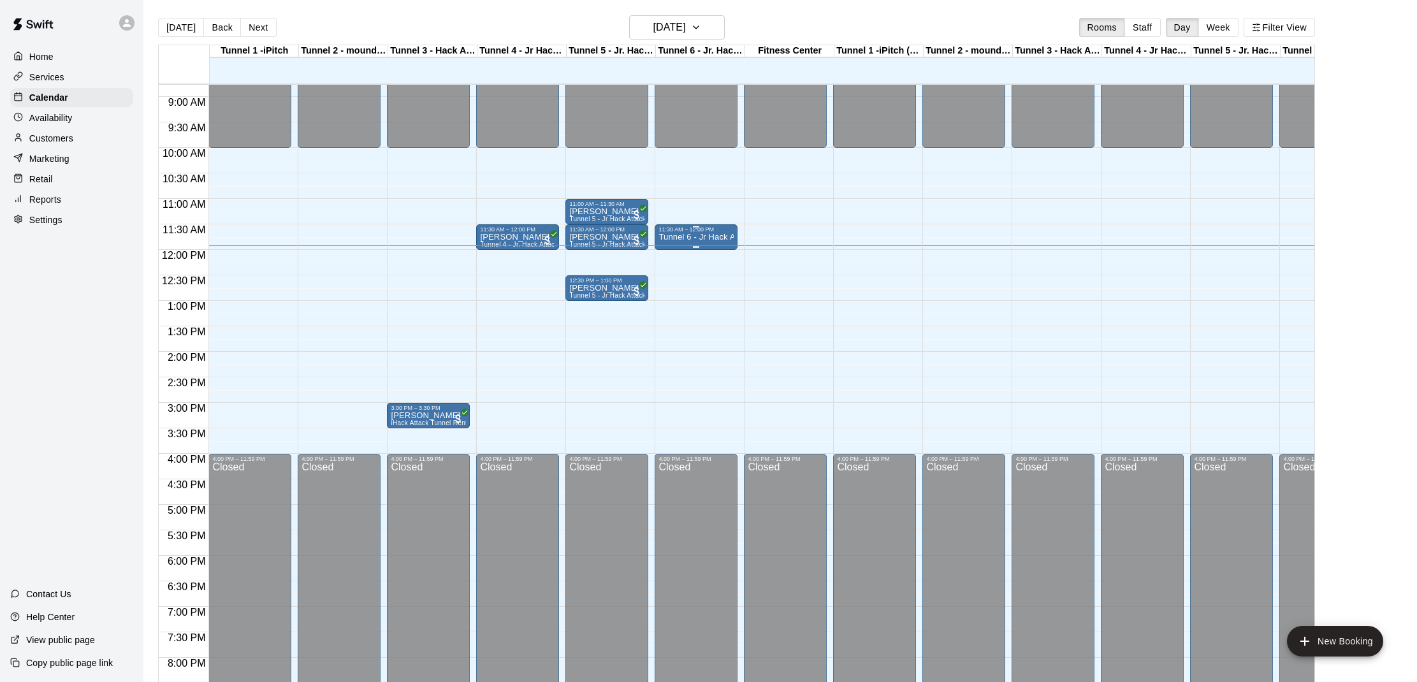
click at [717, 233] on div "11:30 AM – 12:00 PM" at bounding box center [696, 229] width 75 height 6
click at [674, 295] on icon "delete" at bounding box center [671, 300] width 15 height 15
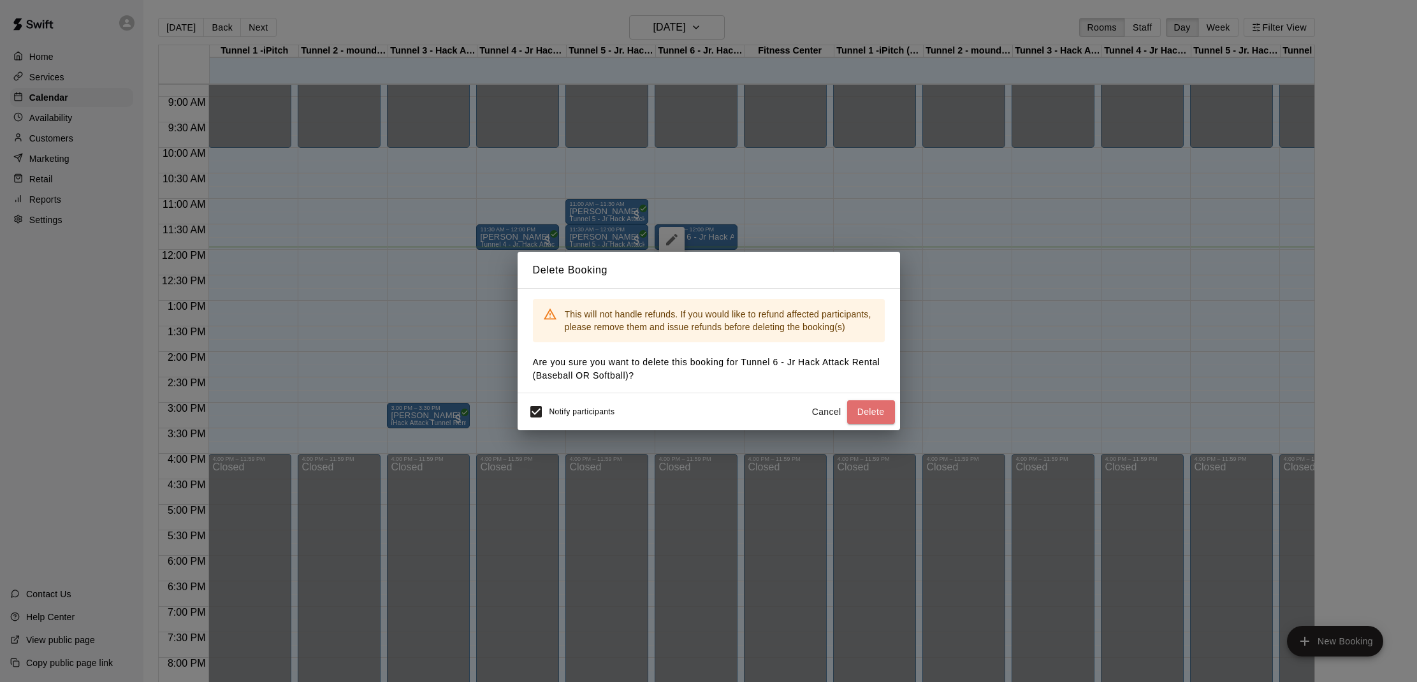
click at [881, 410] on button "Delete" at bounding box center [871, 412] width 48 height 24
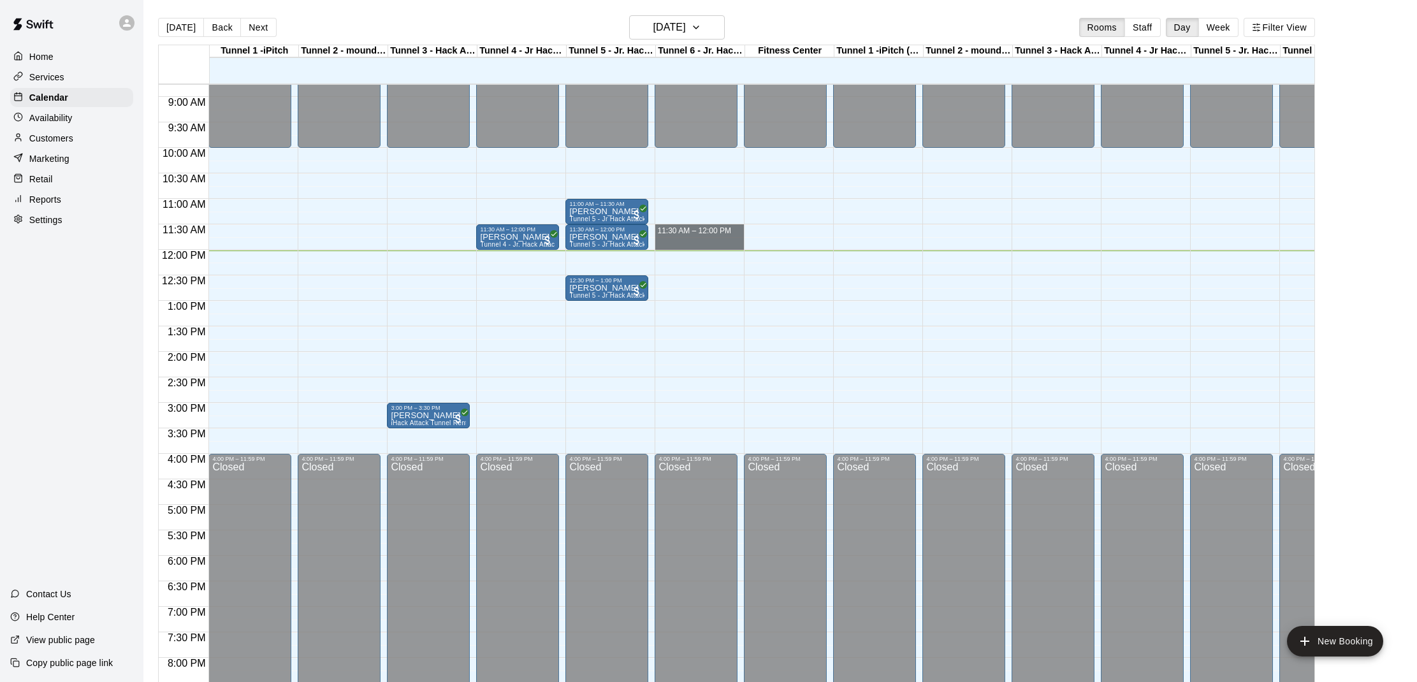
drag, startPoint x: 660, startPoint y: 225, endPoint x: 661, endPoint y: 247, distance: 22.3
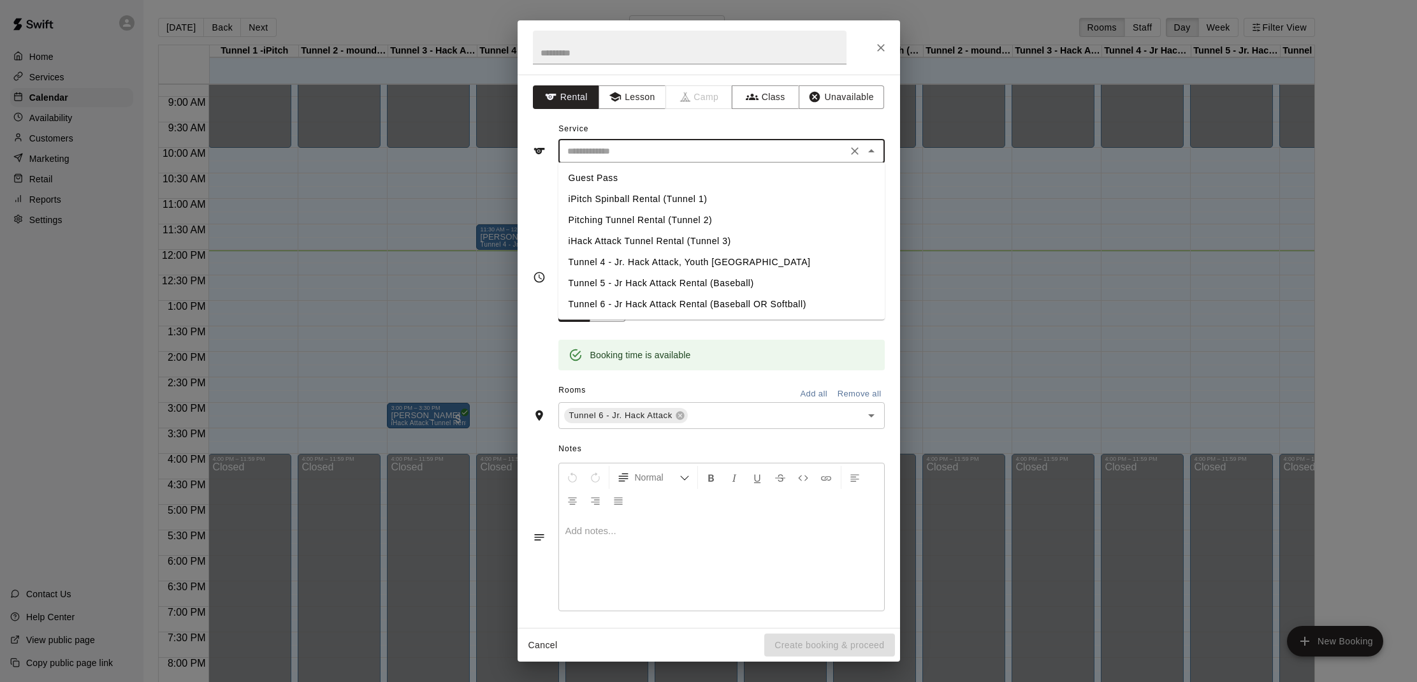
click at [666, 151] on input "text" at bounding box center [702, 151] width 281 height 16
click at [628, 302] on li "Tunnel 6 - Jr Hack Attack Rental (Baseball OR Softball)" at bounding box center [722, 304] width 326 height 21
type input "**********"
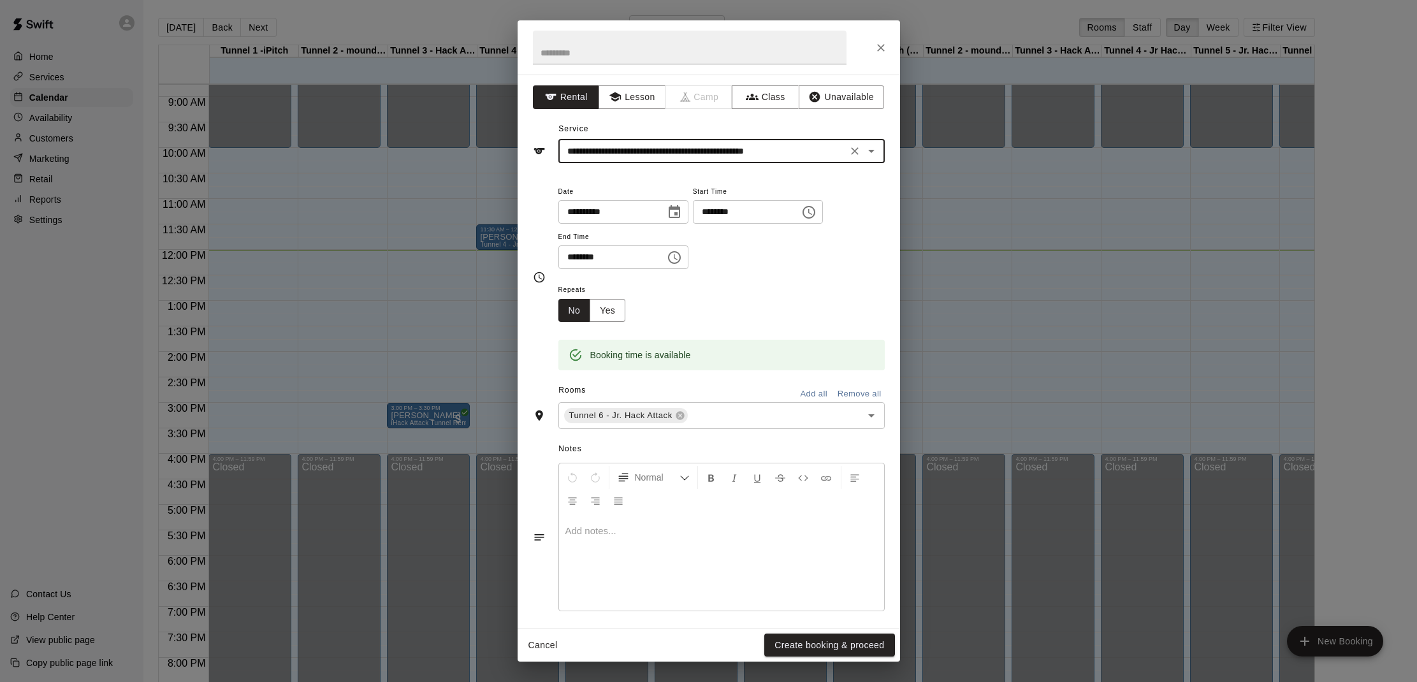
click at [808, 641] on button "Create booking & proceed" at bounding box center [829, 646] width 130 height 24
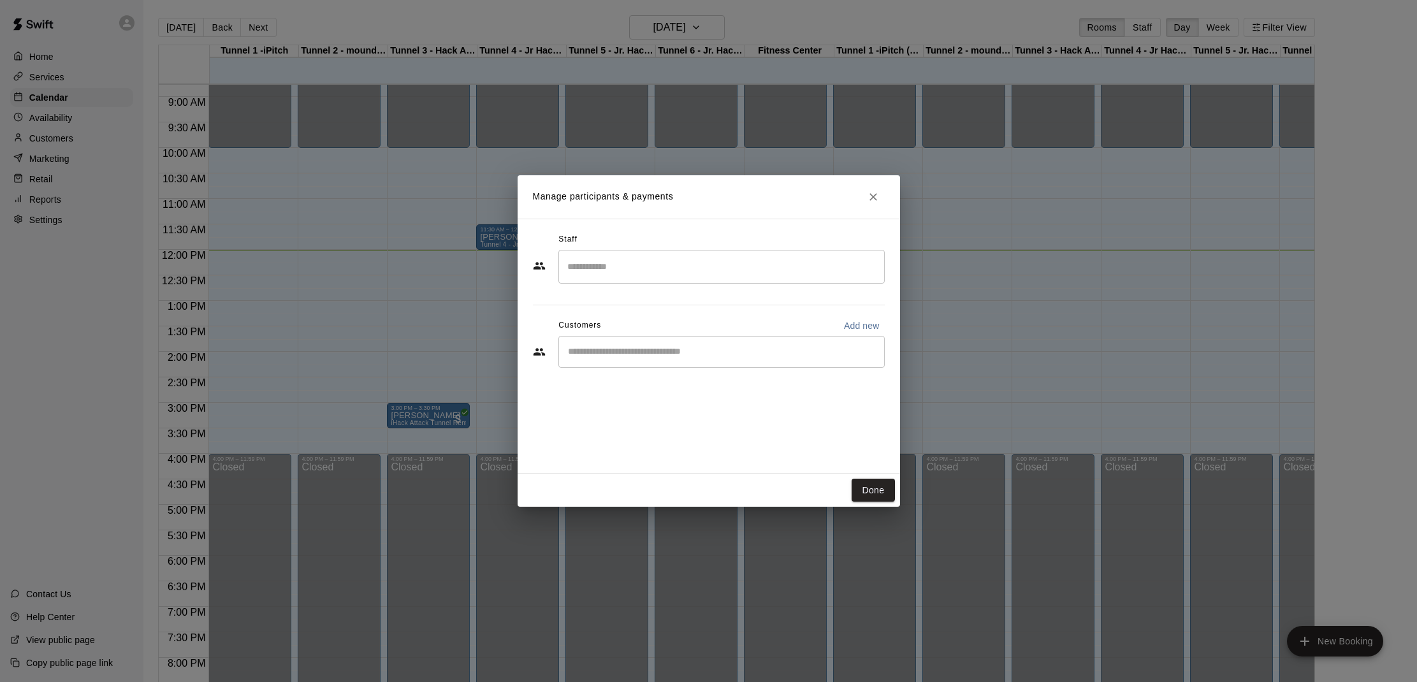
click at [664, 359] on div "​" at bounding box center [722, 352] width 326 height 32
type input "***"
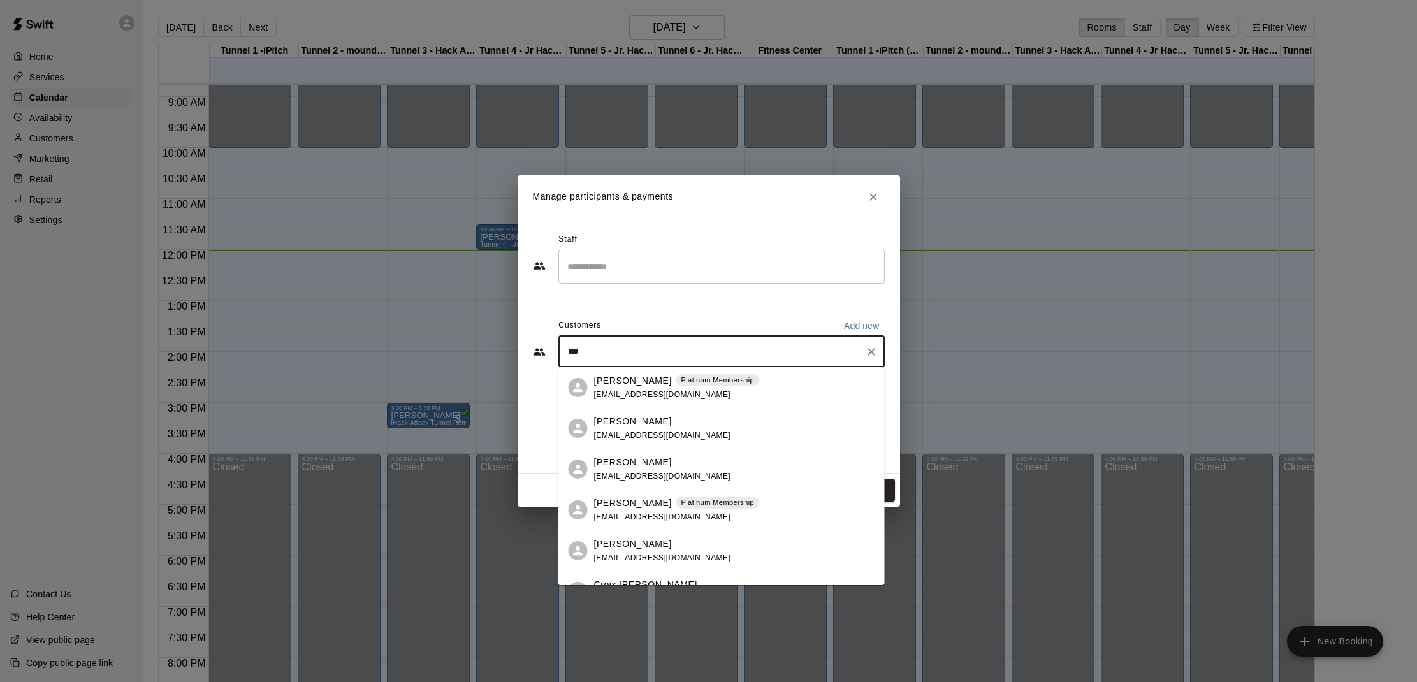
click at [625, 550] on p "[PERSON_NAME]" at bounding box center [633, 543] width 78 height 13
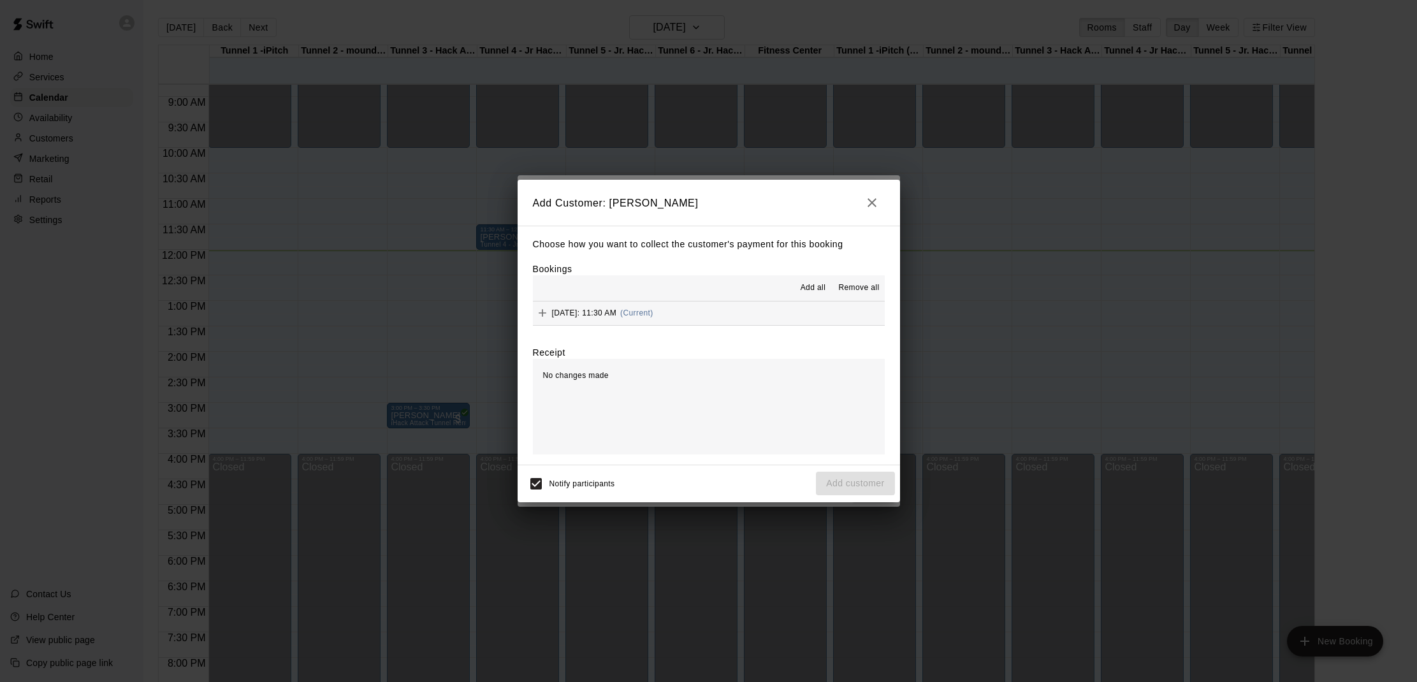
click at [818, 291] on span "Add all" at bounding box center [814, 288] width 26 height 13
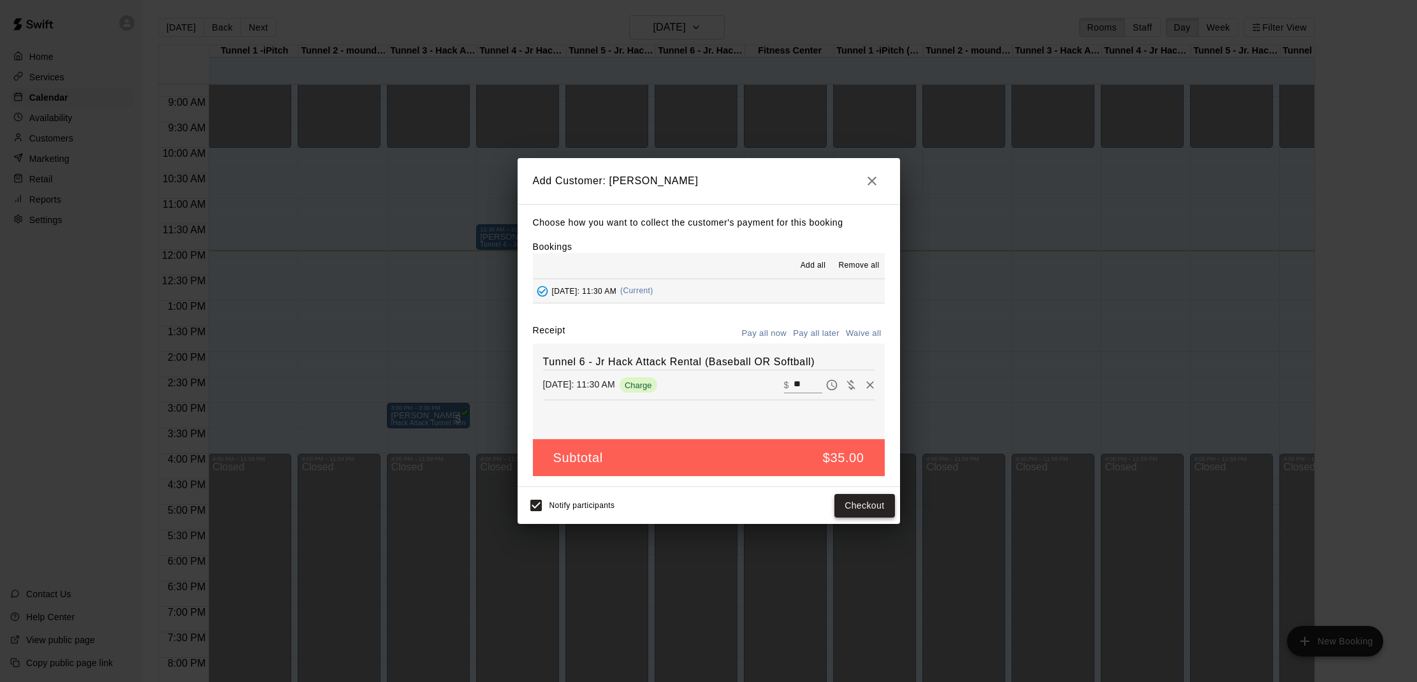
click at [865, 501] on button "Checkout" at bounding box center [865, 506] width 60 height 24
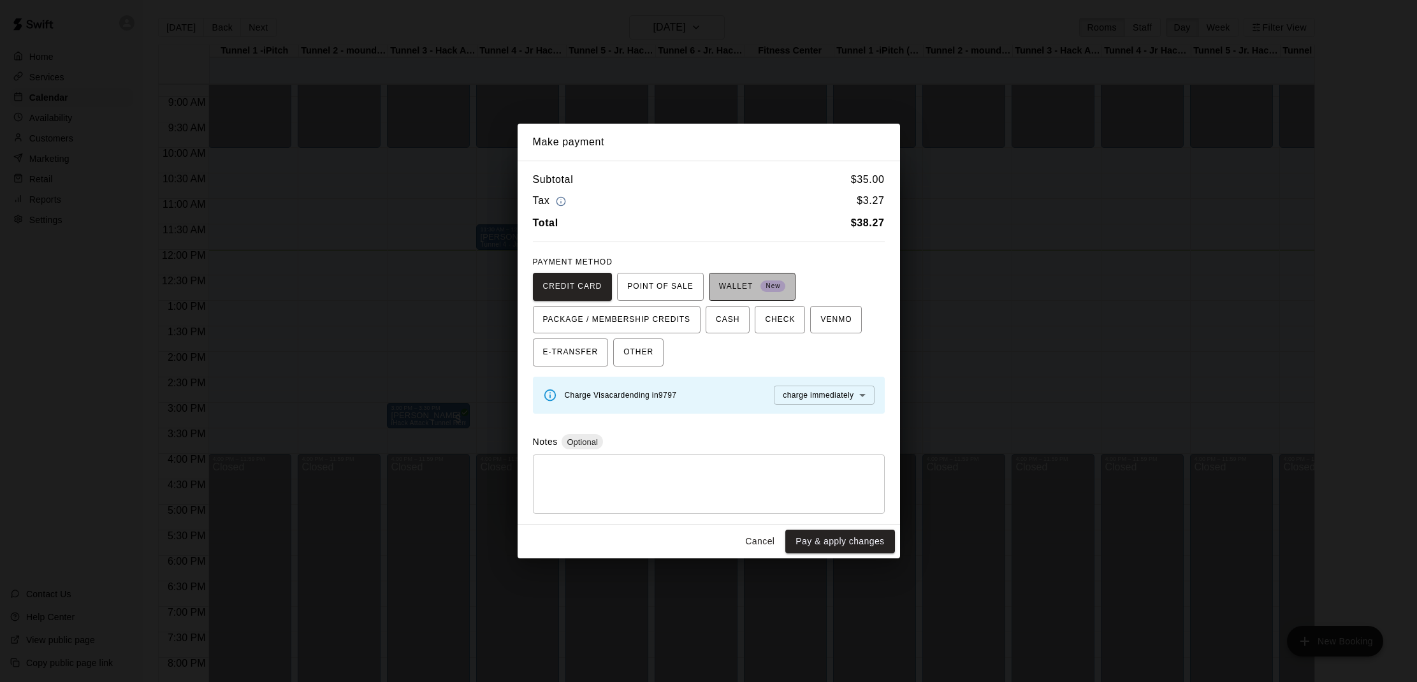
click at [756, 284] on span "WALLET New" at bounding box center [752, 287] width 67 height 20
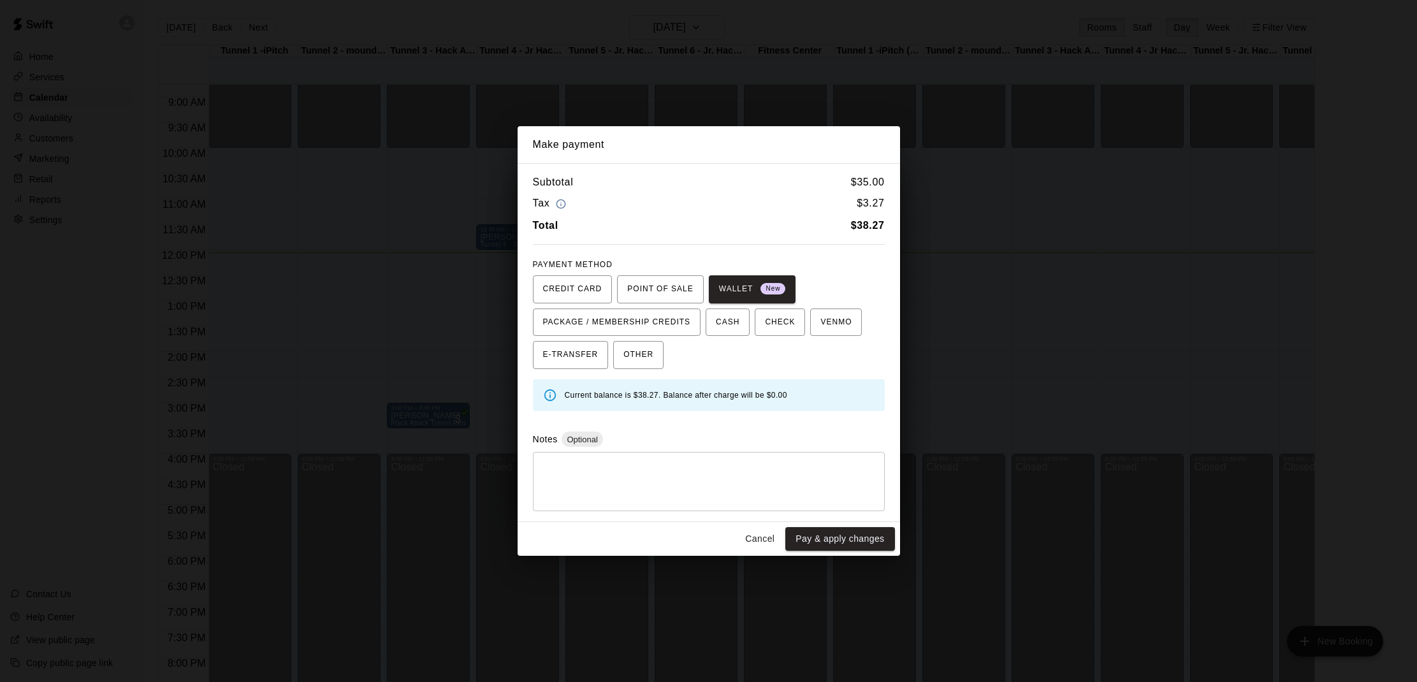
click at [754, 537] on button "Cancel" at bounding box center [760, 539] width 41 height 24
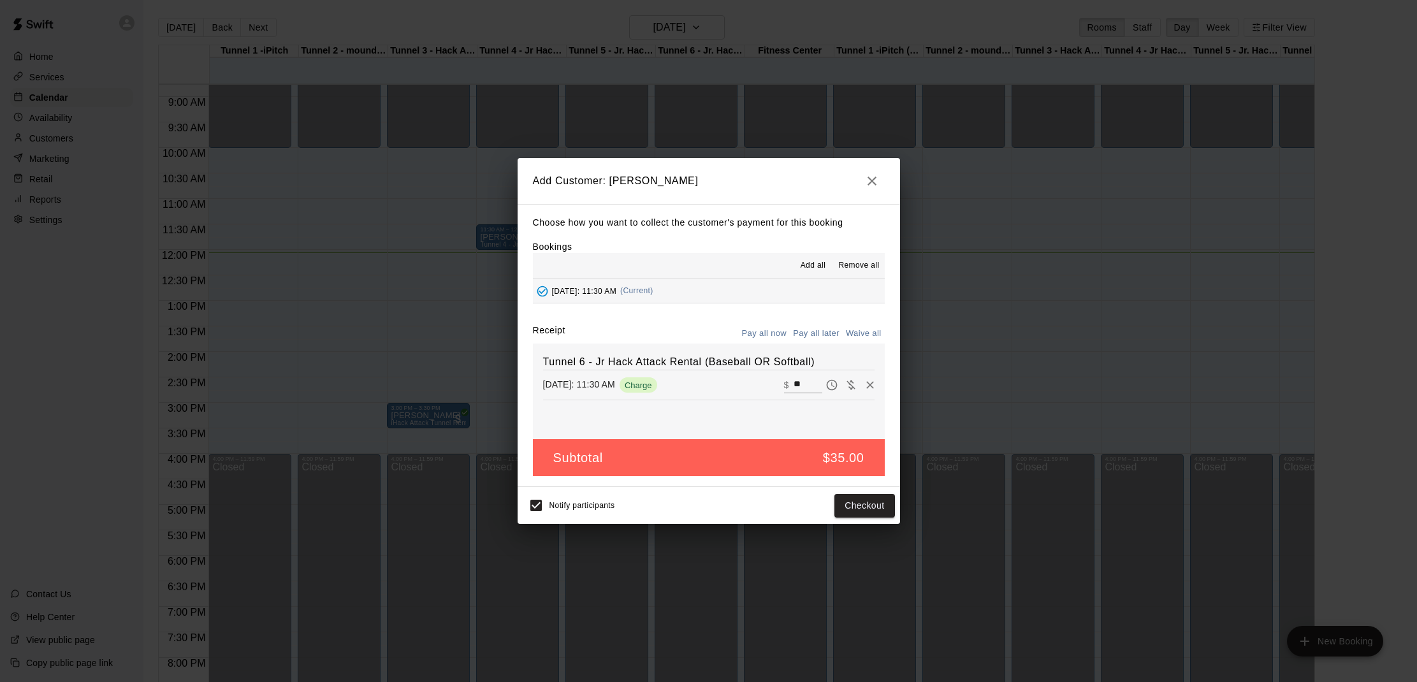
drag, startPoint x: 879, startPoint y: 183, endPoint x: 880, endPoint y: 190, distance: 7.0
click at [879, 184] on button "button" at bounding box center [872, 181] width 26 height 26
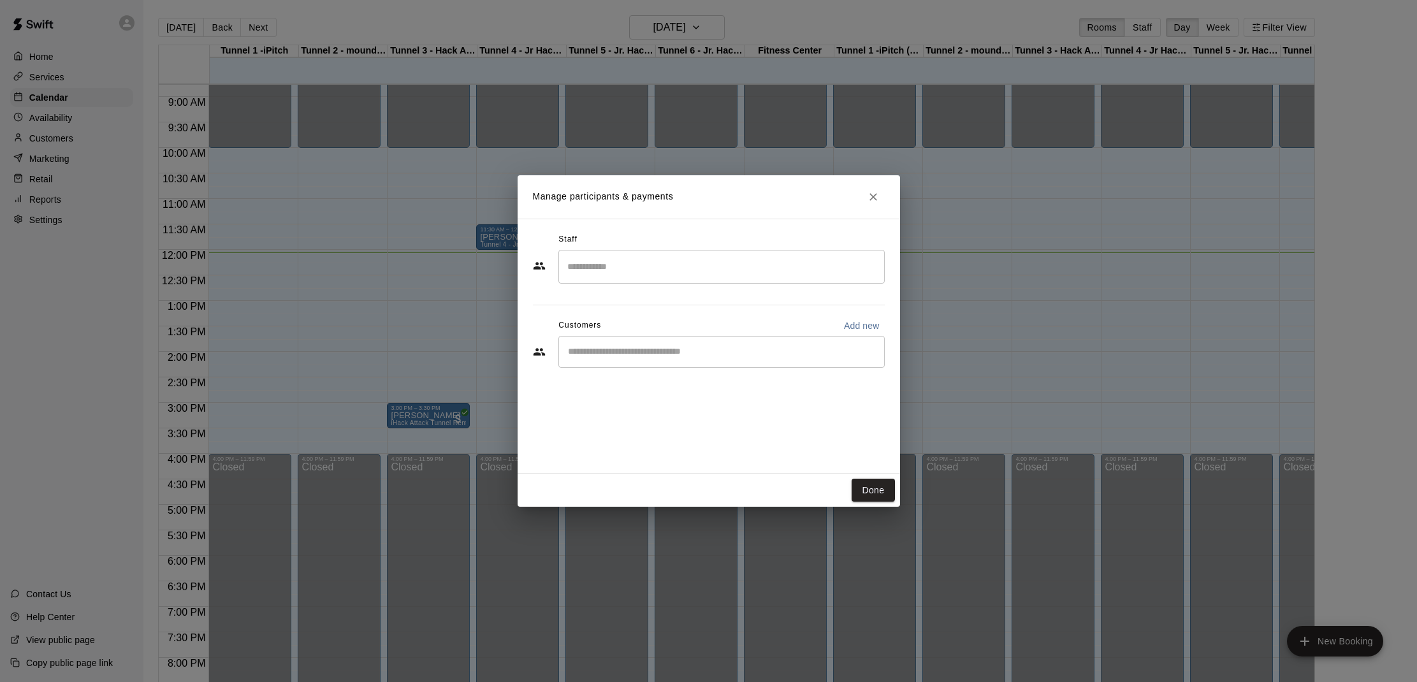
click at [884, 195] on button "Close" at bounding box center [873, 197] width 23 height 23
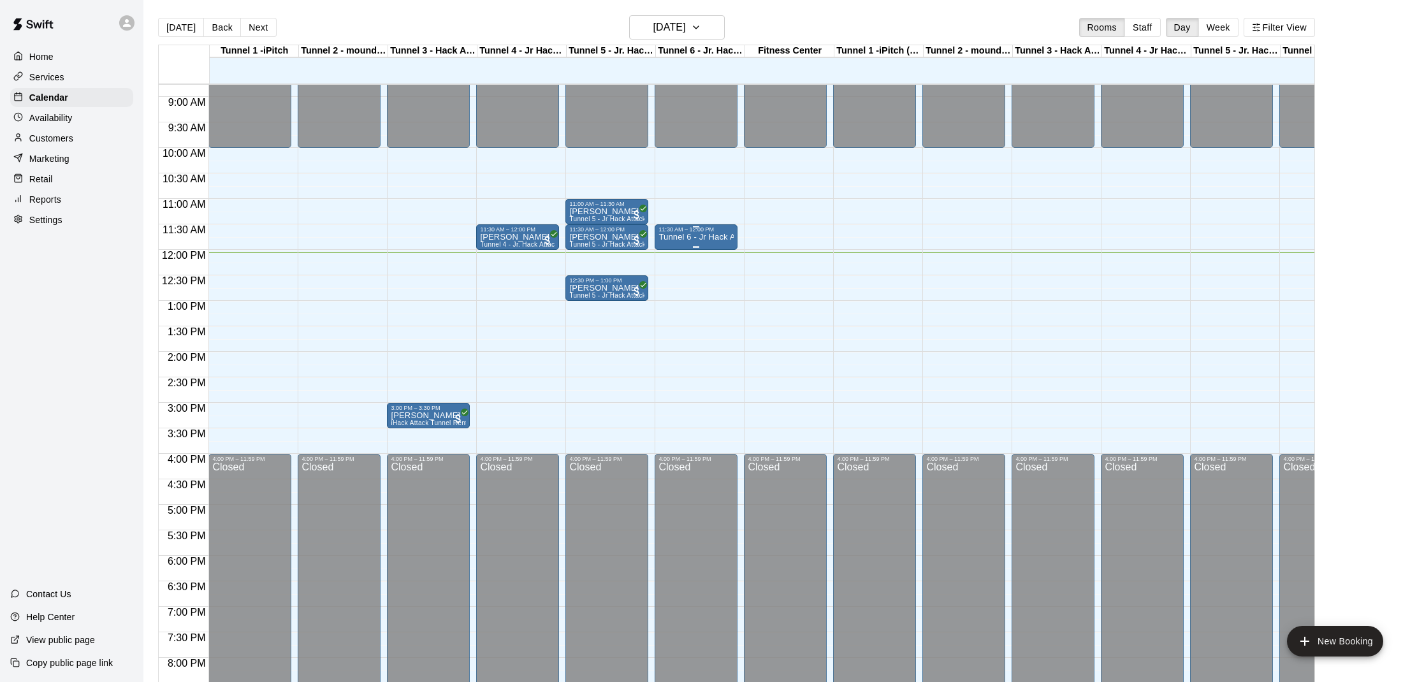
click at [698, 244] on div "Tunnel 6 - Jr Hack Attack Rental (Baseball OR Softball)" at bounding box center [696, 574] width 75 height 682
click at [666, 306] on icon "delete" at bounding box center [671, 307] width 15 height 15
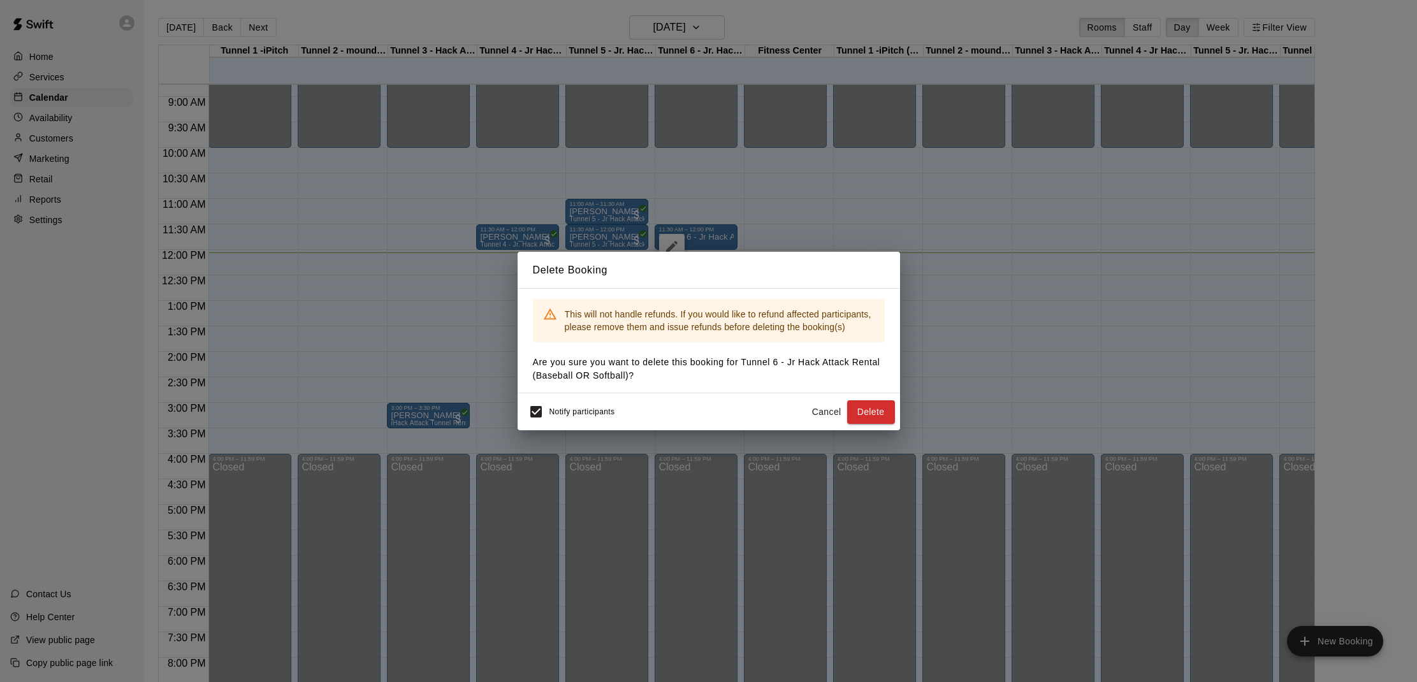
click at [875, 410] on button "Delete" at bounding box center [871, 412] width 48 height 24
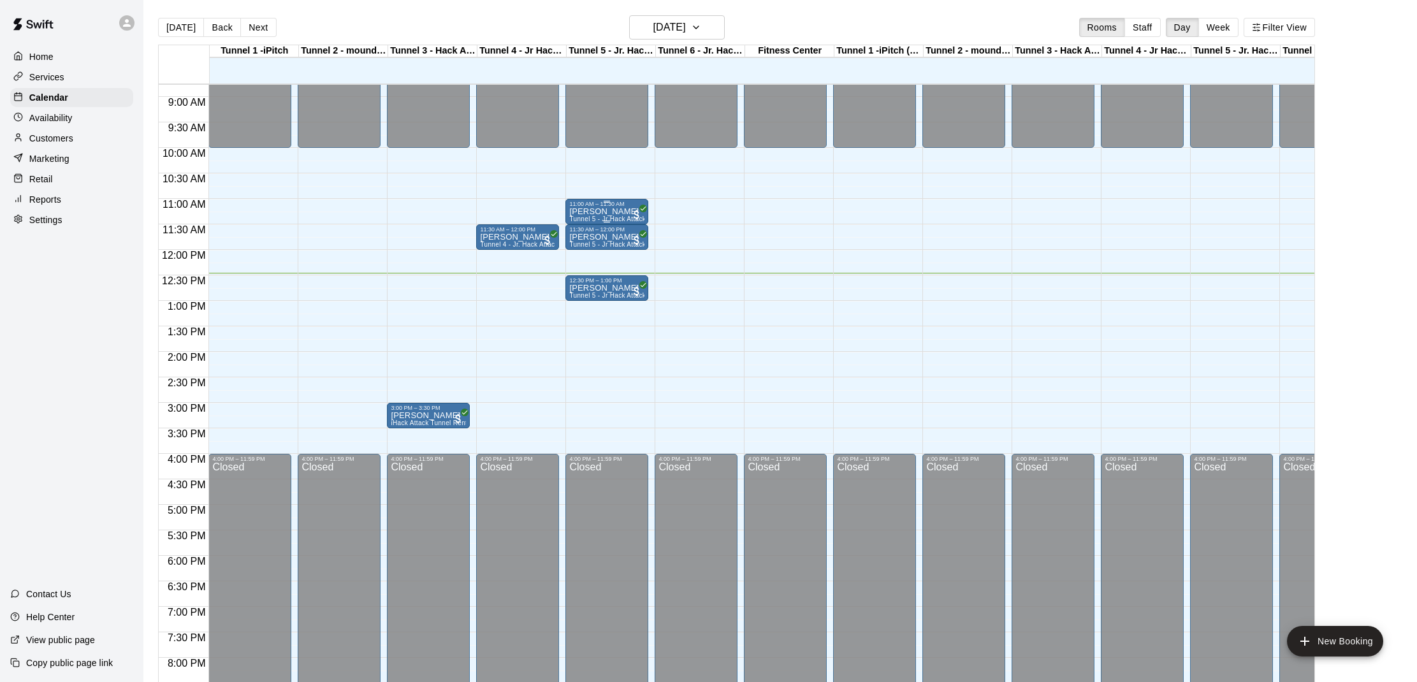
click at [625, 204] on div "11:00 AM – 11:30 AM" at bounding box center [606, 204] width 75 height 6
click at [587, 244] on img "edit" at bounding box center [583, 244] width 15 height 15
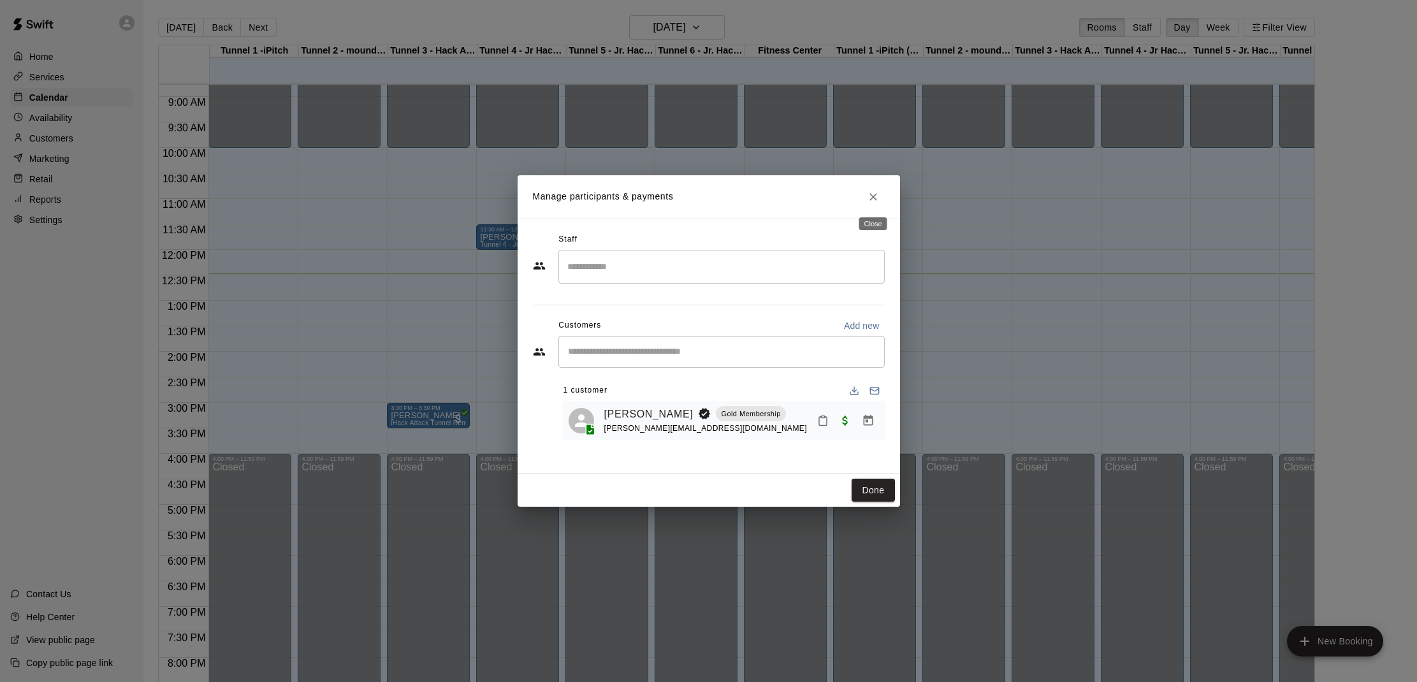
drag, startPoint x: 872, startPoint y: 200, endPoint x: 861, endPoint y: 208, distance: 13.6
click at [872, 200] on icon "Close" at bounding box center [873, 197] width 13 height 13
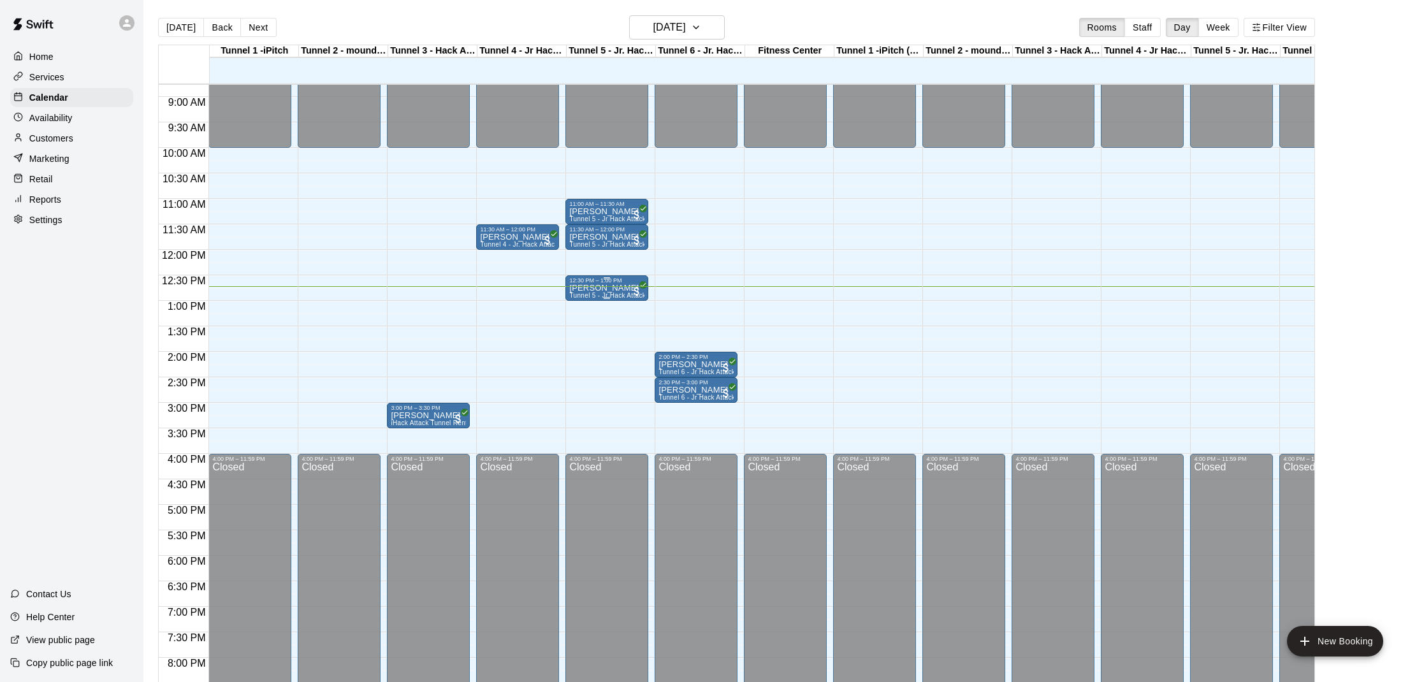
click at [622, 286] on div "[PERSON_NAME] Tunnel 5 - Jr Hack Attack Rental (Baseball)" at bounding box center [606, 625] width 75 height 682
click at [581, 334] on img "edit" at bounding box center [583, 328] width 15 height 15
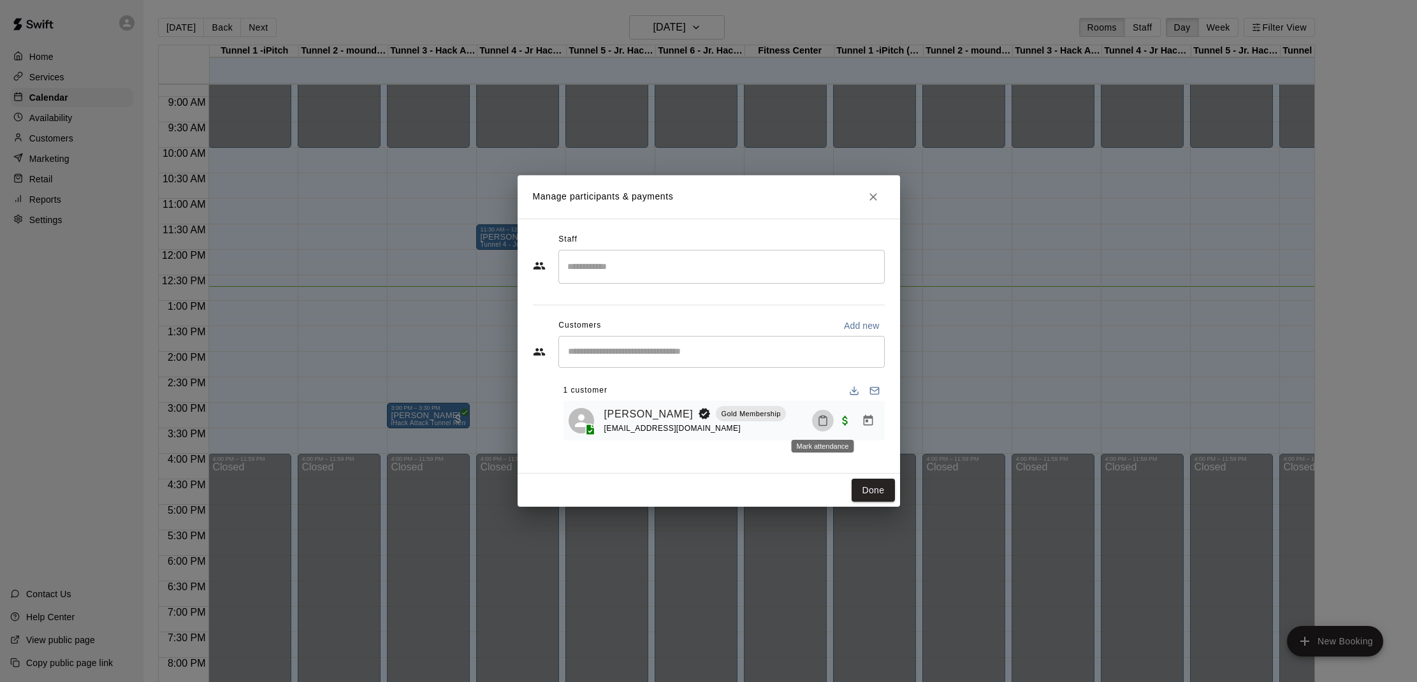
click at [826, 420] on icon "Mark attendance" at bounding box center [823, 421] width 8 height 9
click at [875, 197] on div at bounding box center [708, 341] width 1417 height 682
click at [877, 198] on icon "Close" at bounding box center [873, 197] width 13 height 13
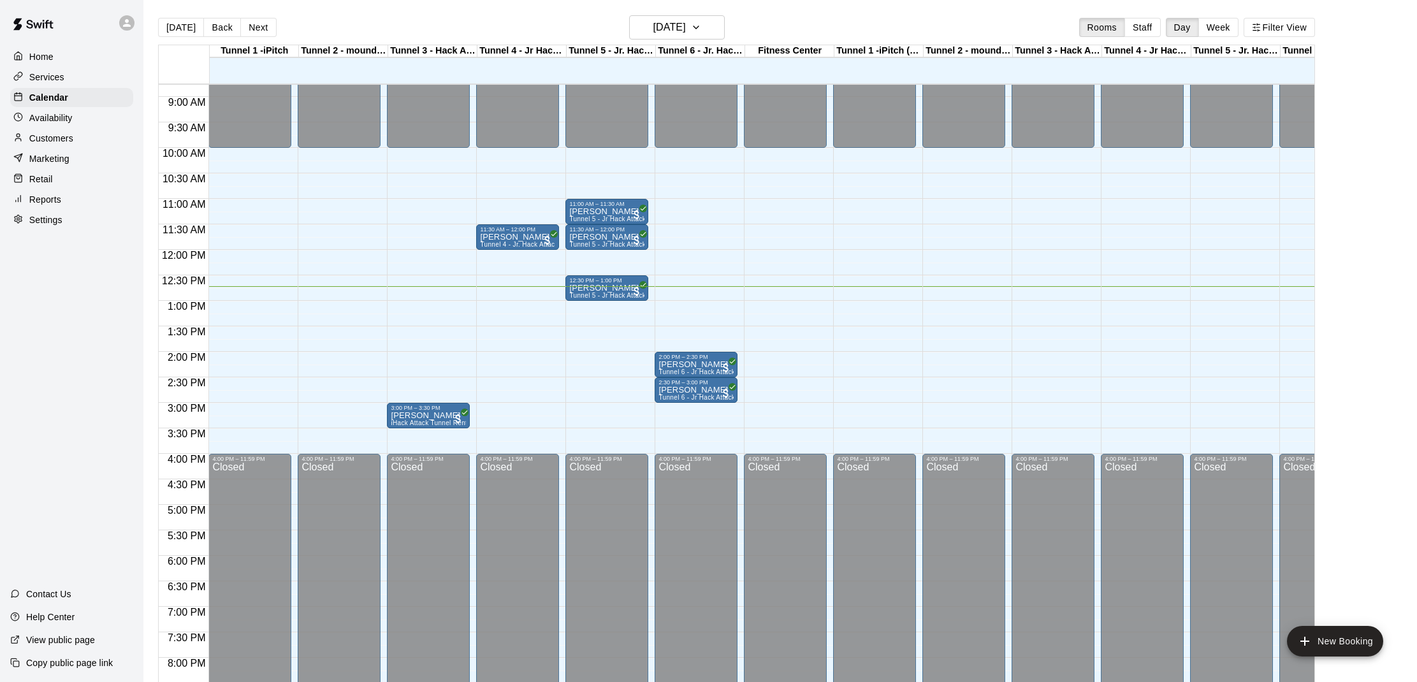
scroll to position [0, 1]
click at [578, 288] on p "[PERSON_NAME]" at bounding box center [605, 288] width 75 height 0
click at [574, 330] on img "edit" at bounding box center [581, 332] width 15 height 15
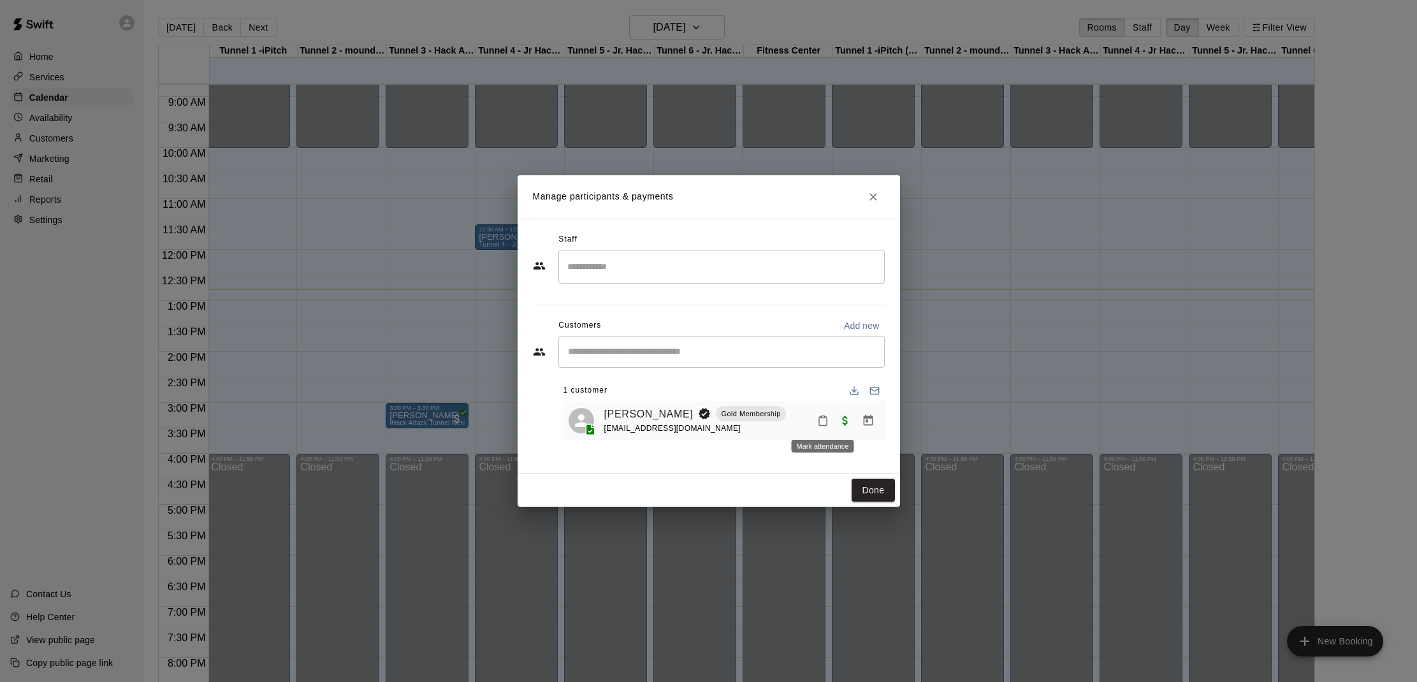
click at [824, 421] on icon "Mark attendance" at bounding box center [822, 420] width 11 height 11
click at [868, 425] on p "[PERSON_NAME] attended" at bounding box center [910, 424] width 113 height 13
click at [875, 487] on button "Done" at bounding box center [873, 491] width 43 height 24
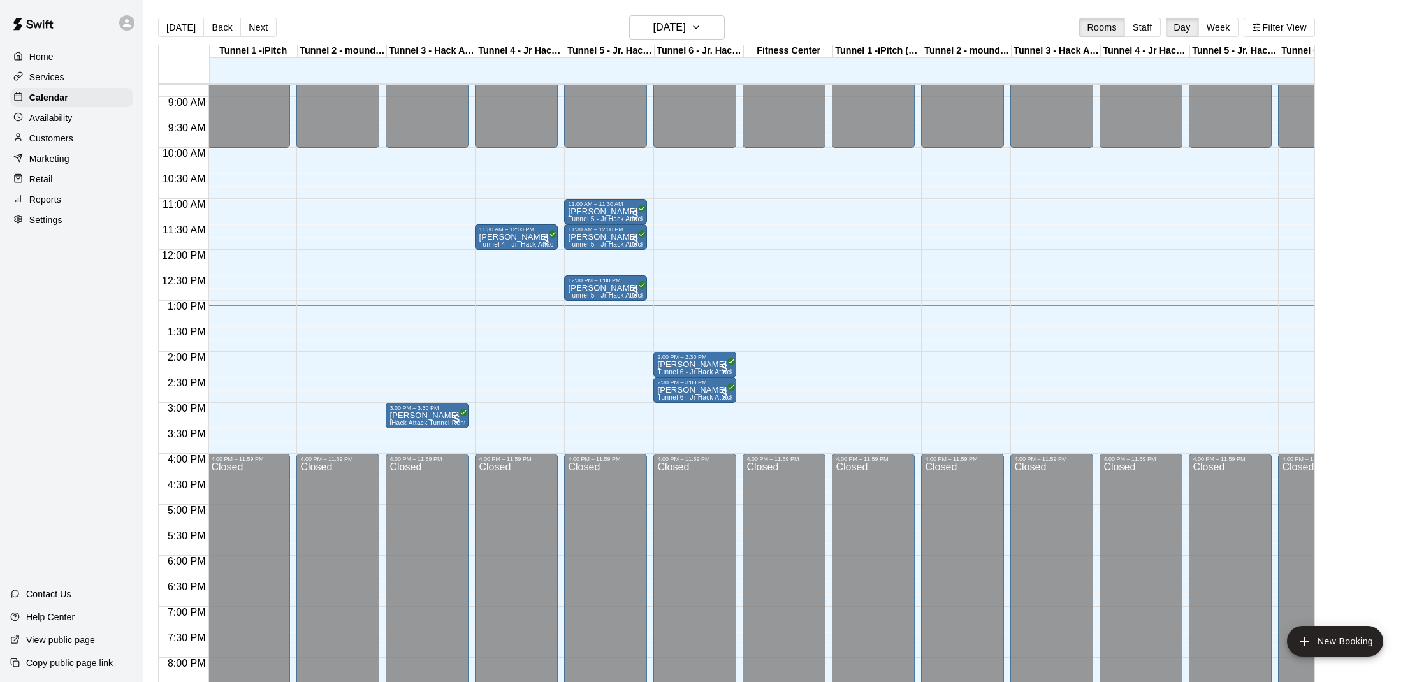
click at [54, 381] on div "Home Services Calendar Availability Customers Marketing Retail Reports Settings…" at bounding box center [71, 341] width 143 height 682
click at [64, 381] on div "Home Services Calendar Availability Customers Marketing Retail Reports Settings…" at bounding box center [71, 341] width 143 height 682
click at [78, 458] on div "Home Services Calendar Availability Customers Marketing Retail Reports Settings…" at bounding box center [71, 341] width 143 height 682
click at [77, 459] on div "Home Services Calendar Availability Customers Marketing Retail Reports Settings…" at bounding box center [71, 341] width 143 height 682
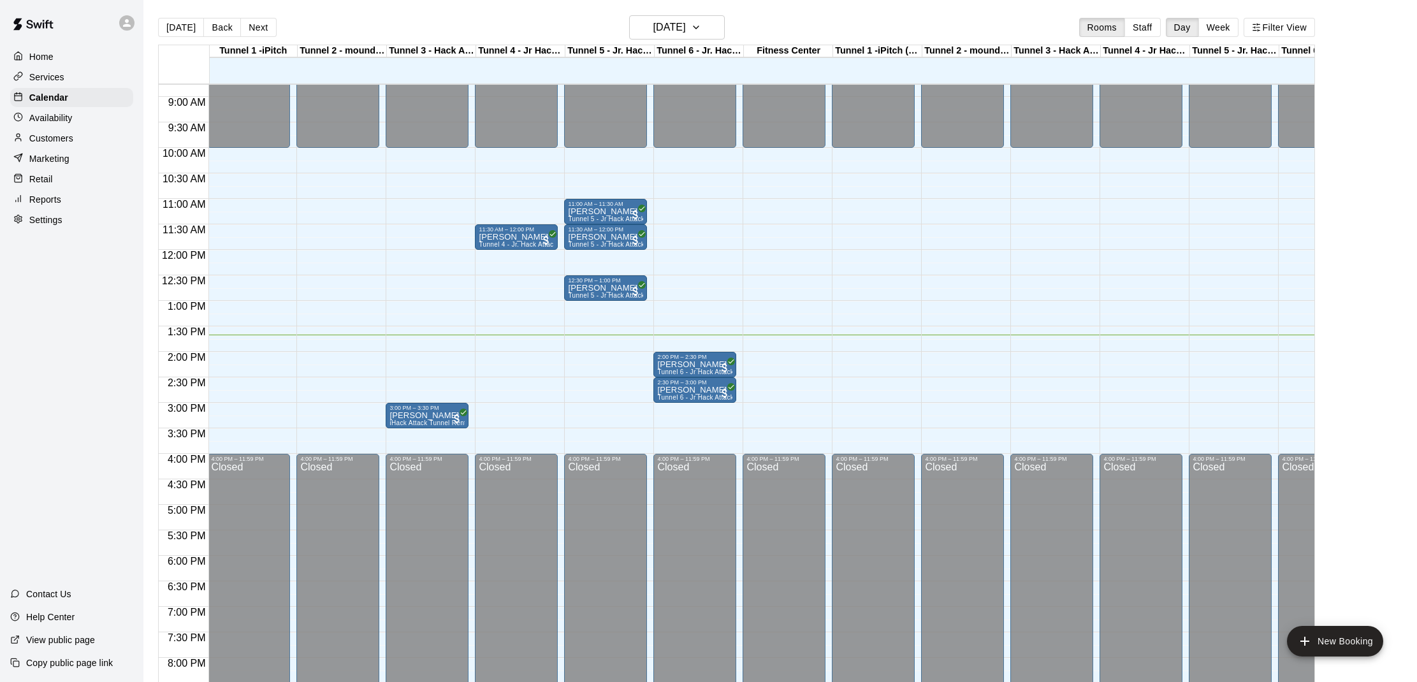
click at [77, 459] on div "Home Services Calendar Availability Customers Marketing Retail Reports Settings…" at bounding box center [71, 341] width 143 height 682
click at [76, 461] on div "Home Services Calendar Availability Customers Marketing Retail Reports Settings…" at bounding box center [71, 341] width 143 height 682
click at [666, 359] on div "2:00 PM – 2:30 PM" at bounding box center [694, 357] width 75 height 6
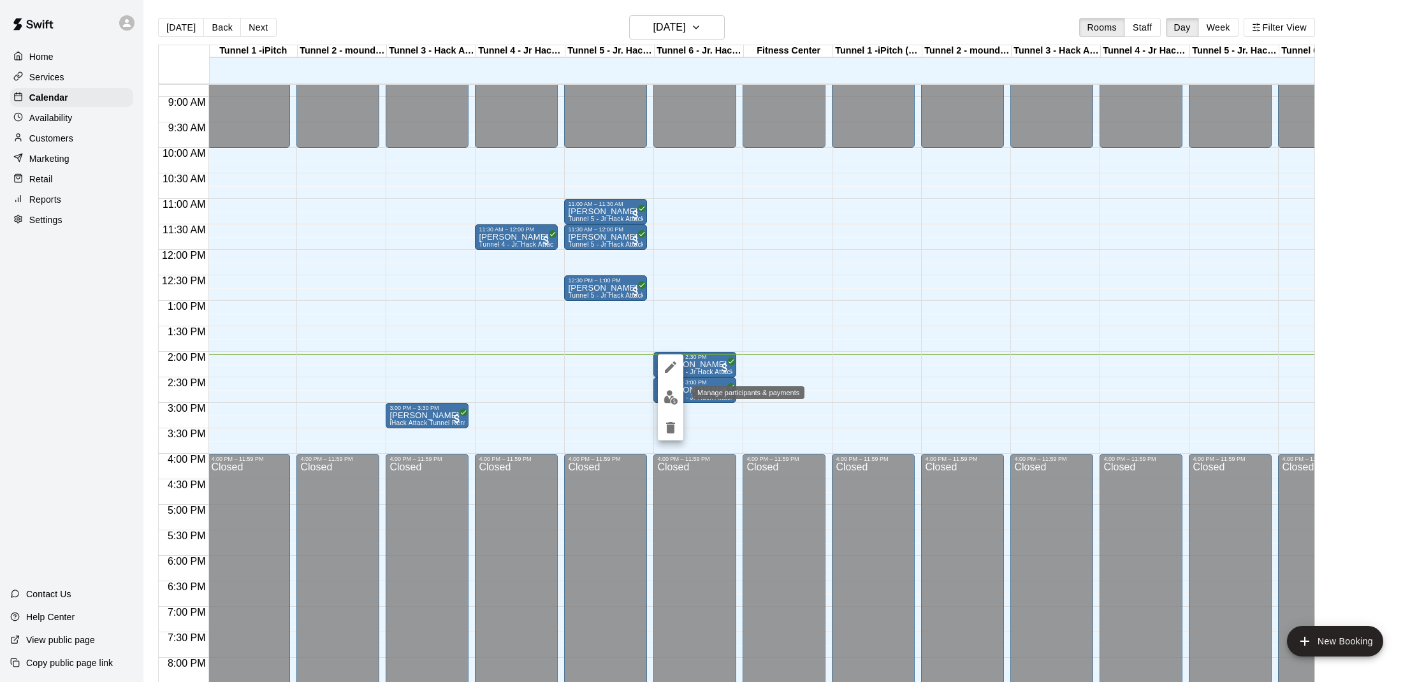
click at [674, 398] on img "edit" at bounding box center [671, 397] width 15 height 15
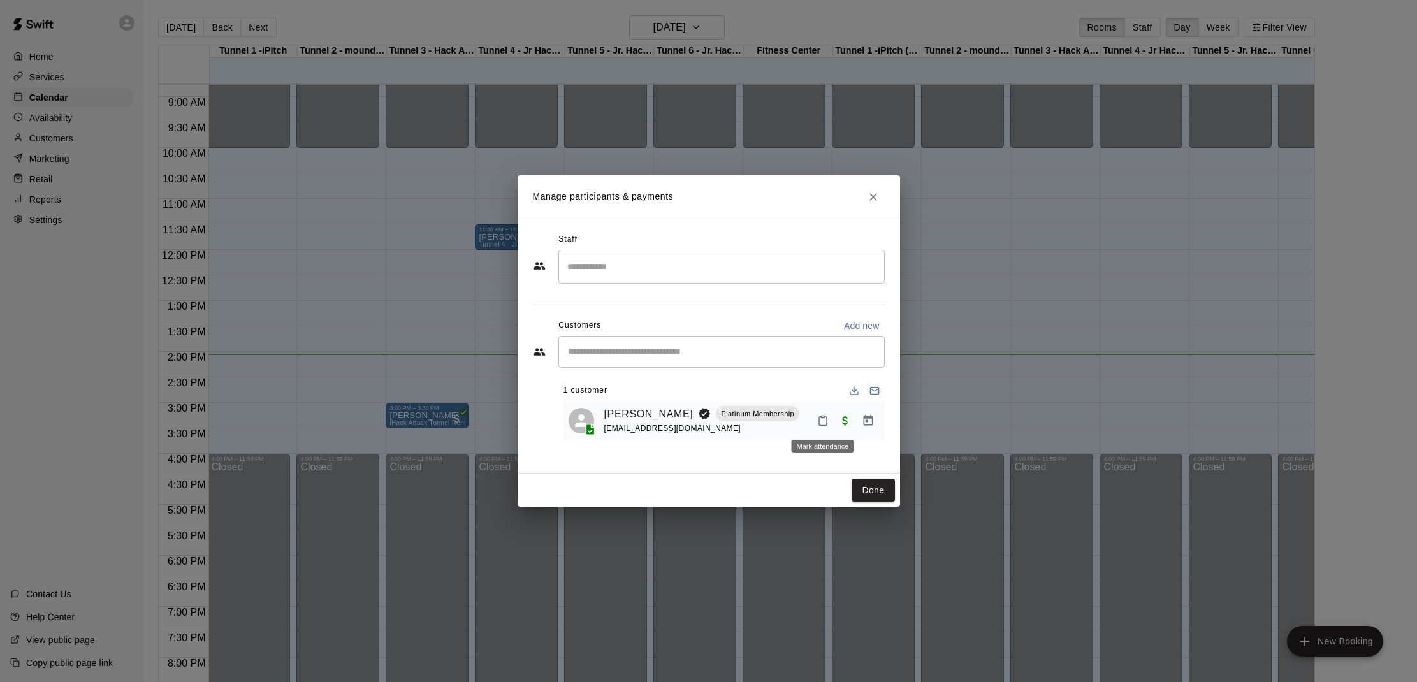
click at [830, 419] on button "Mark attendance" at bounding box center [823, 421] width 22 height 22
click at [857, 416] on p "[PERSON_NAME] attended" at bounding box center [905, 419] width 113 height 13
click at [865, 492] on button "Done" at bounding box center [873, 491] width 43 height 24
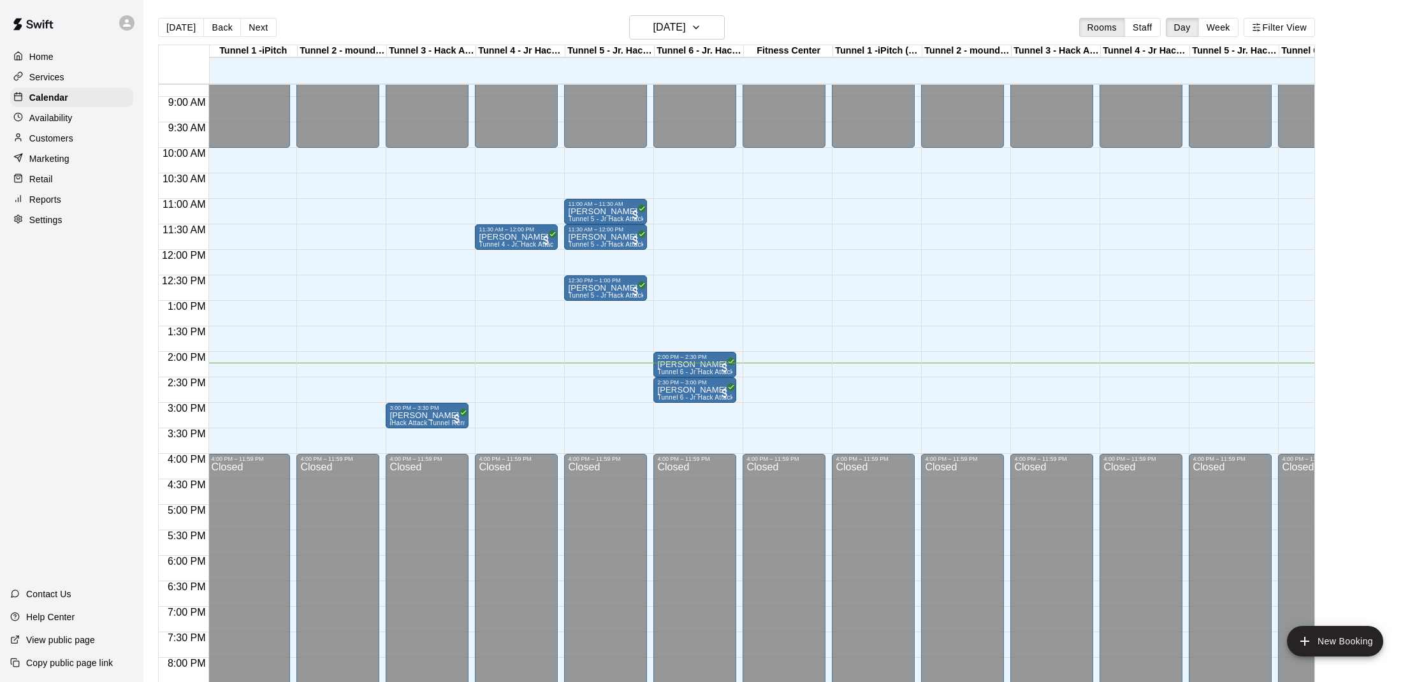
click at [59, 408] on div "Home Services Calendar Availability Customers Marketing Retail Reports Settings…" at bounding box center [71, 341] width 143 height 682
click at [60, 406] on div "Home Services Calendar Availability Customers Marketing Retail Reports Settings…" at bounding box center [71, 341] width 143 height 682
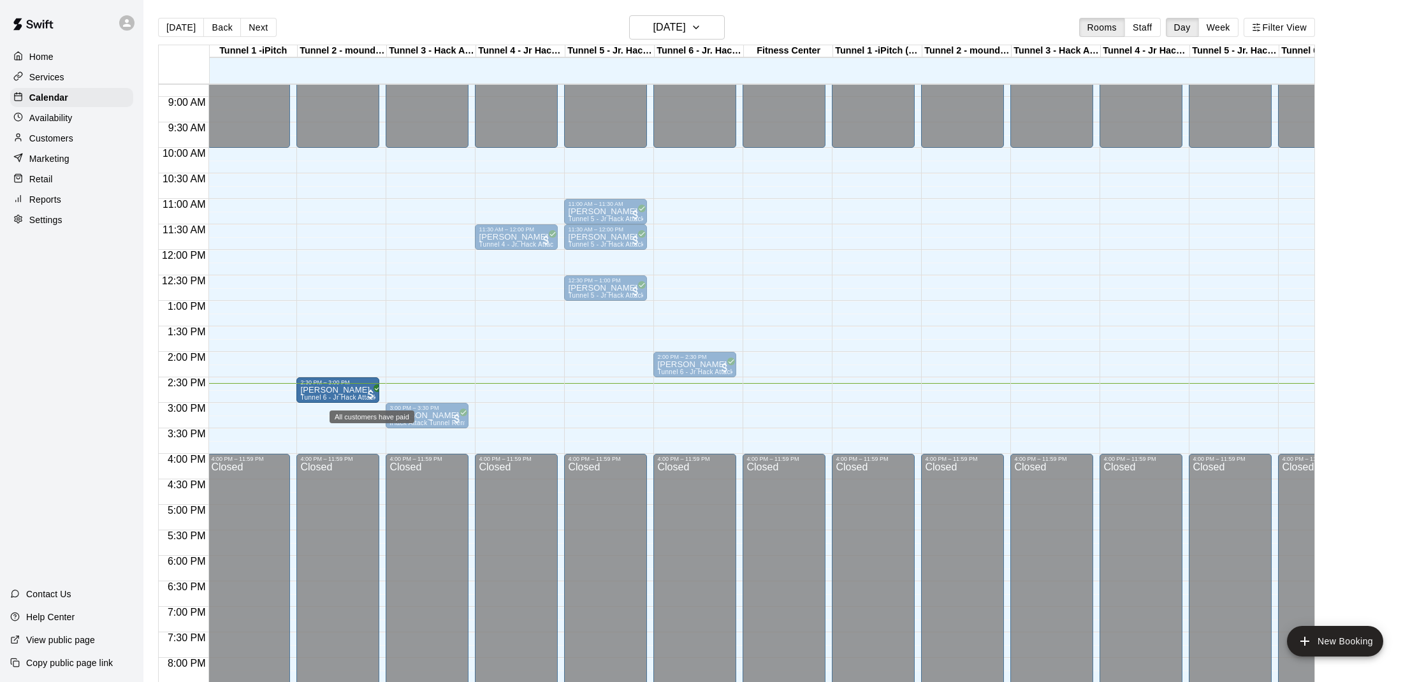
drag, startPoint x: 667, startPoint y: 391, endPoint x: 367, endPoint y: 391, distance: 300.3
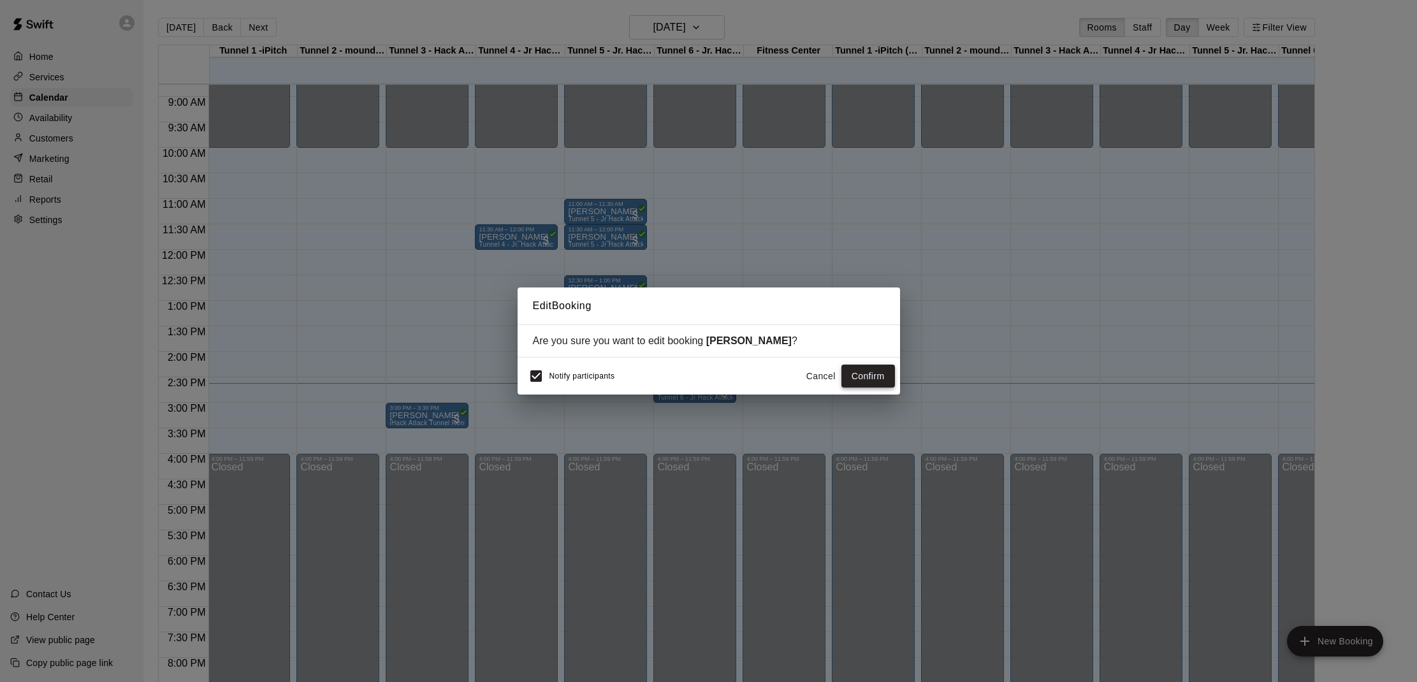
click at [867, 377] on button "Confirm" at bounding box center [869, 377] width 54 height 24
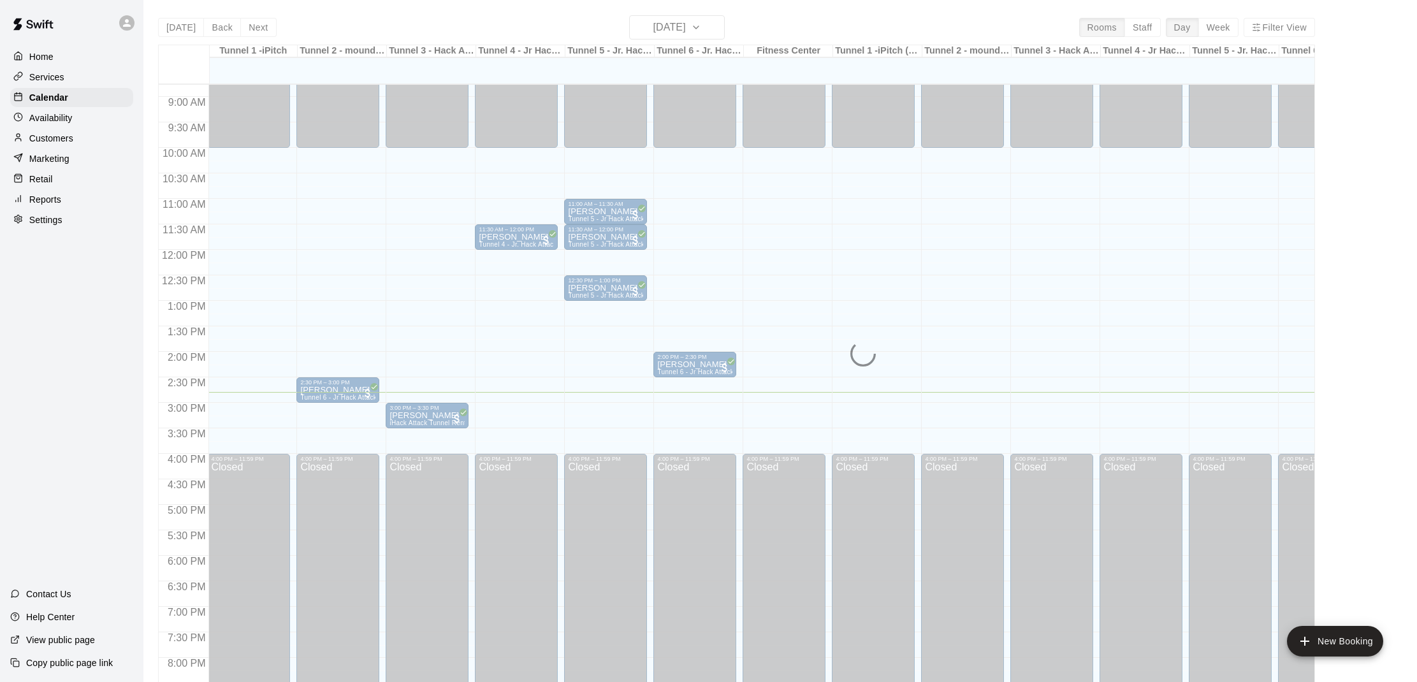
click at [68, 406] on div "Home Services Calendar Availability Customers Marketing Retail Reports Settings…" at bounding box center [71, 341] width 143 height 682
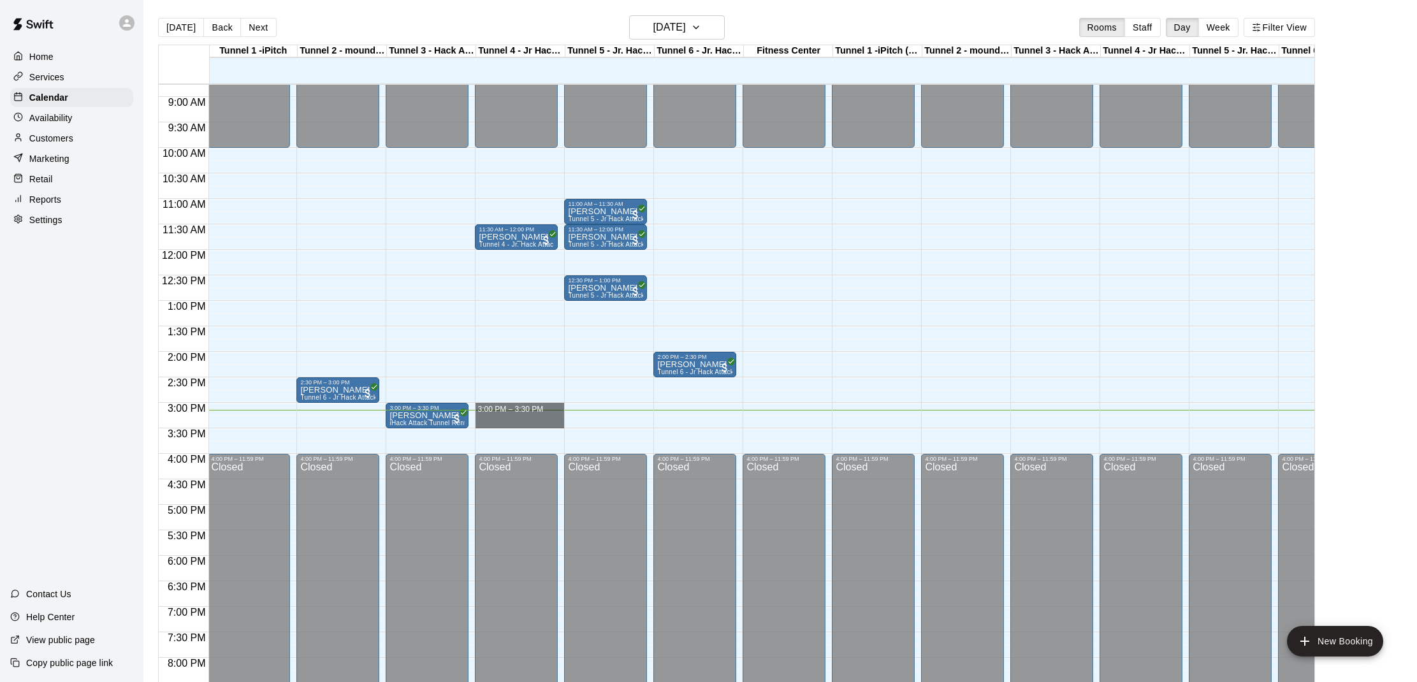
drag, startPoint x: 479, startPoint y: 409, endPoint x: 479, endPoint y: 420, distance: 11.5
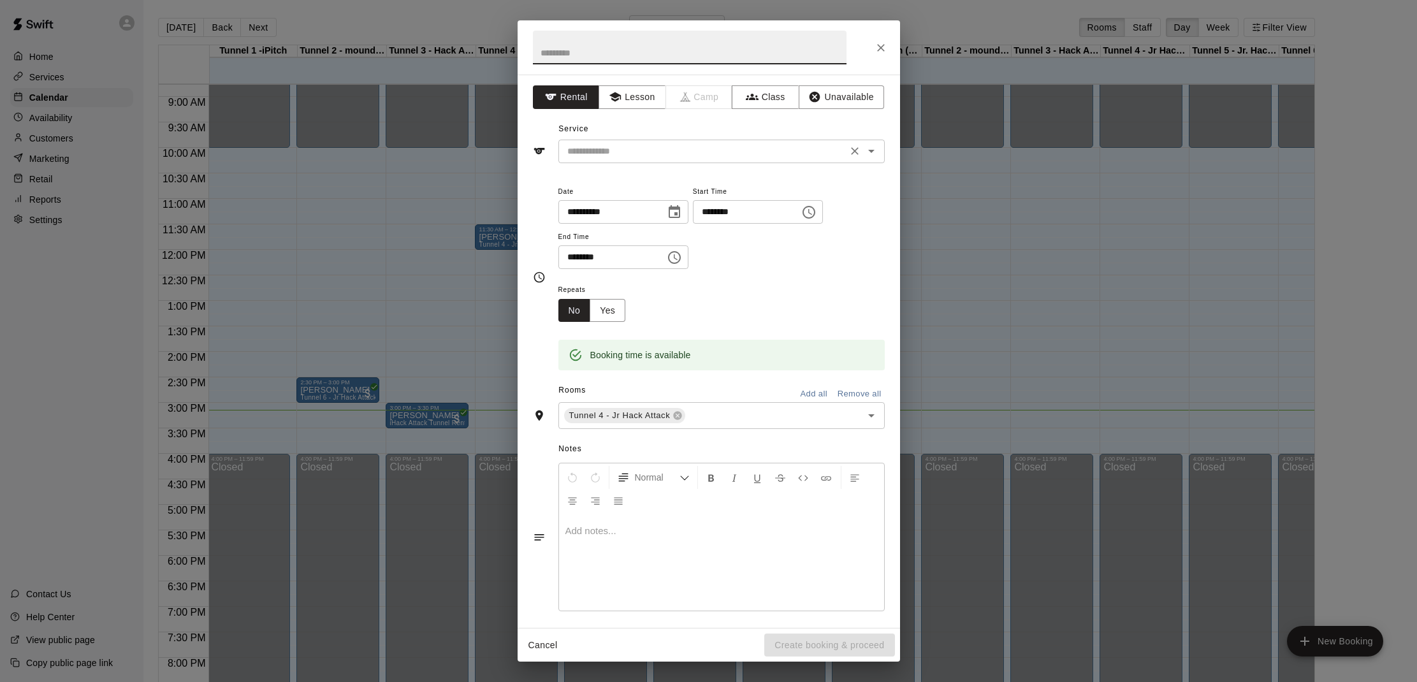
click at [757, 157] on input "text" at bounding box center [702, 151] width 281 height 16
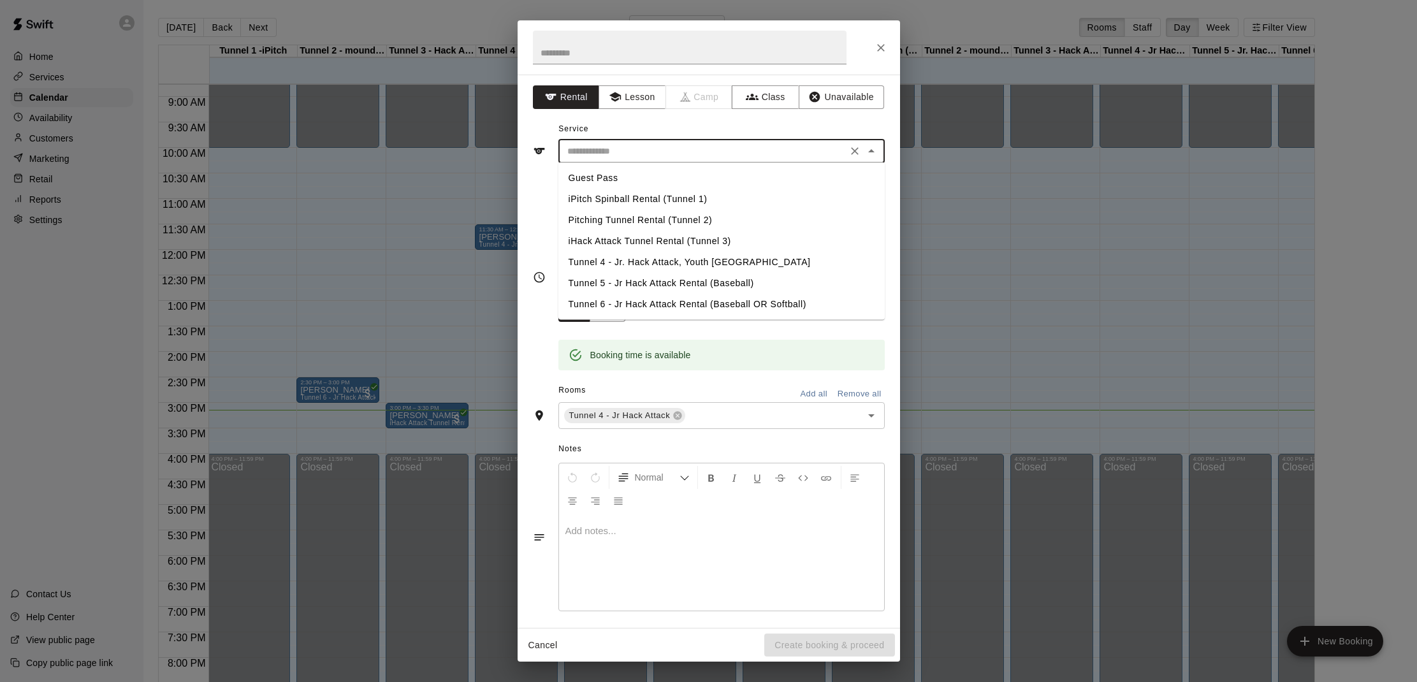
click at [713, 257] on li "Tunnel 4 - Jr. Hack Attack, Youth [GEOGRAPHIC_DATA]" at bounding box center [722, 262] width 326 height 21
type input "**********"
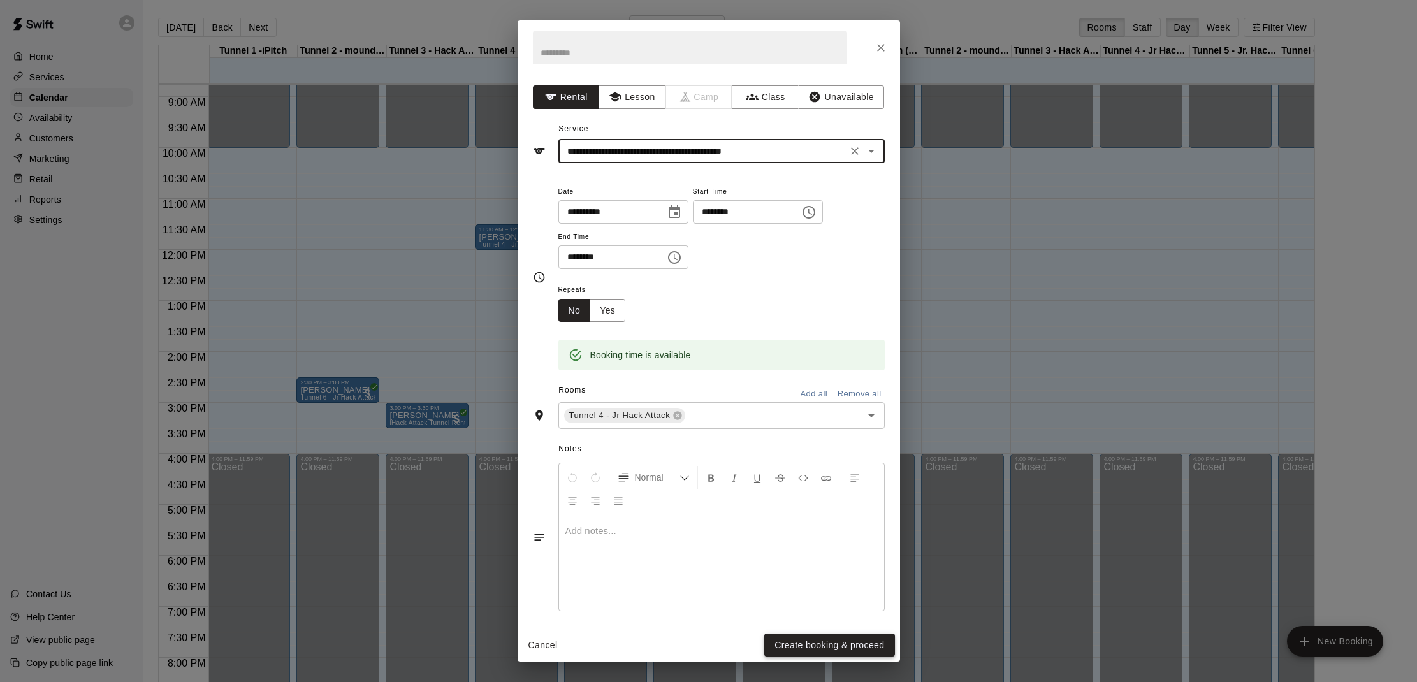
click at [794, 637] on button "Create booking & proceed" at bounding box center [829, 646] width 130 height 24
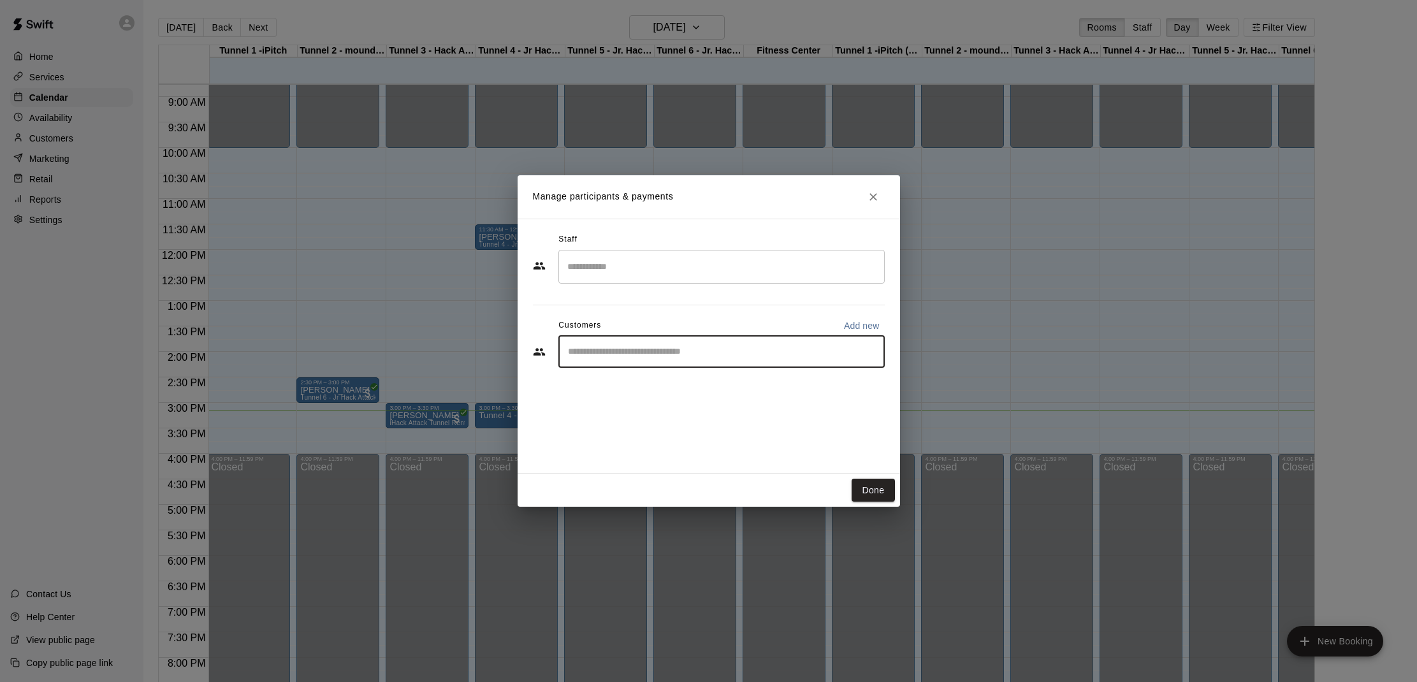
click at [634, 355] on input "Start typing to search customers..." at bounding box center [721, 352] width 315 height 13
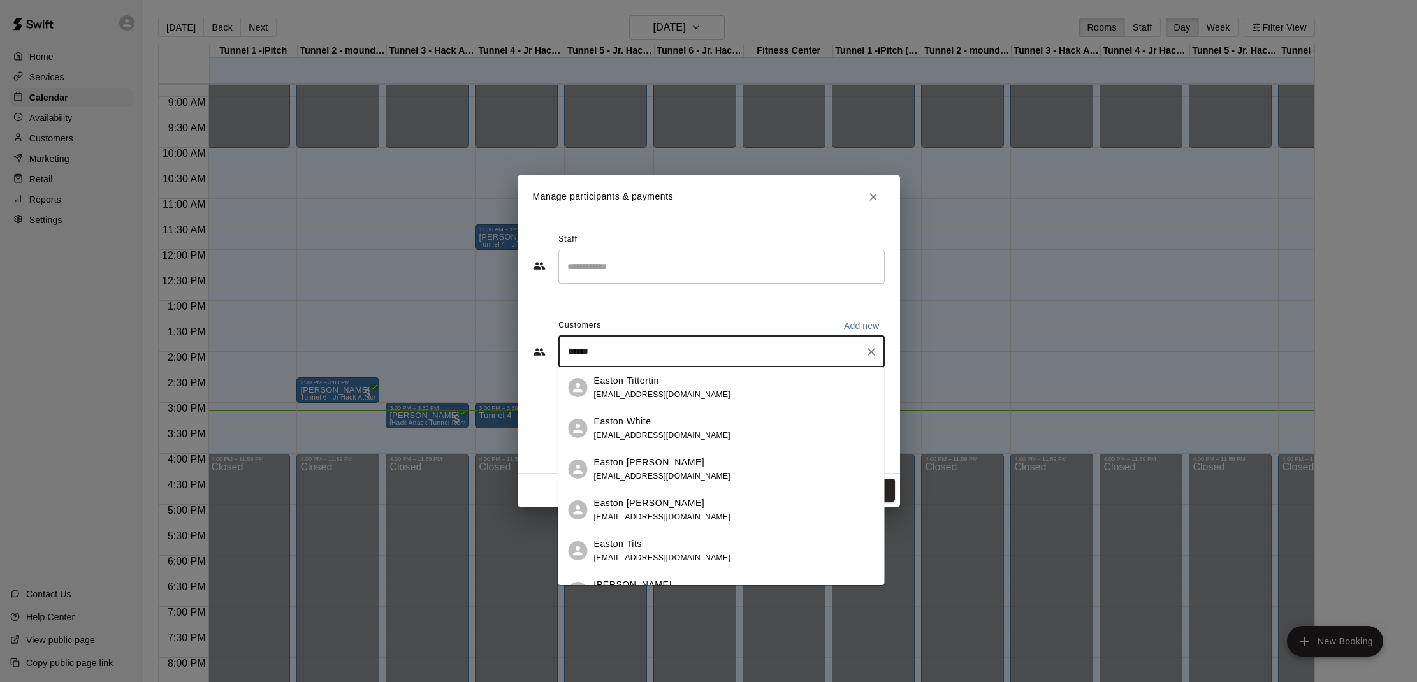
type input "*****"
click at [687, 511] on div "Easton [PERSON_NAME] [EMAIL_ADDRESS][DOMAIN_NAME]" at bounding box center [662, 510] width 137 height 27
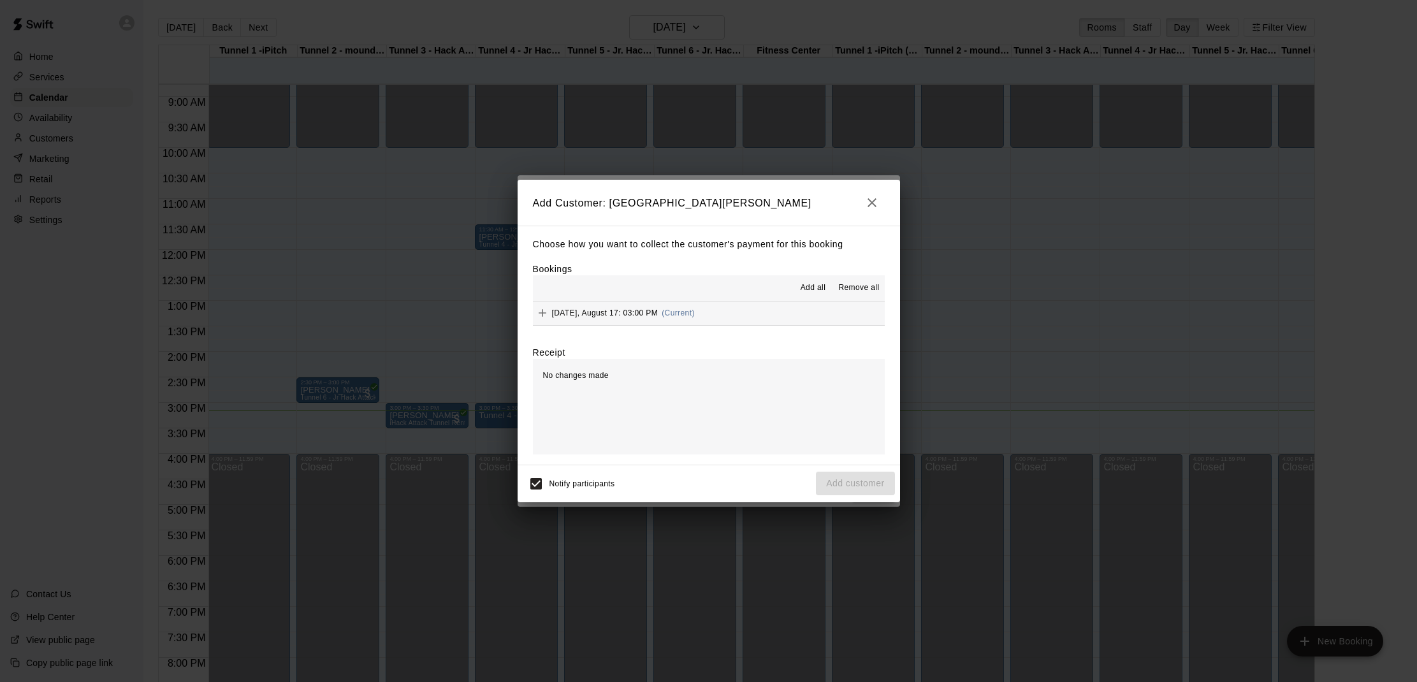
click at [814, 289] on span "Add all" at bounding box center [814, 288] width 26 height 13
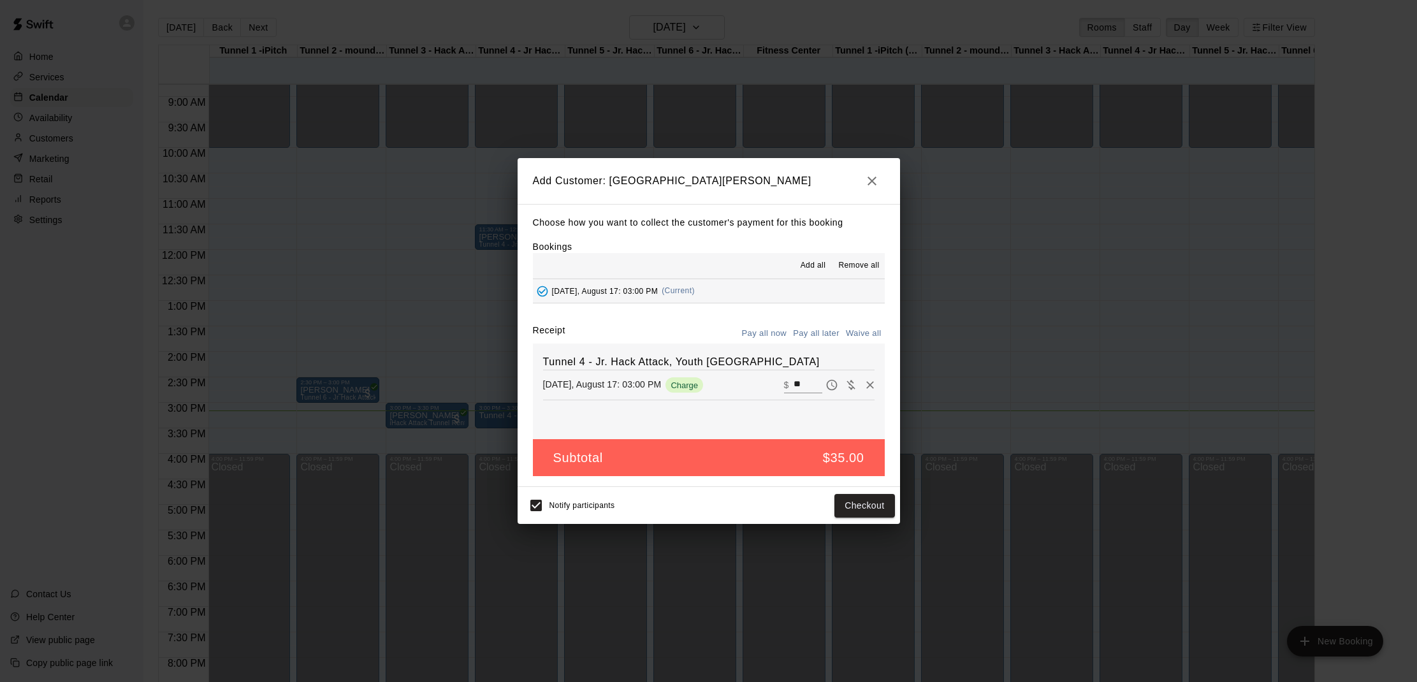
drag, startPoint x: 870, startPoint y: 331, endPoint x: 875, endPoint y: 360, distance: 29.9
click at [872, 332] on button "Waive all" at bounding box center [864, 334] width 42 height 20
type input "*"
click at [853, 508] on button "Add customer" at bounding box center [855, 506] width 78 height 24
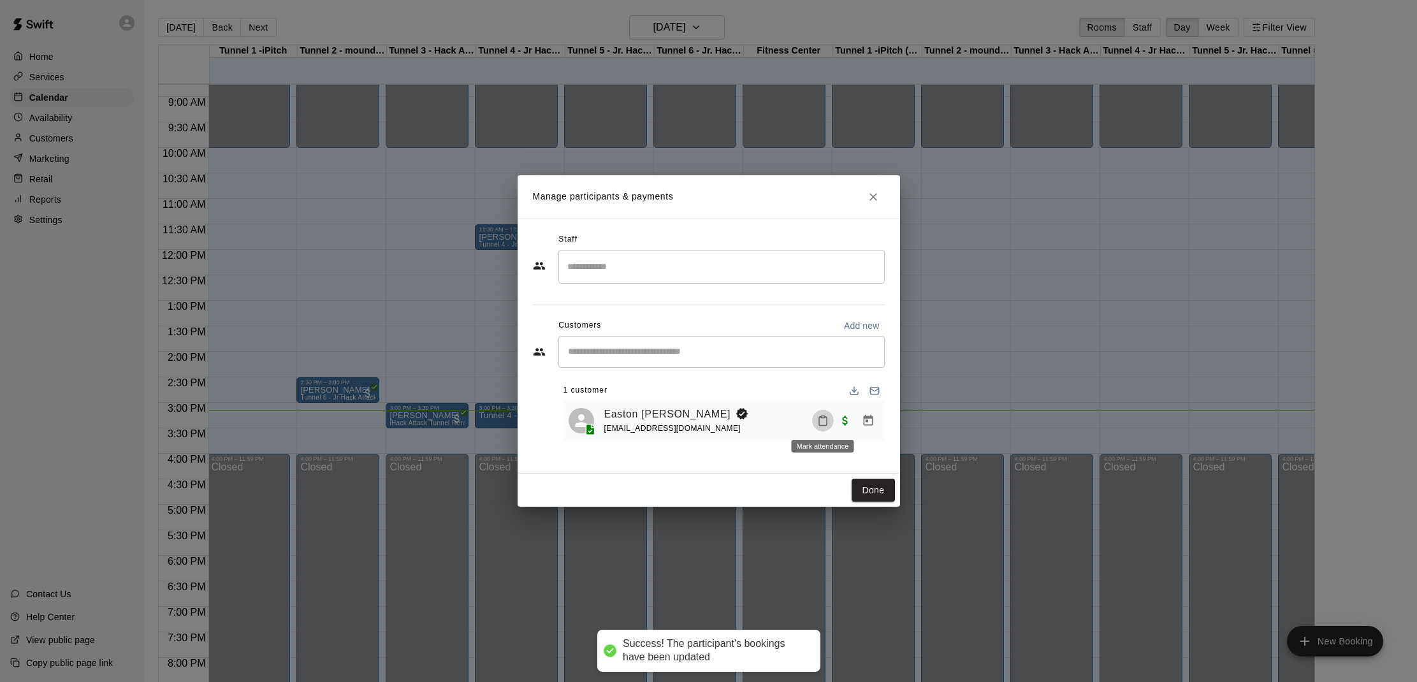
click at [817, 420] on icon "Mark attendance" at bounding box center [822, 420] width 11 height 11
click at [882, 420] on p "[PERSON_NAME] attended" at bounding box center [910, 424] width 113 height 13
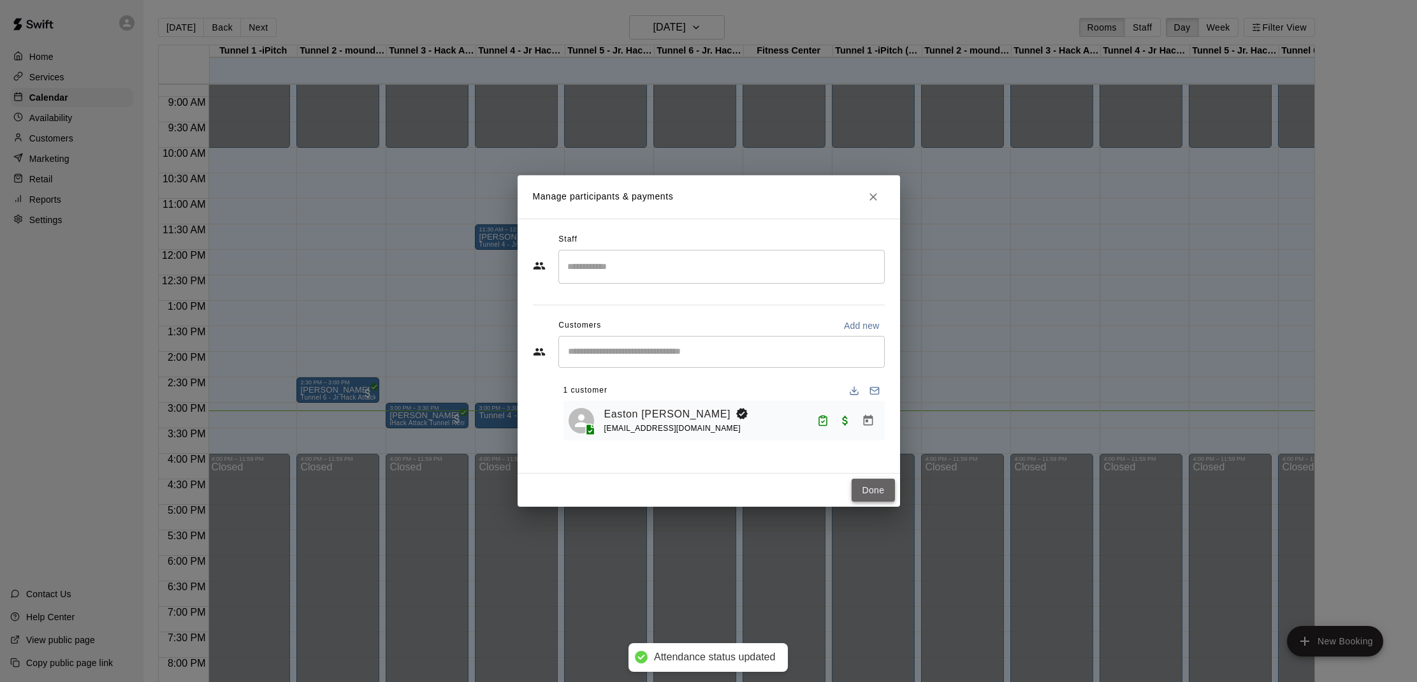
click at [871, 495] on button "Done" at bounding box center [873, 491] width 43 height 24
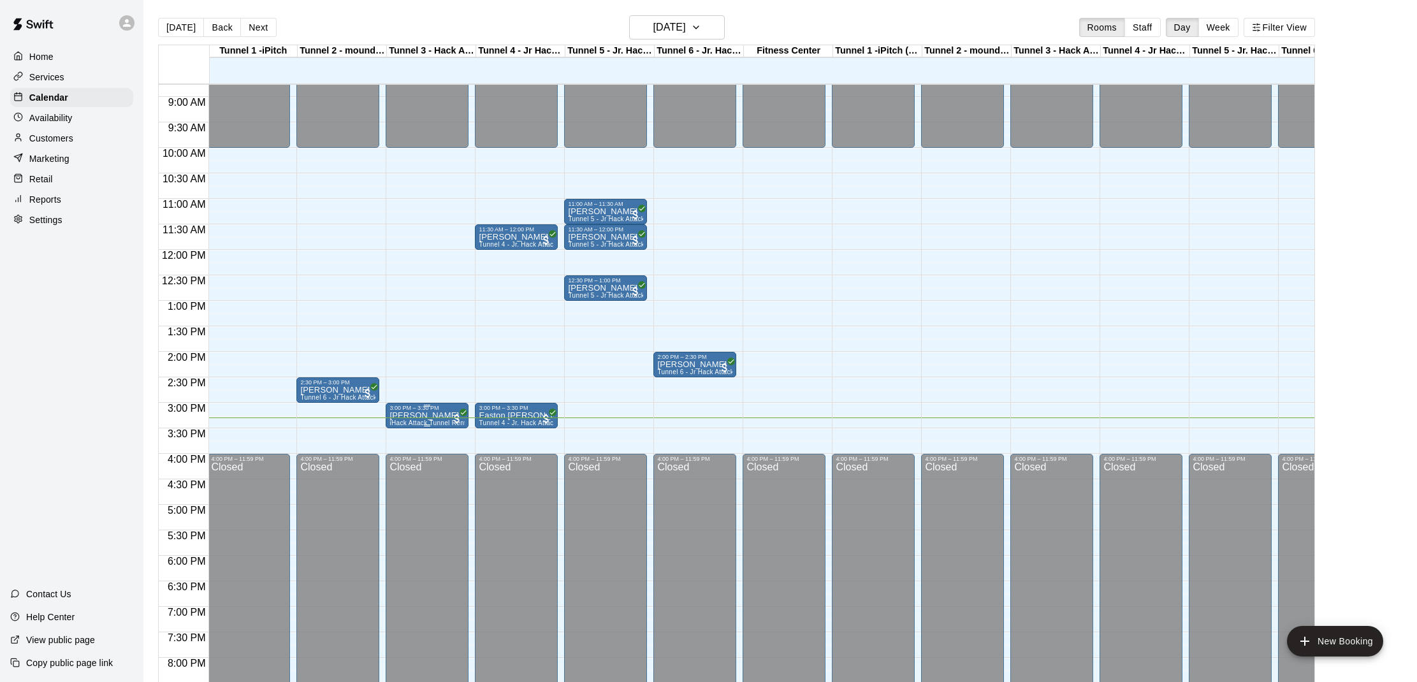
click at [396, 410] on div "3:00 PM – 3:30 PM" at bounding box center [427, 408] width 75 height 6
click at [402, 446] on img "edit" at bounding box center [403, 448] width 15 height 15
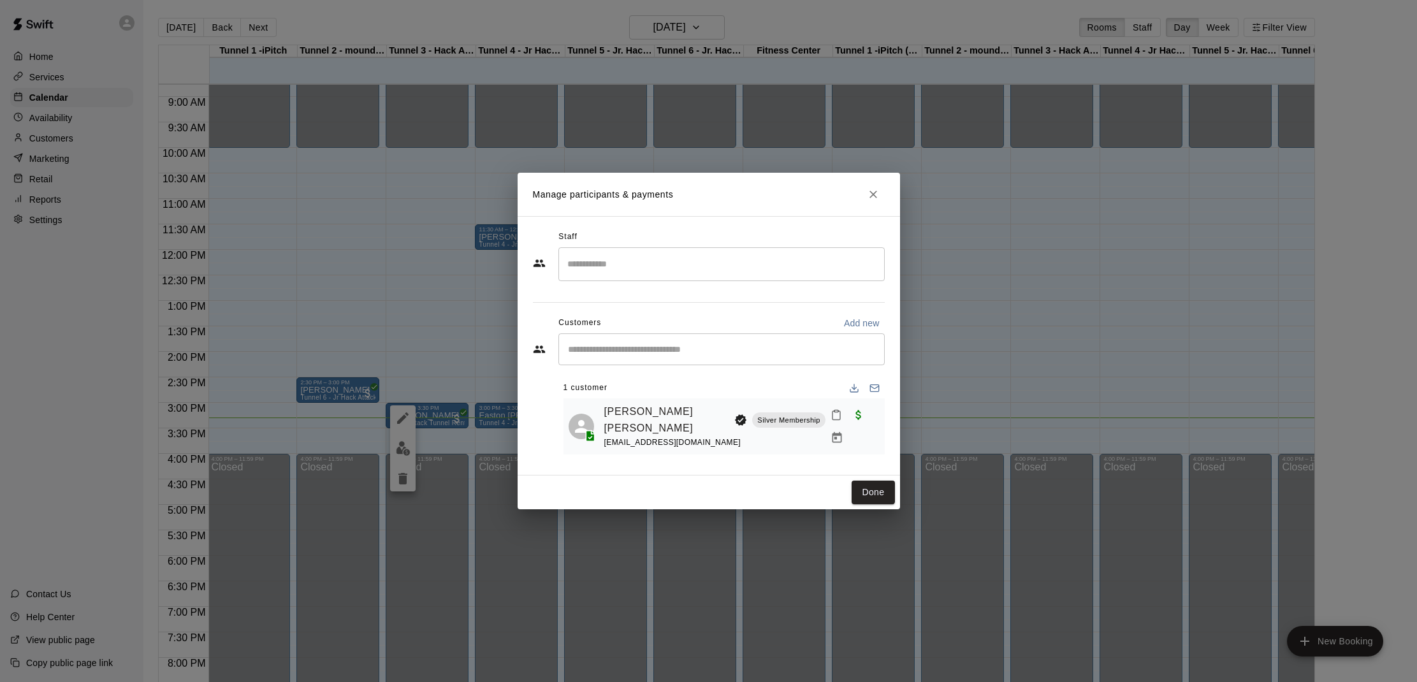
click at [831, 419] on icon "Mark attendance" at bounding box center [836, 414] width 11 height 11
click at [868, 469] on p "Mark no show" at bounding box center [882, 465] width 57 height 13
click at [877, 488] on button "Done" at bounding box center [873, 493] width 43 height 24
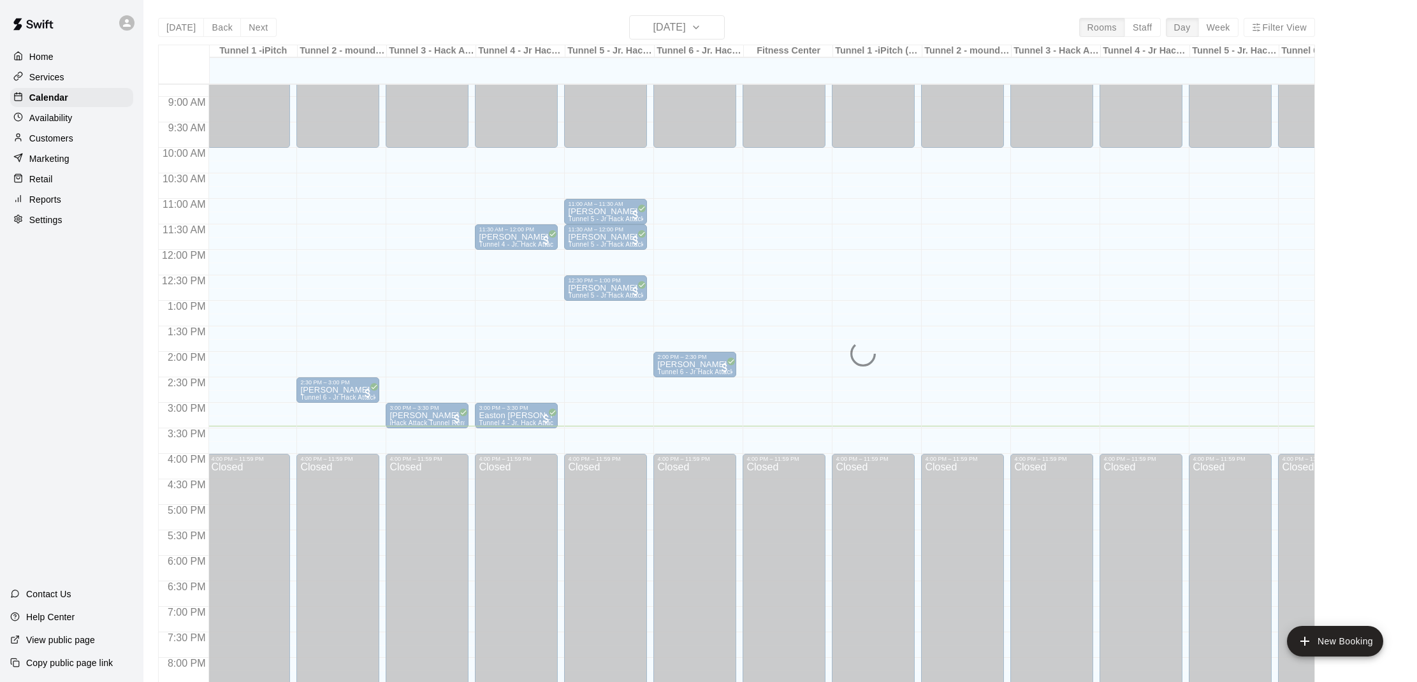
click at [52, 407] on div "Home Services Calendar Availability Customers Marketing Retail Reports Settings…" at bounding box center [71, 341] width 143 height 682
click at [43, 430] on div "Home Services Calendar Availability Customers Marketing Retail Reports Settings…" at bounding box center [71, 341] width 143 height 682
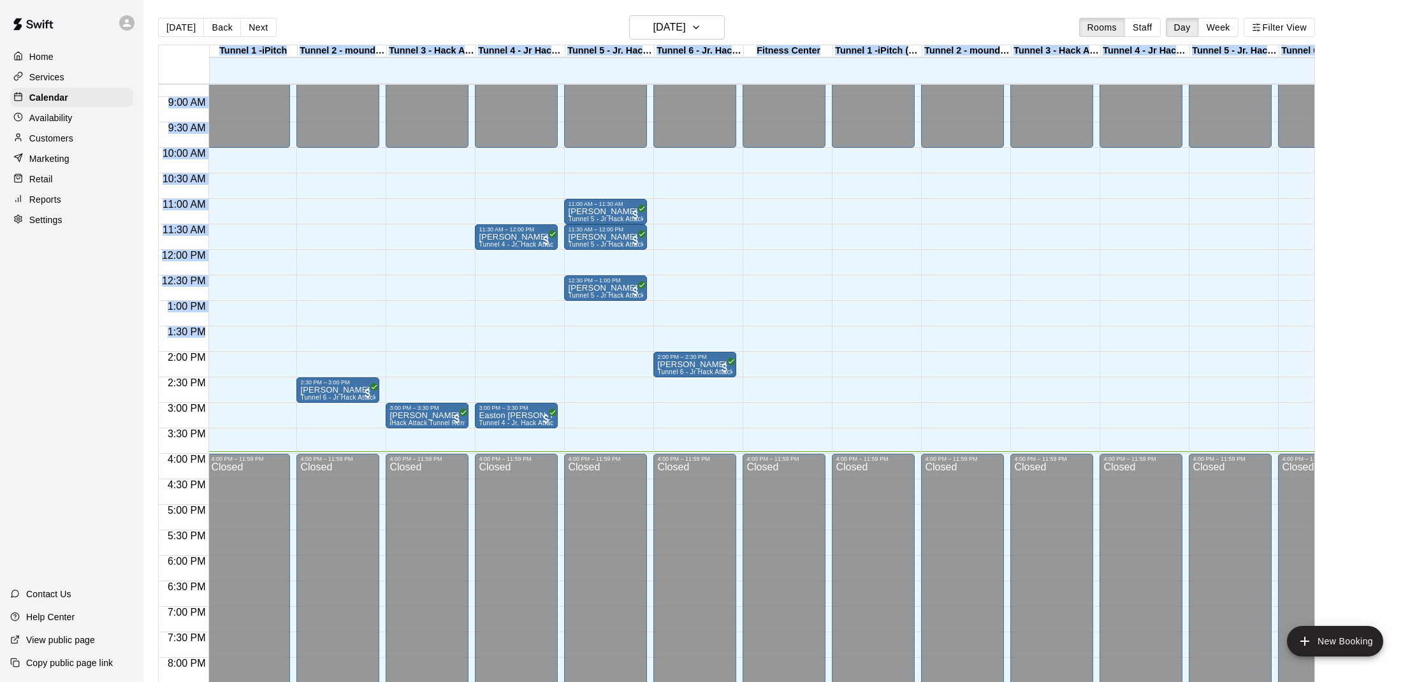
drag, startPoint x: 127, startPoint y: 383, endPoint x: 180, endPoint y: 328, distance: 76.2
click at [168, 338] on div "Home Services Calendar Availability Customers Marketing Retail Reports Settings…" at bounding box center [708, 351] width 1417 height 703
click at [35, 337] on div "Home Services Calendar Availability Customers Marketing Retail Reports Settings…" at bounding box center [71, 341] width 143 height 682
